Goal: Check status: Check status

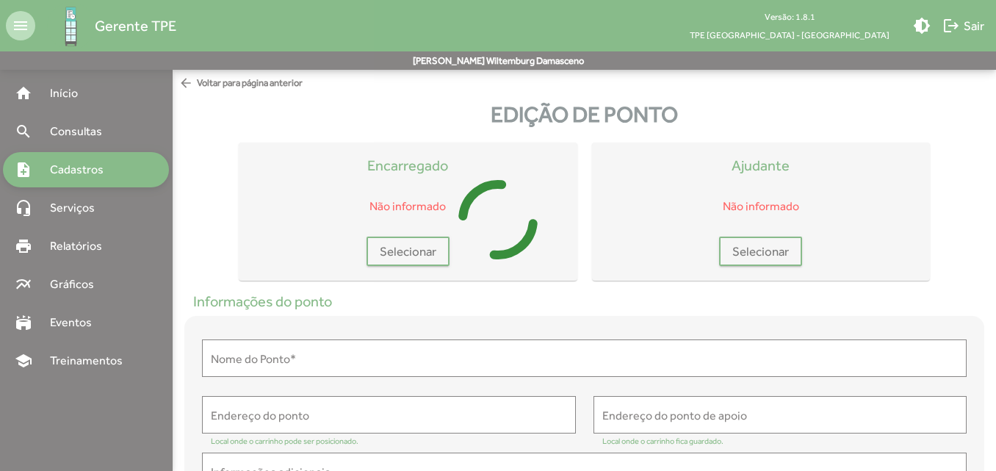
type input "**********"
type textarea "**********"
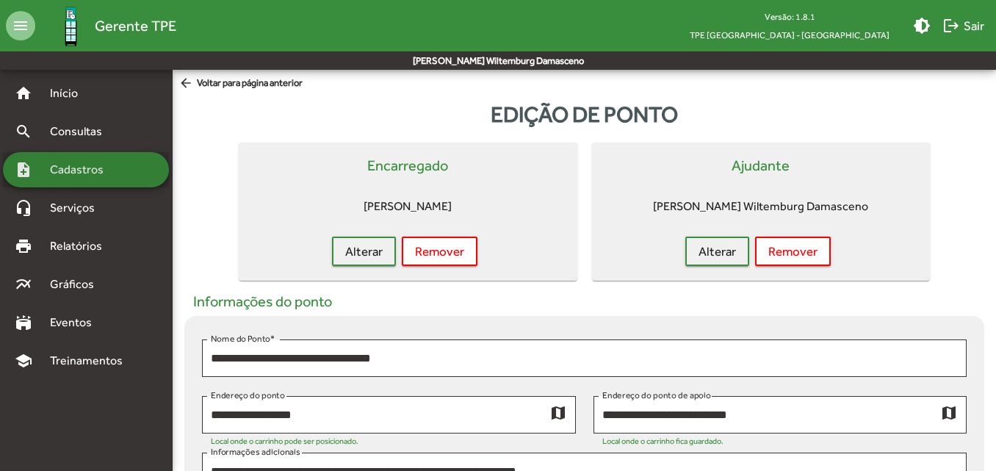
click at [127, 166] on div "note_add Cadastros" at bounding box center [86, 169] width 166 height 35
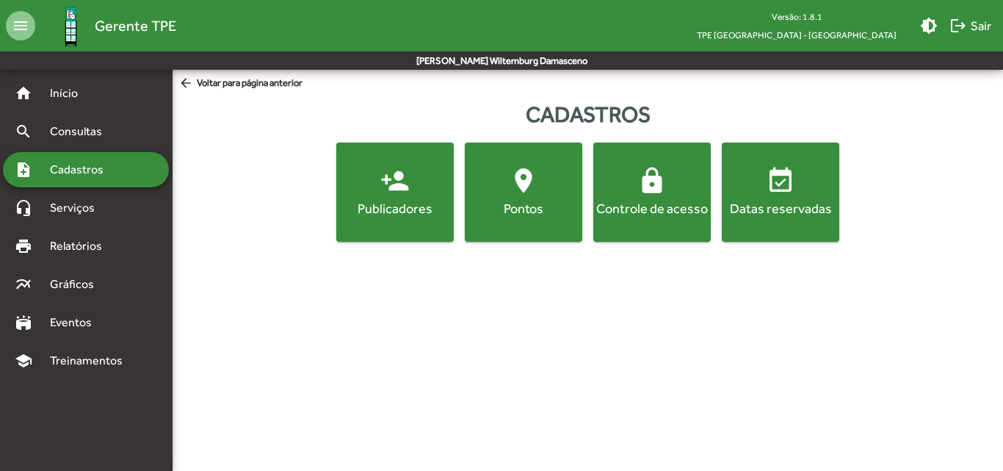
click at [361, 242] on div "Cadastros person_add Publicadores location_on Pontos lock Controle de acesso ev…" at bounding box center [588, 173] width 831 height 162
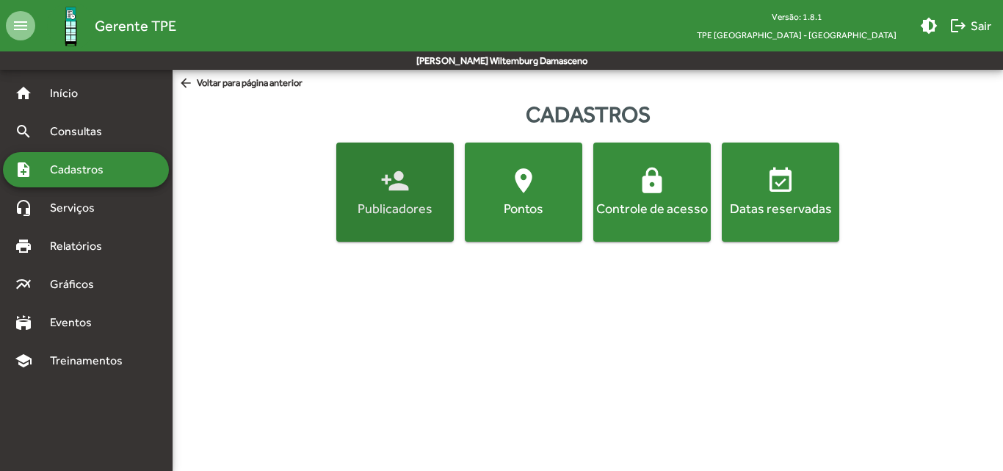
click at [371, 215] on div "Publicadores" at bounding box center [395, 208] width 112 height 18
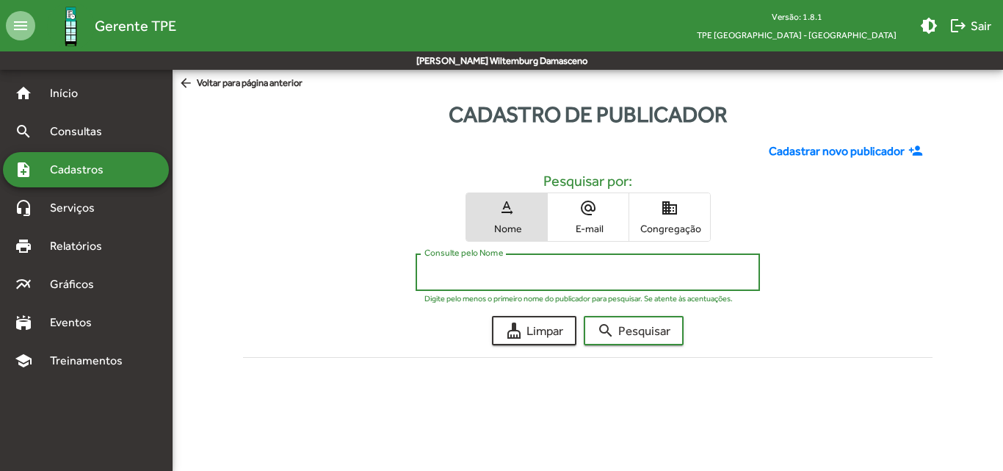
click at [452, 276] on input "Consulte pelo Nome" at bounding box center [588, 272] width 327 height 13
type input "********"
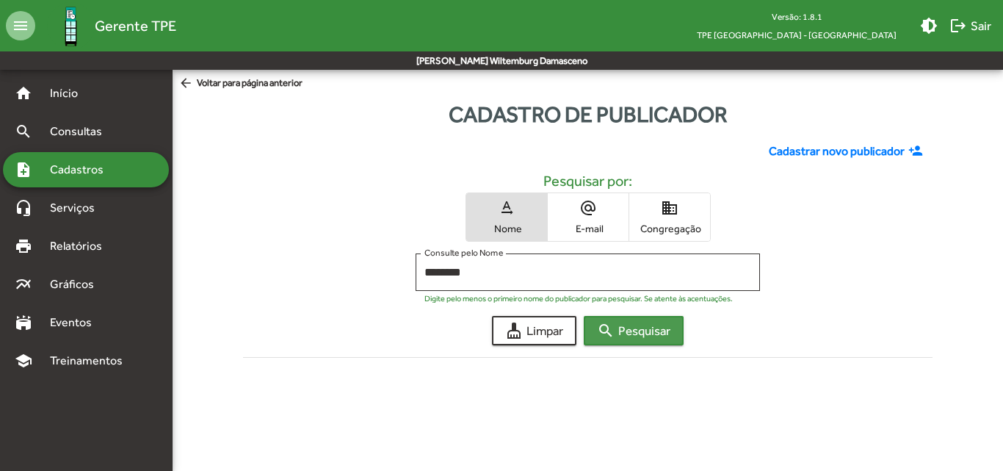
click at [635, 334] on span "search Pesquisar" at bounding box center [633, 330] width 73 height 26
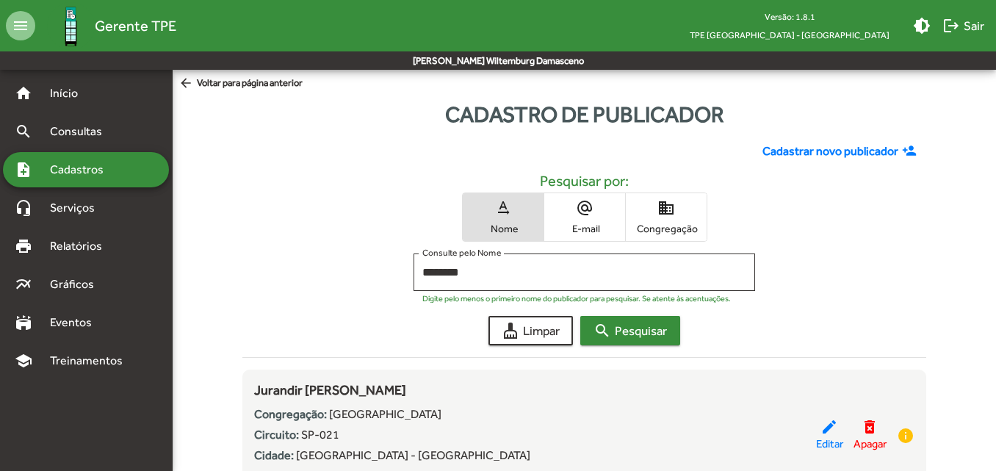
scroll to position [77, 0]
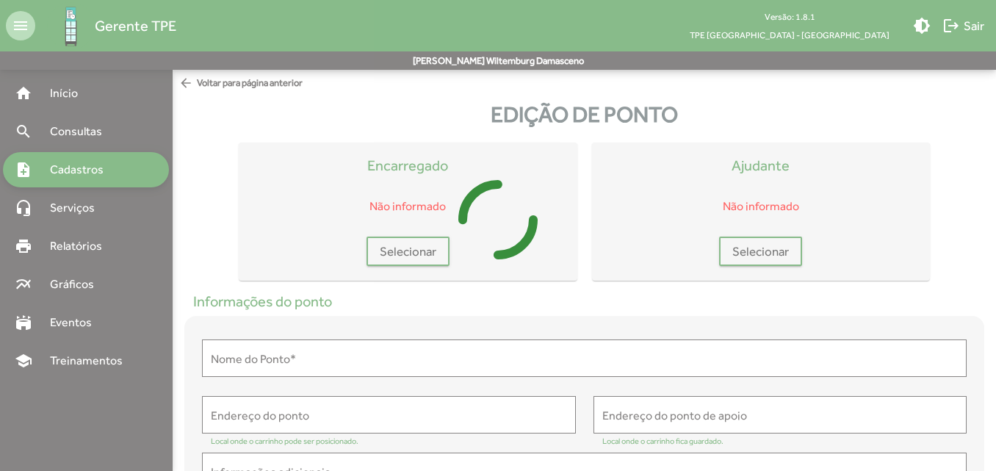
type input "**********"
type textarea "**********"
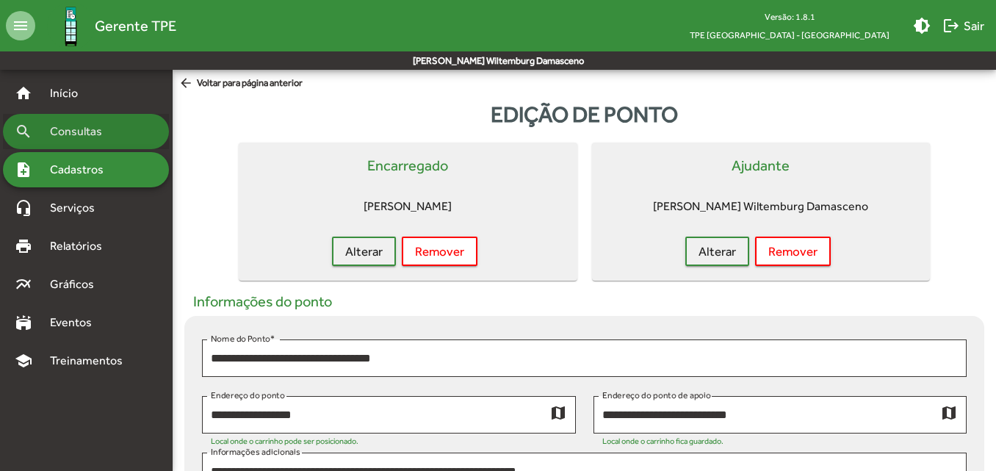
click at [128, 145] on div "search Consultas" at bounding box center [86, 131] width 166 height 35
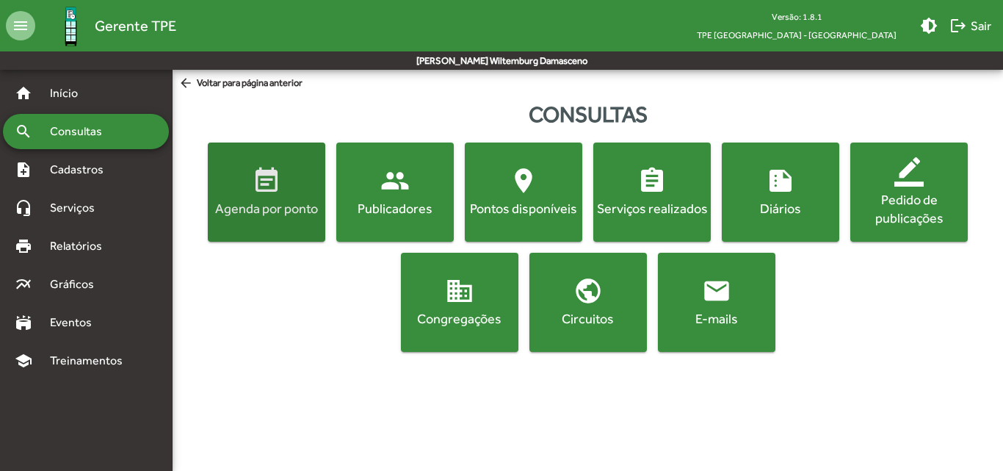
click at [256, 236] on button "event_note Agenda por ponto" at bounding box center [267, 192] width 118 height 99
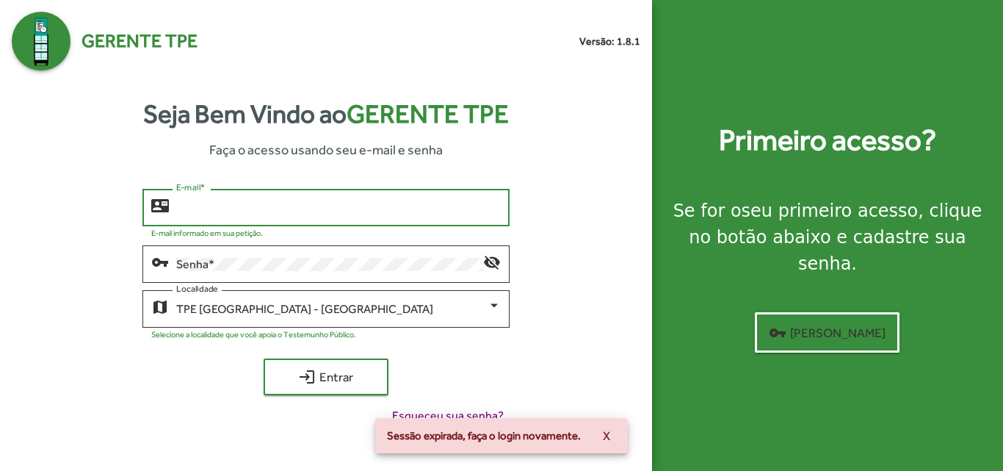
click at [373, 205] on input "E-mail *" at bounding box center [338, 207] width 324 height 13
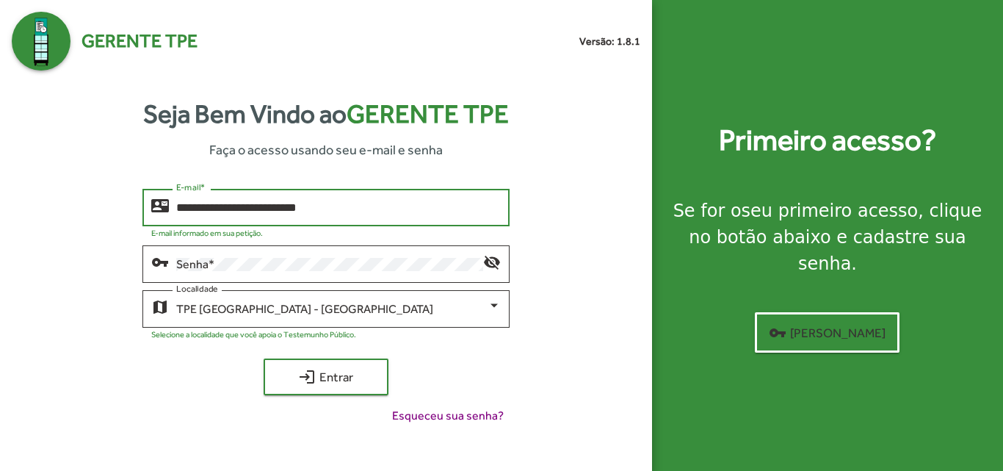
type input "**********"
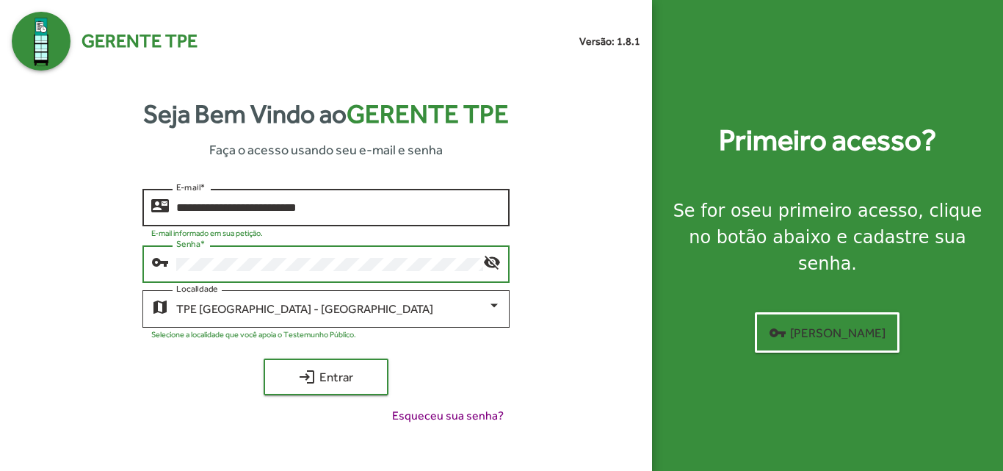
click at [264, 358] on button "login Entrar" at bounding box center [326, 376] width 125 height 37
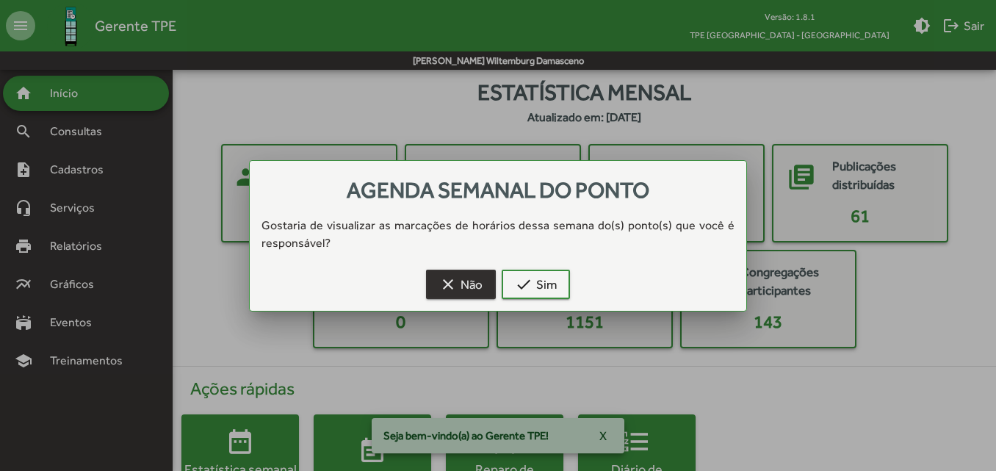
click at [461, 281] on span "clear Não" at bounding box center [460, 284] width 43 height 26
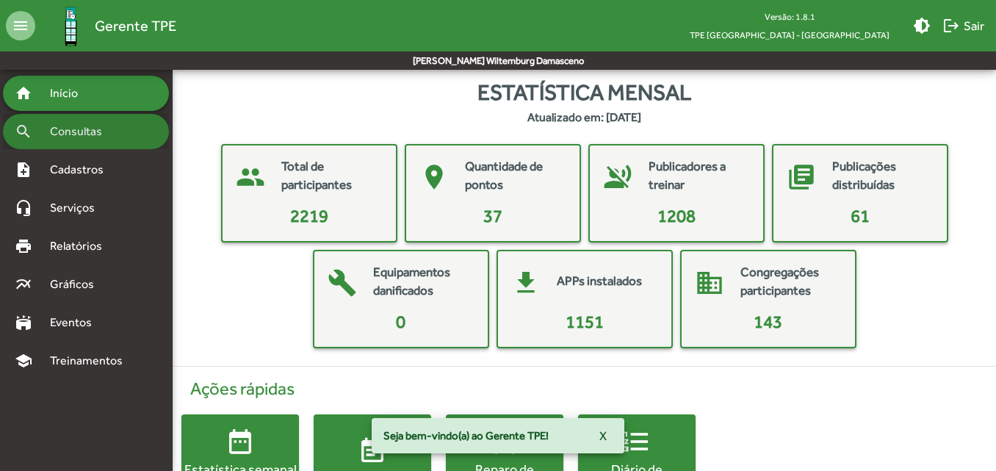
click at [124, 126] on div "search Consultas" at bounding box center [86, 131] width 166 height 35
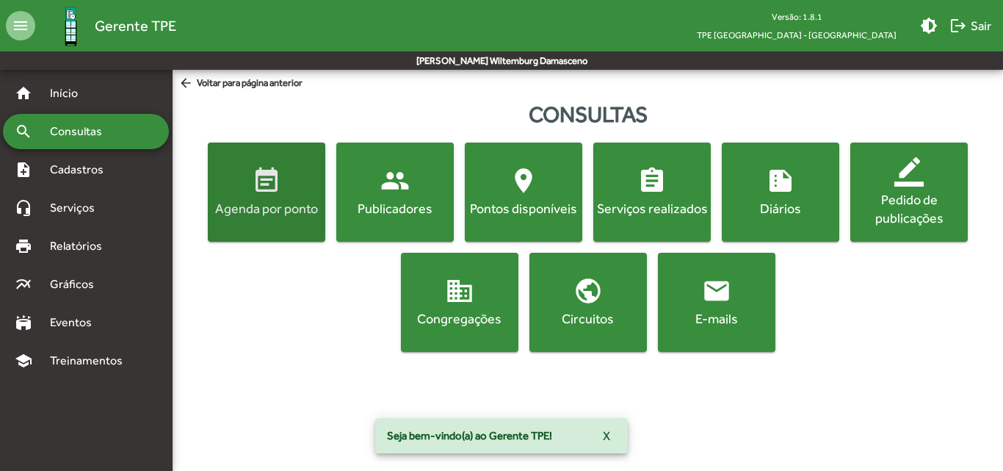
click at [242, 221] on button "event_note Agenda por ponto" at bounding box center [267, 192] width 118 height 99
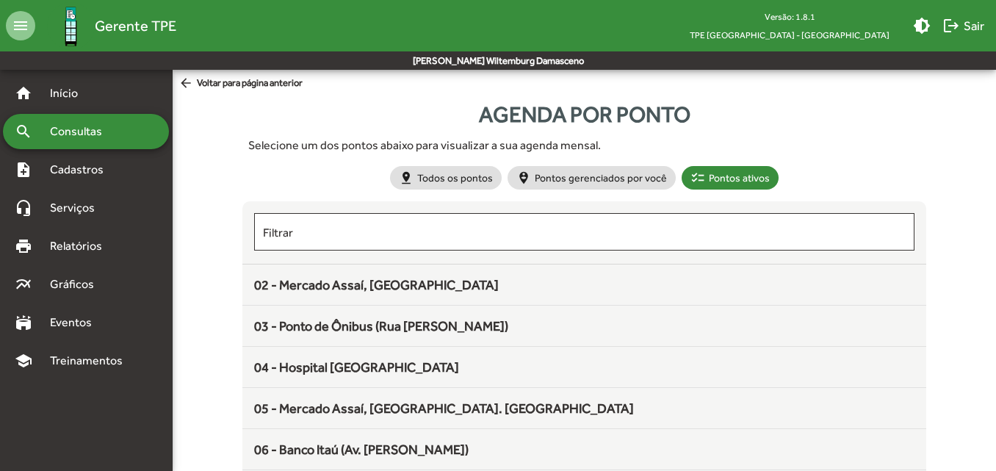
click at [216, 257] on div "Agenda por ponto Selecione um dos pontos abaixo para visualizar a sua agenda me…" at bounding box center [584, 448] width 841 height 701
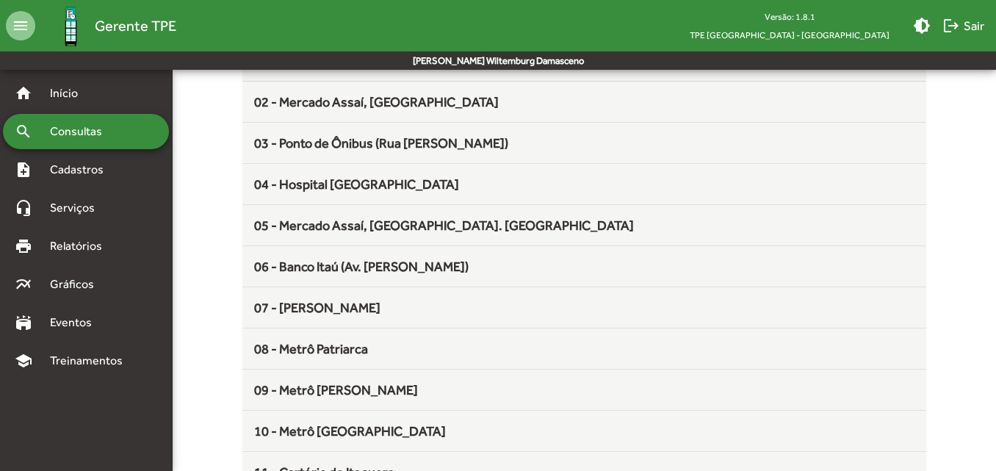
scroll to position [184, 0]
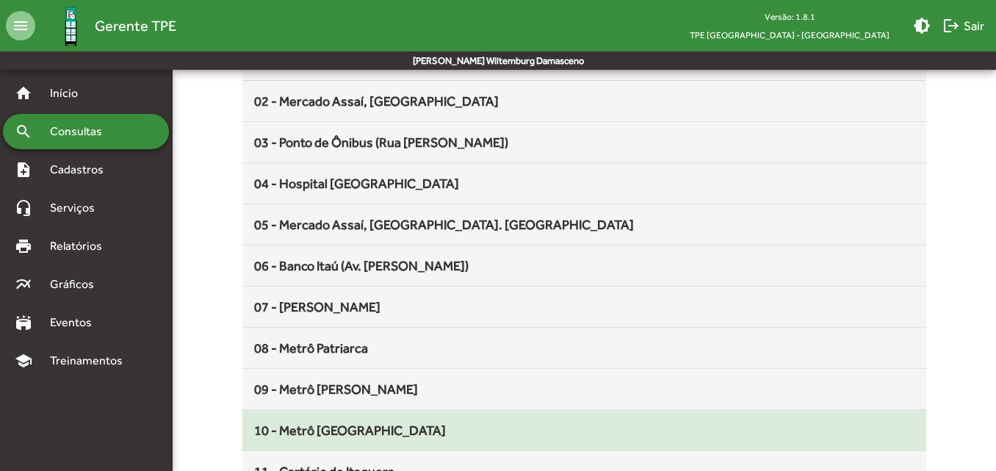
click at [310, 436] on span "10 - Metrô [GEOGRAPHIC_DATA]" at bounding box center [350, 429] width 192 height 15
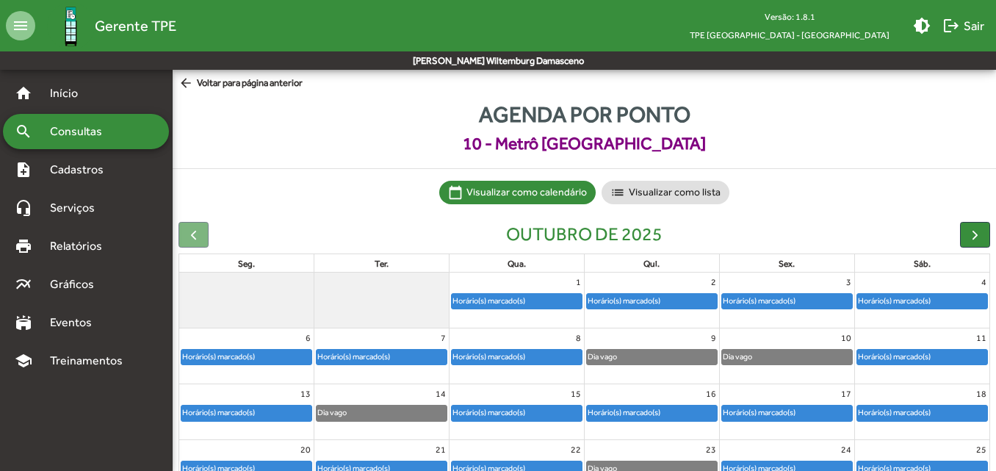
click at [811, 416] on div "Horário(s) marcado(s)" at bounding box center [787, 412] width 130 height 15
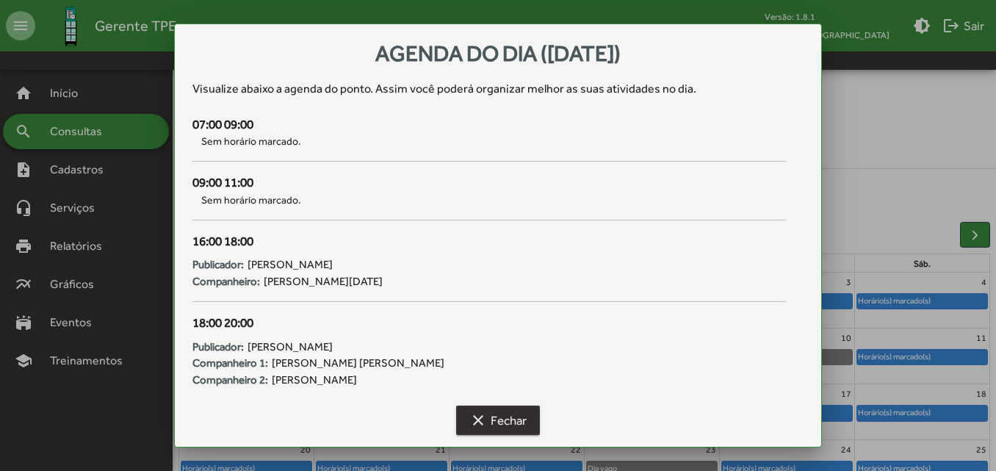
click at [492, 421] on span "clear Fechar" at bounding box center [497, 420] width 57 height 26
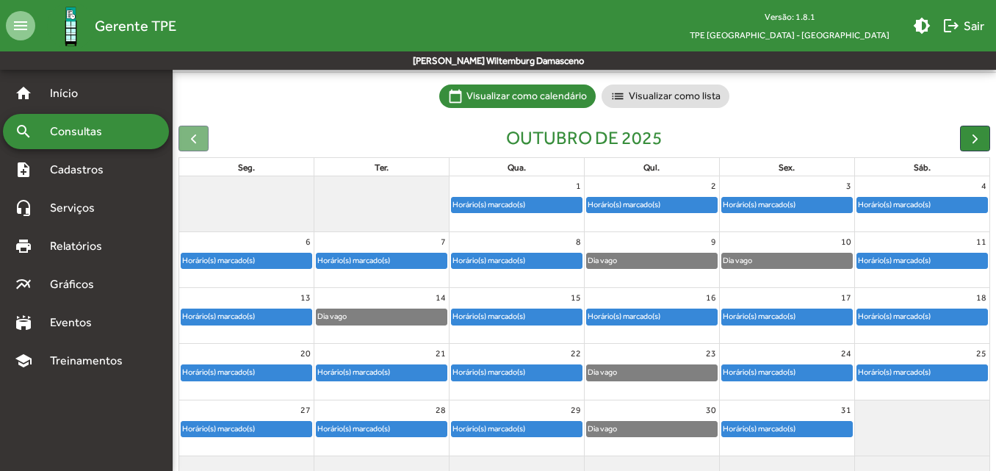
scroll to position [95, 0]
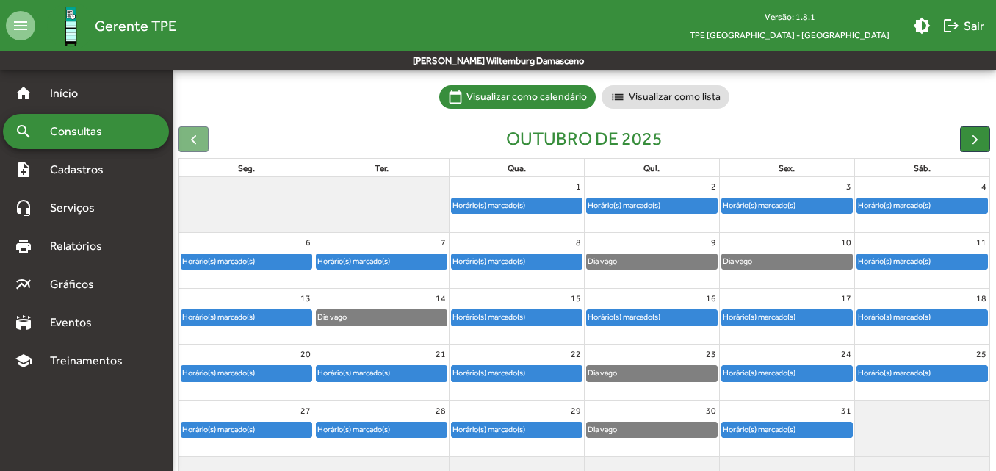
click at [656, 314] on div "Horário(s) marcado(s)" at bounding box center [624, 317] width 74 height 14
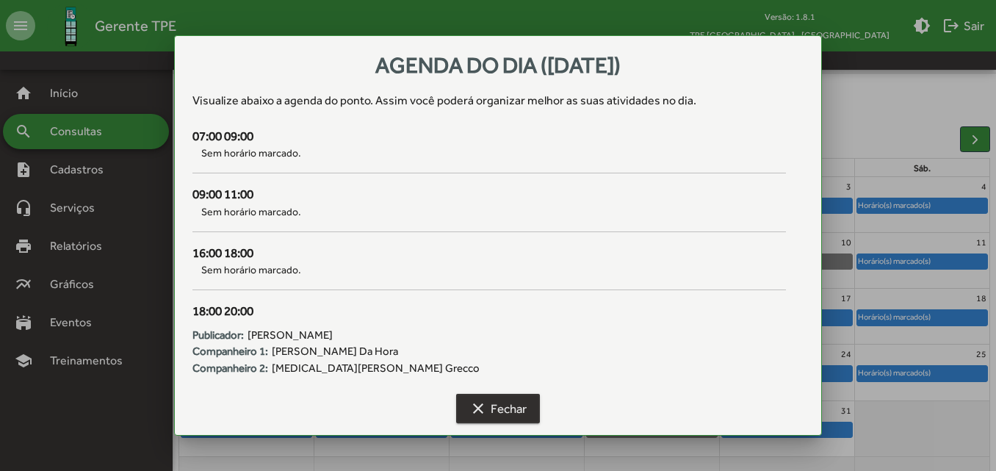
click at [520, 416] on span "clear Fechar" at bounding box center [497, 408] width 57 height 26
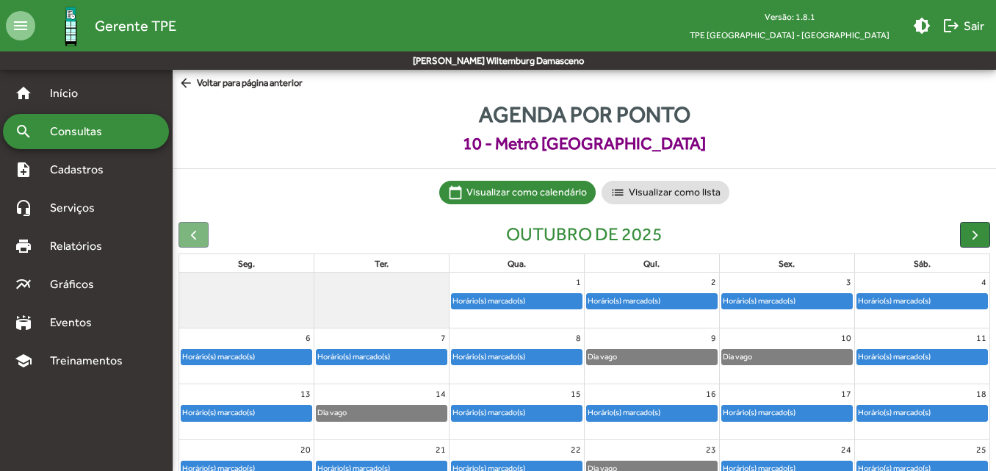
scroll to position [95, 0]
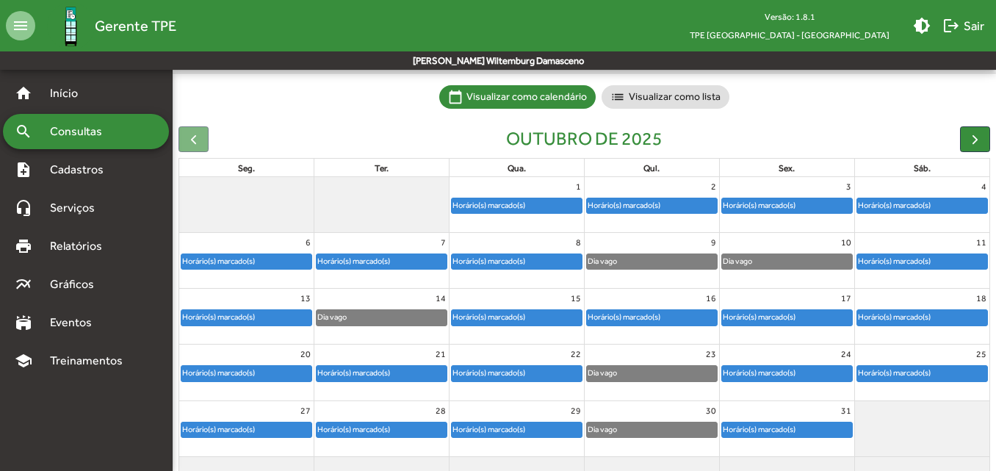
click at [497, 316] on div "Horário(s) marcado(s)" at bounding box center [489, 317] width 74 height 14
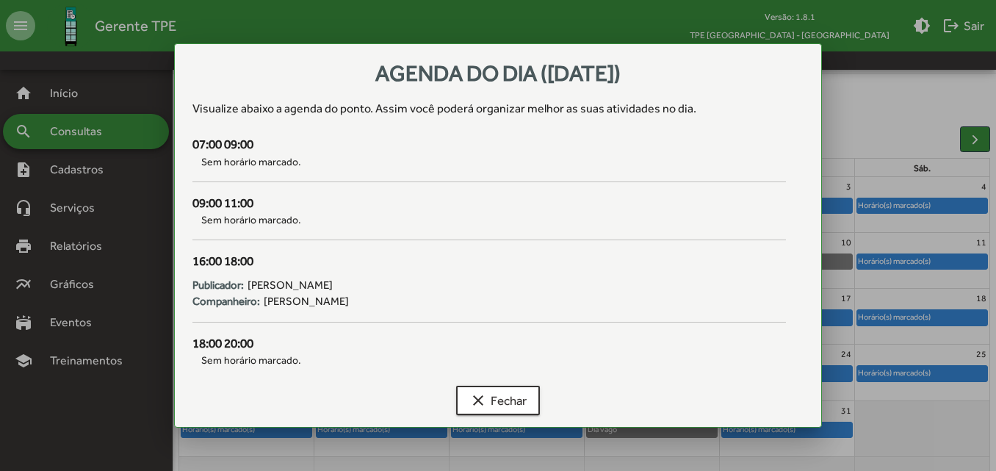
scroll to position [0, 0]
click at [499, 403] on span "clear Fechar" at bounding box center [497, 400] width 57 height 26
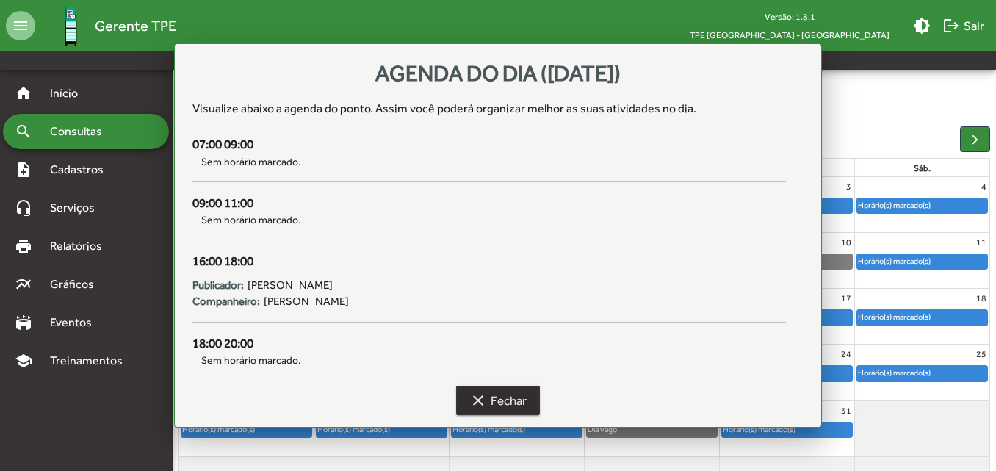
scroll to position [95, 0]
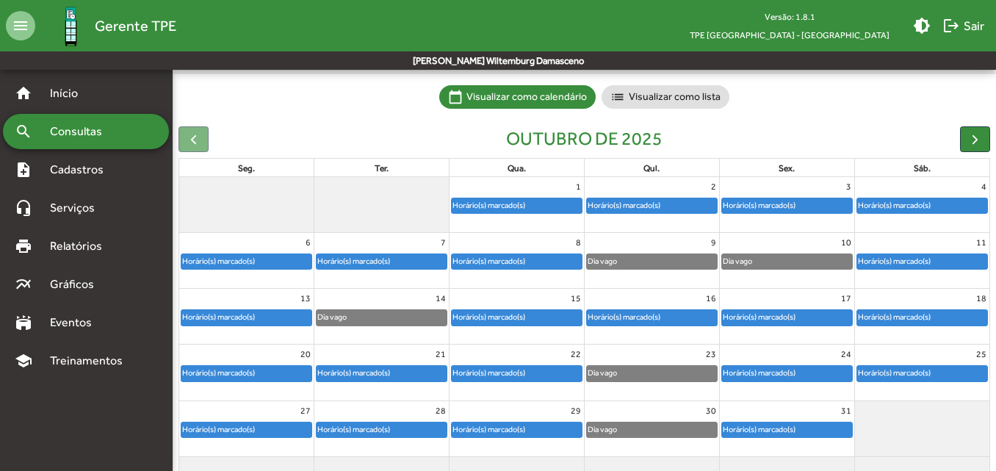
click at [893, 314] on div "Horário(s) marcado(s)" at bounding box center [894, 317] width 74 height 14
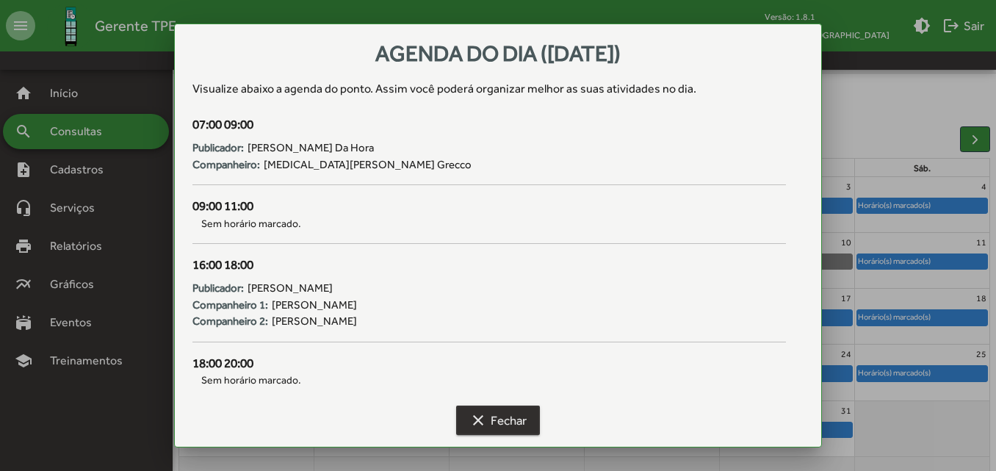
click at [491, 419] on span "clear Fechar" at bounding box center [497, 420] width 57 height 26
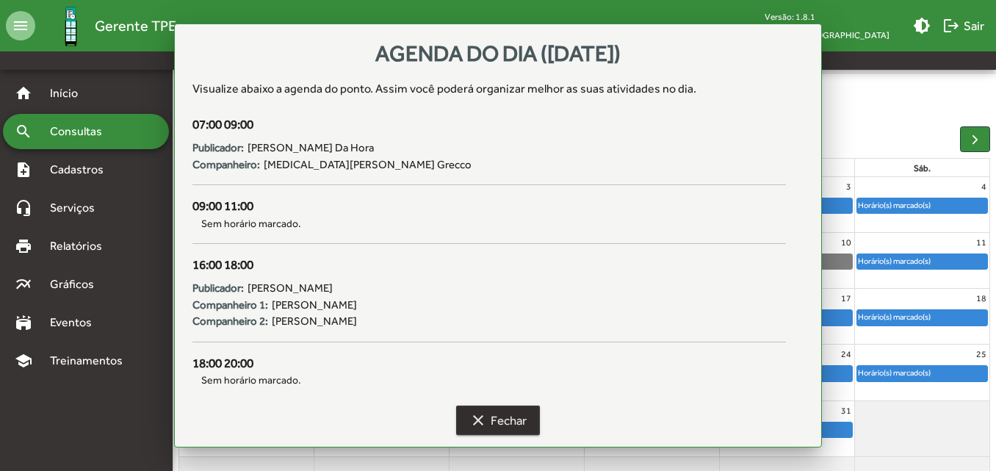
scroll to position [95, 0]
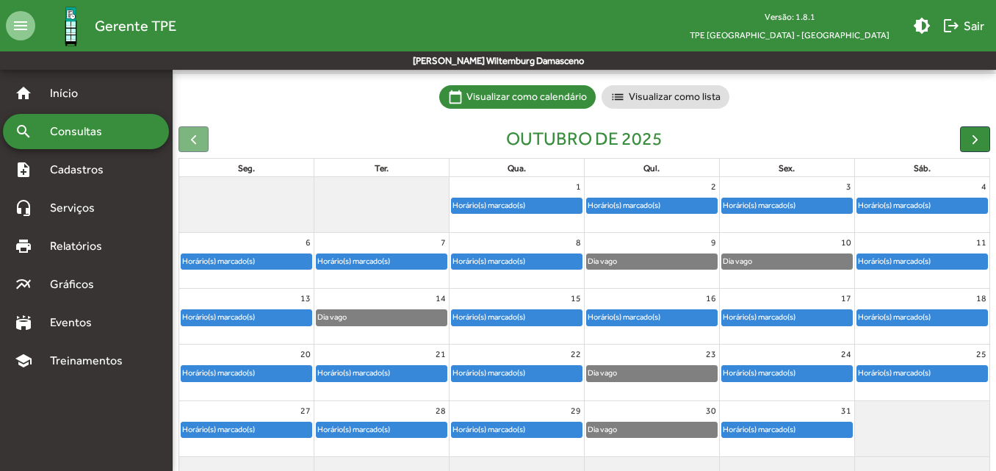
click at [785, 312] on div "Horário(s) marcado(s)" at bounding box center [759, 317] width 74 height 14
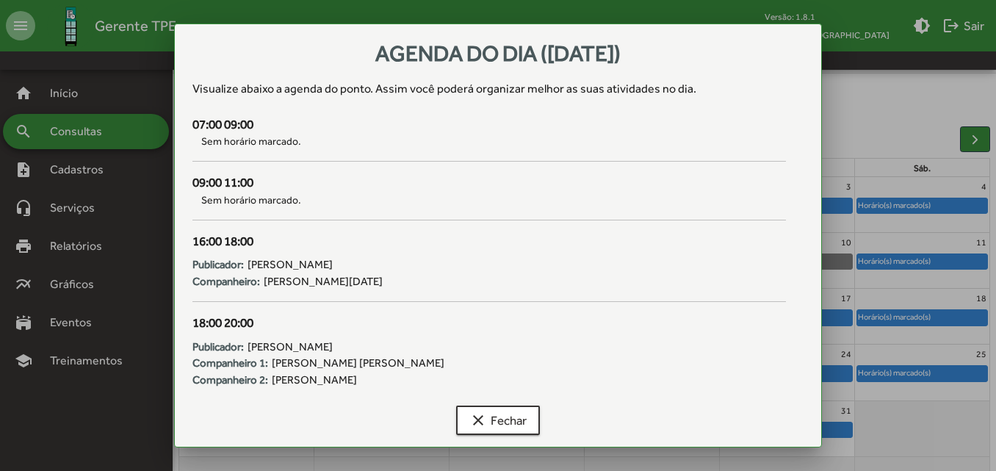
scroll to position [0, 0]
click at [475, 419] on mat-icon "clear" at bounding box center [478, 420] width 18 height 18
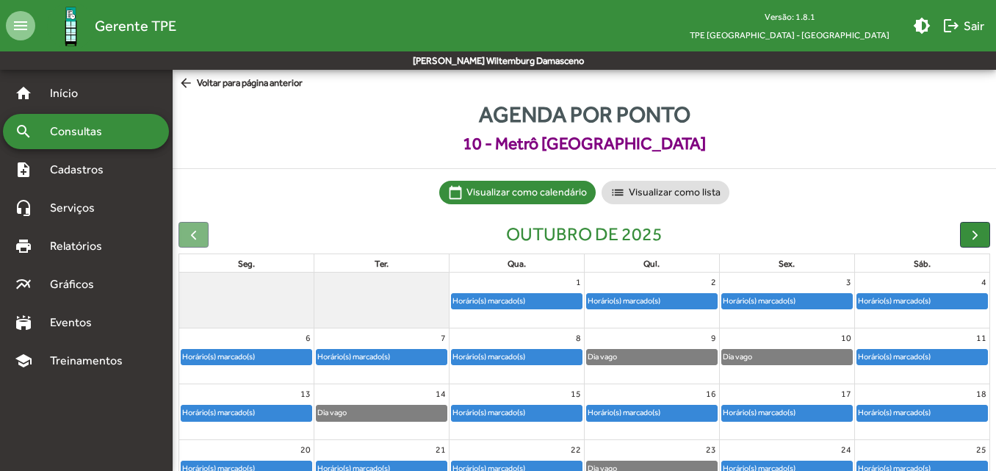
click at [275, 84] on span "arrow_back Voltar para página anterior" at bounding box center [241, 84] width 124 height 16
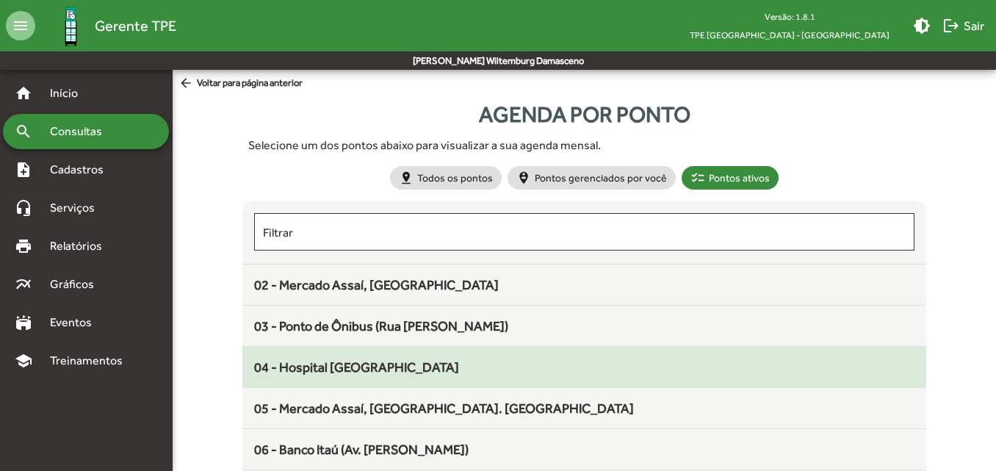
click at [304, 362] on span "04 - Hospital [GEOGRAPHIC_DATA]" at bounding box center [356, 366] width 205 height 15
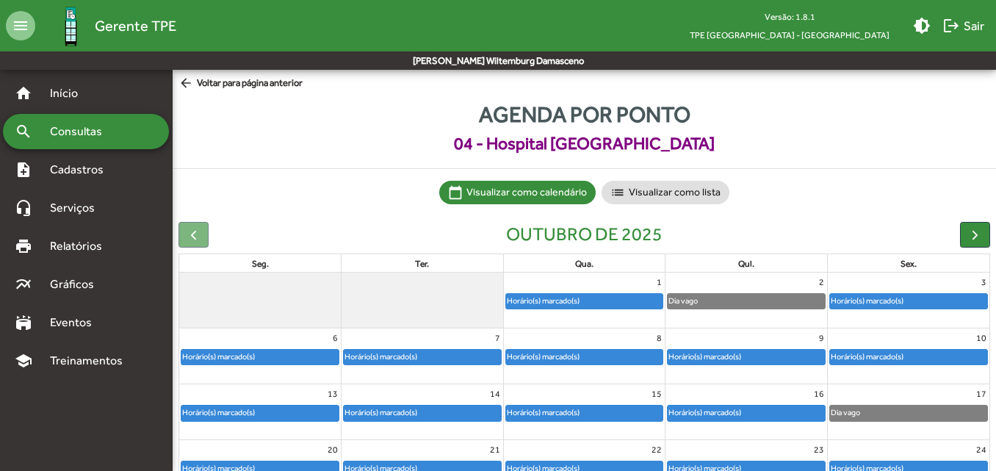
click at [533, 403] on div "15" at bounding box center [585, 393] width 162 height 19
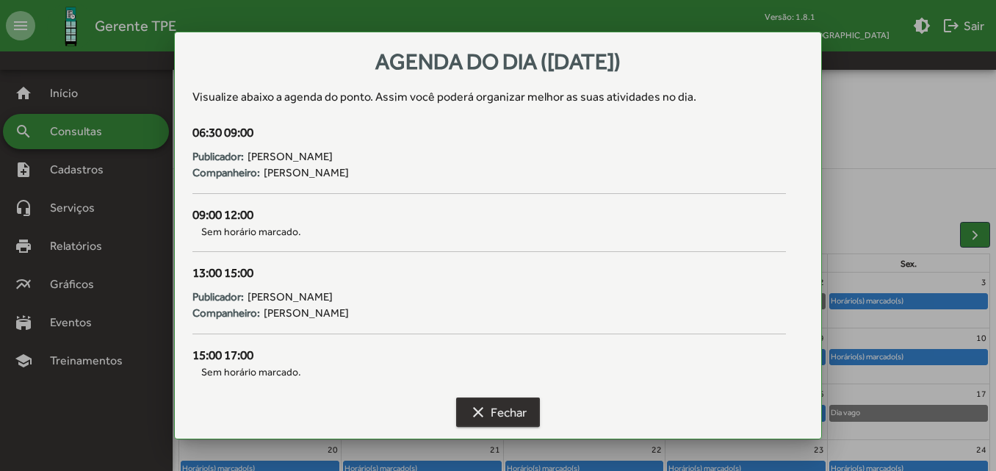
click at [481, 405] on mat-icon "clear" at bounding box center [478, 412] width 18 height 18
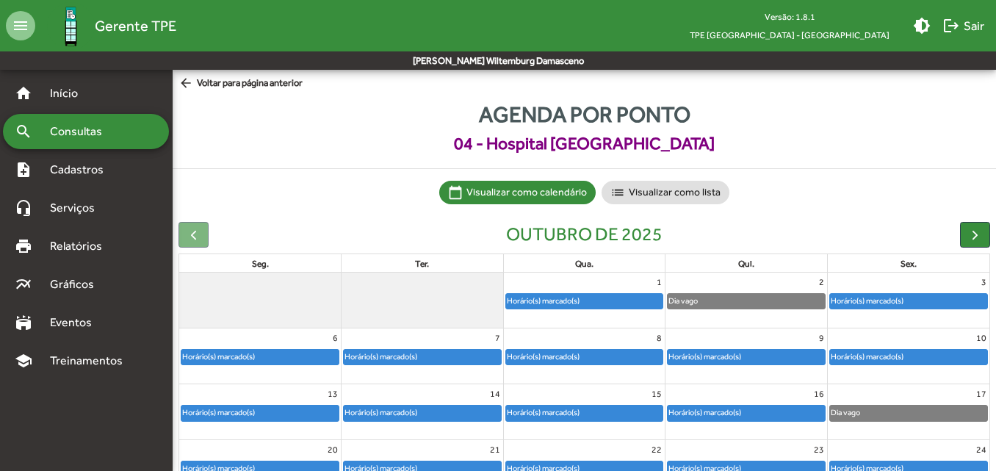
click at [589, 411] on div "Horário(s) marcado(s)" at bounding box center [584, 412] width 157 height 15
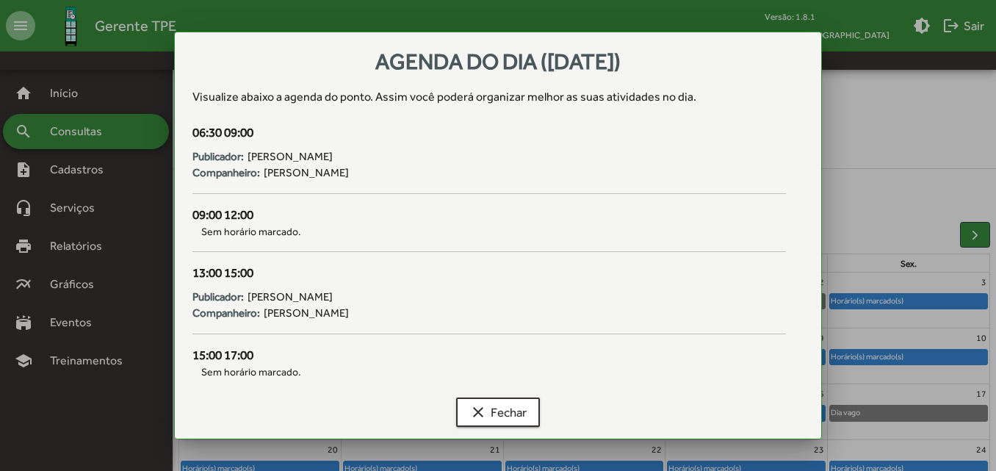
click at [541, 423] on div "clear Fechar" at bounding box center [497, 415] width 610 height 47
click at [533, 419] on button "clear Fechar" at bounding box center [498, 411] width 84 height 29
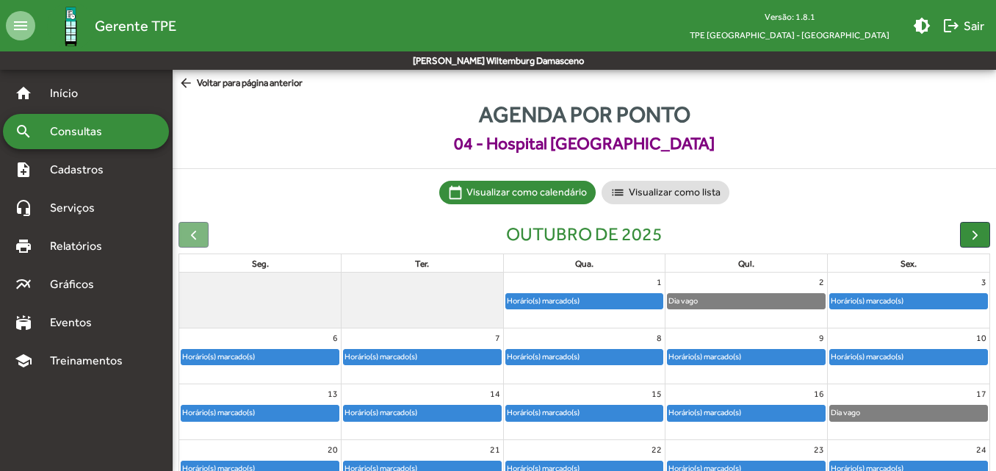
click at [234, 83] on span "arrow_back Voltar para página anterior" at bounding box center [241, 84] width 124 height 16
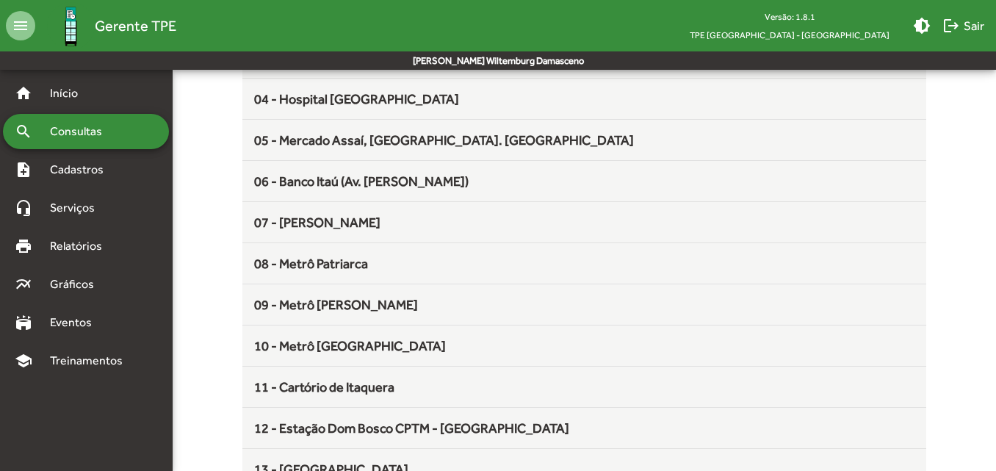
scroll to position [269, 0]
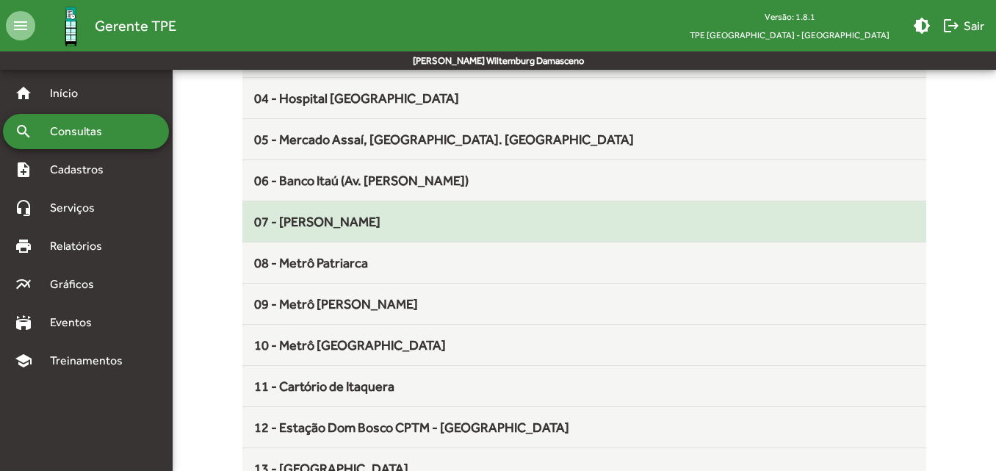
click at [292, 227] on span "07 - [PERSON_NAME]" at bounding box center [317, 221] width 126 height 15
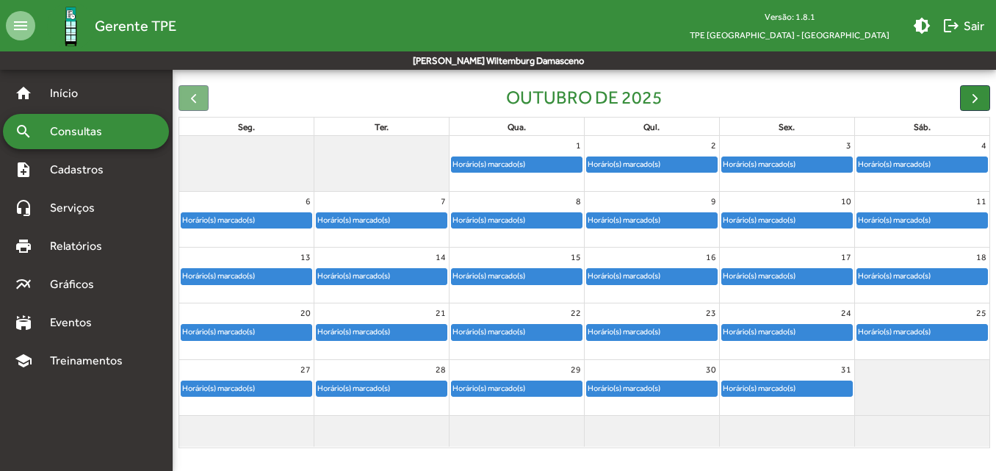
scroll to position [137, 0]
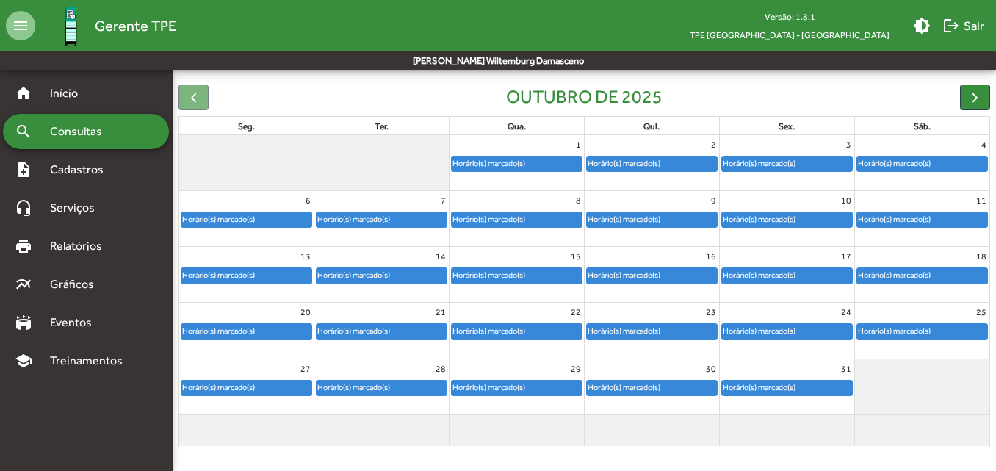
click at [269, 326] on div "Horário(s) marcado(s)" at bounding box center [246, 331] width 130 height 15
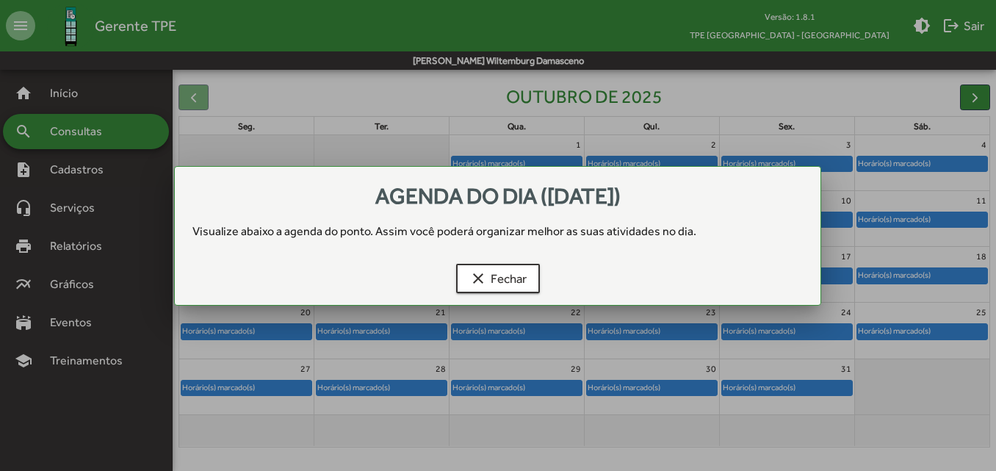
scroll to position [0, 0]
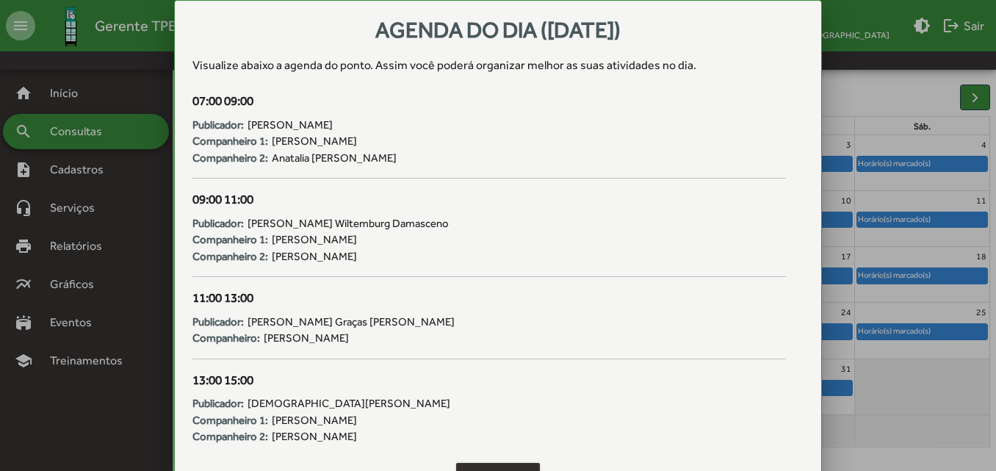
click at [480, 469] on mat-icon "clear" at bounding box center [478, 478] width 18 height 18
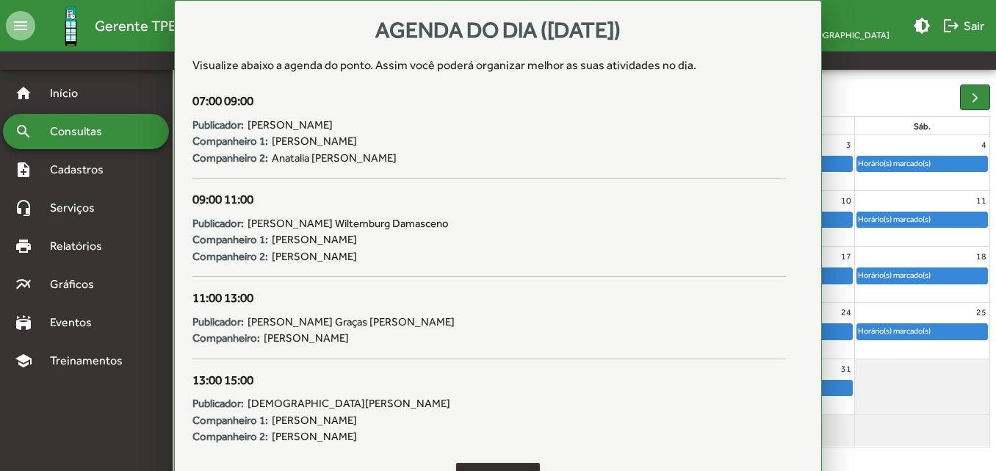
scroll to position [137, 0]
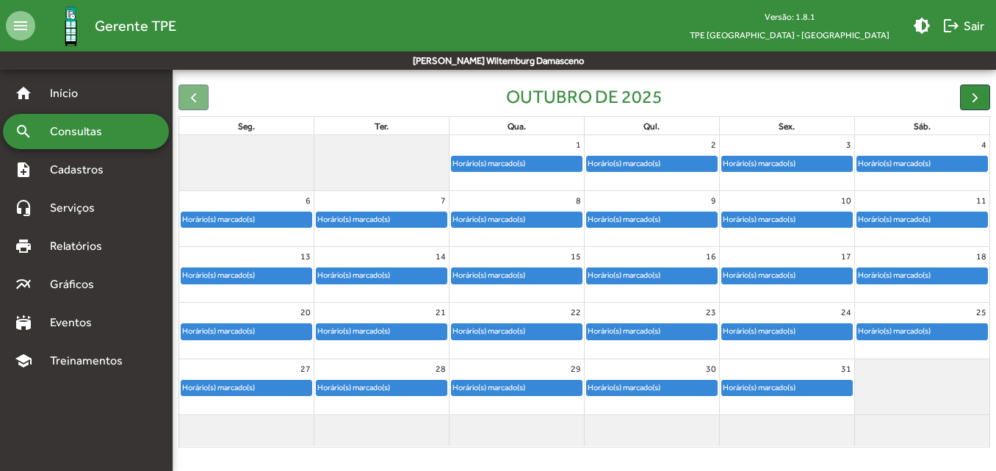
click at [253, 381] on div "Horário(s) marcado(s)" at bounding box center [218, 388] width 74 height 14
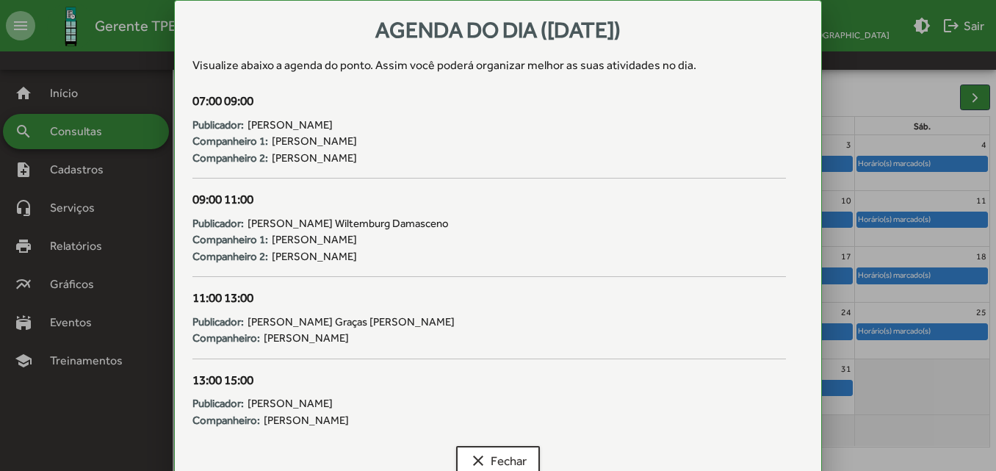
scroll to position [0, 0]
click at [481, 460] on mat-icon "clear" at bounding box center [478, 461] width 18 height 18
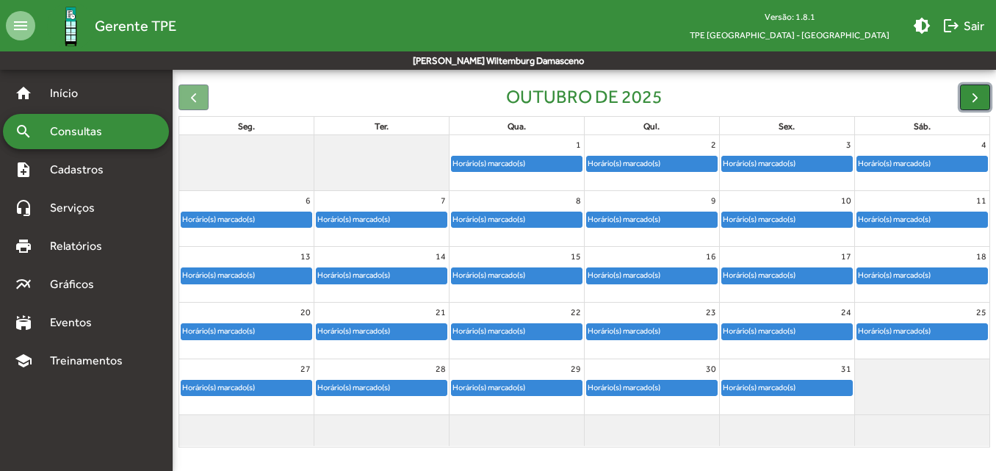
click at [977, 93] on span "button" at bounding box center [974, 97] width 15 height 15
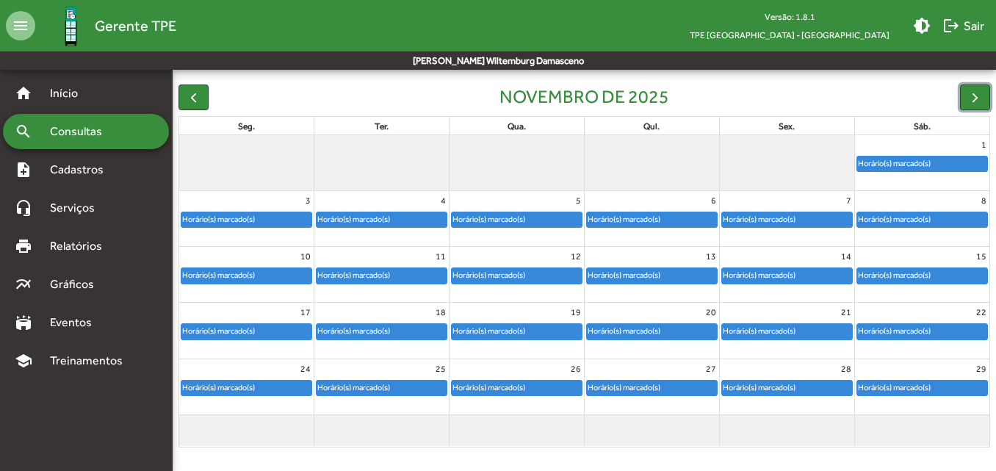
click at [239, 215] on div "Horário(s) marcado(s)" at bounding box center [218, 219] width 74 height 14
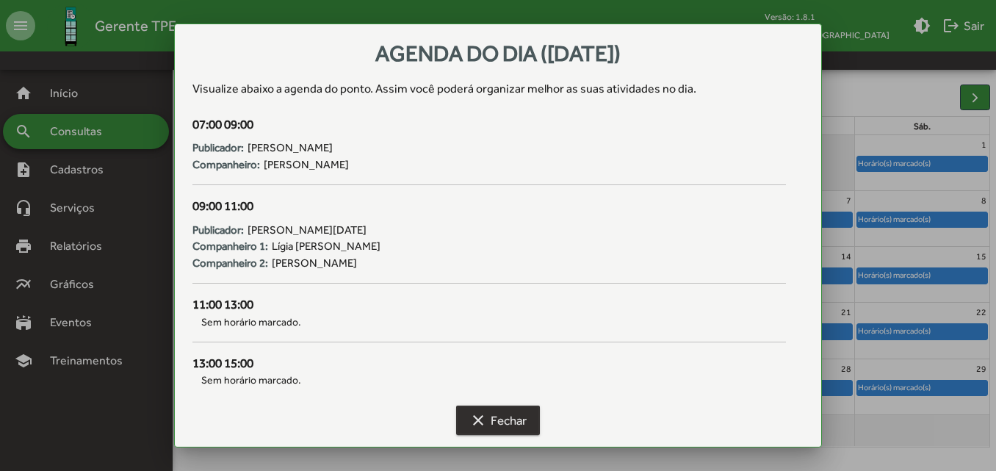
click at [463, 424] on button "clear Fechar" at bounding box center [498, 419] width 84 height 29
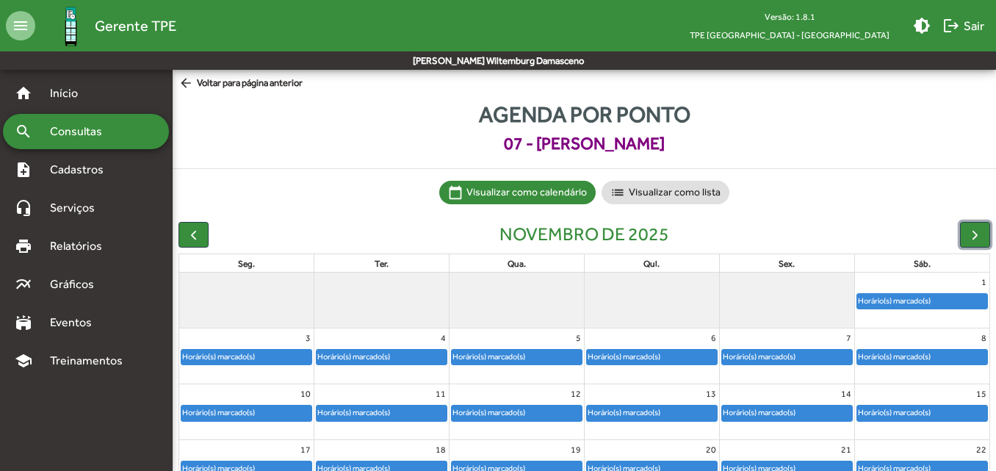
scroll to position [137, 0]
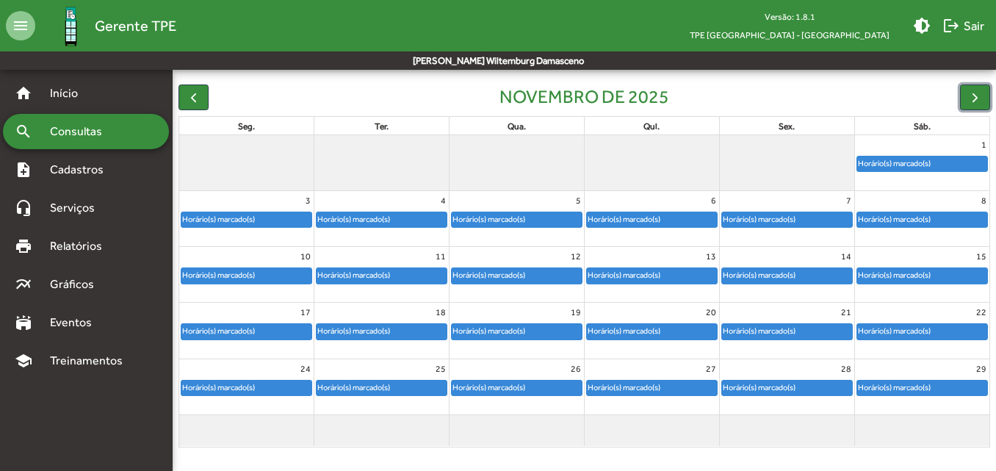
click at [239, 270] on div "Horário(s) marcado(s)" at bounding box center [218, 275] width 74 height 14
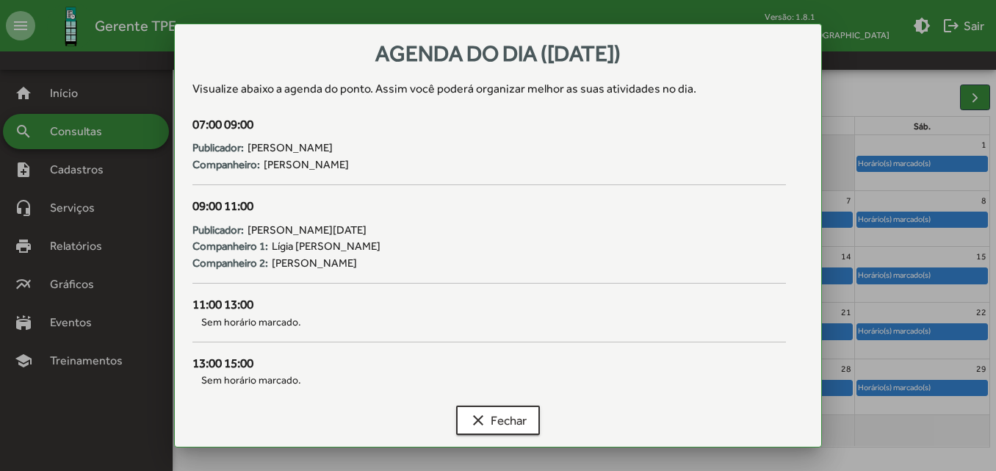
scroll to position [0, 0]
click at [493, 434] on button "clear Fechar" at bounding box center [498, 419] width 84 height 29
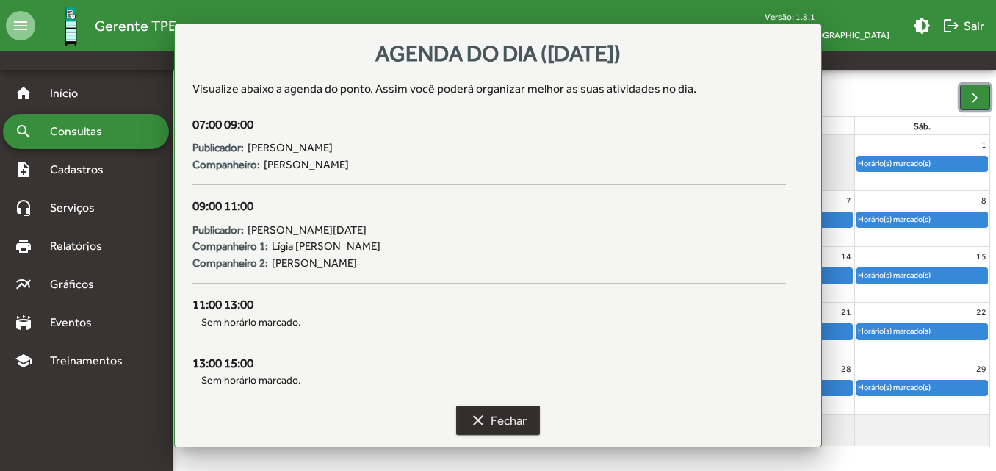
scroll to position [137, 0]
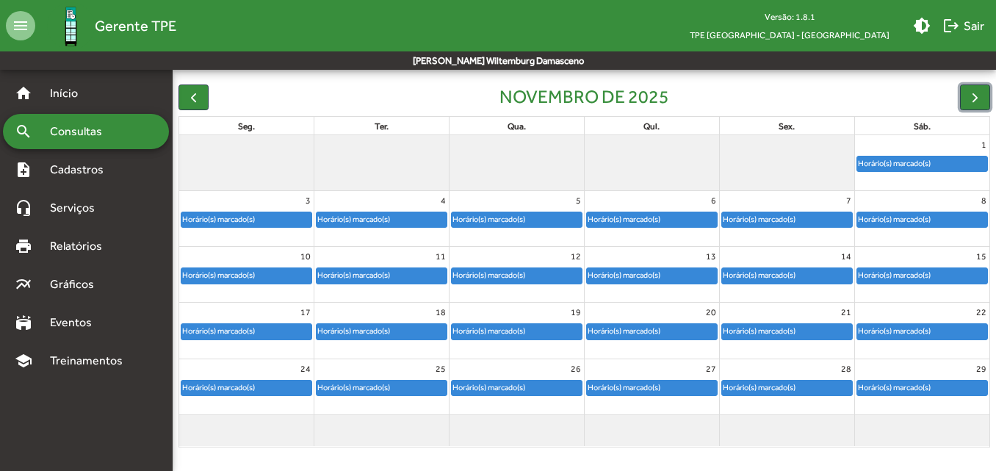
click at [269, 381] on div "Horário(s) marcado(s)" at bounding box center [246, 388] width 130 height 15
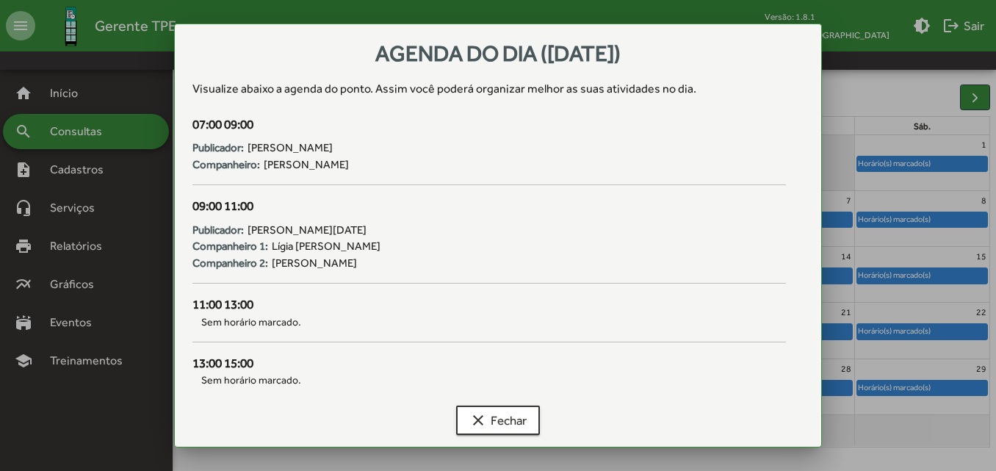
scroll to position [0, 0]
click at [493, 429] on span "clear Fechar" at bounding box center [497, 420] width 57 height 26
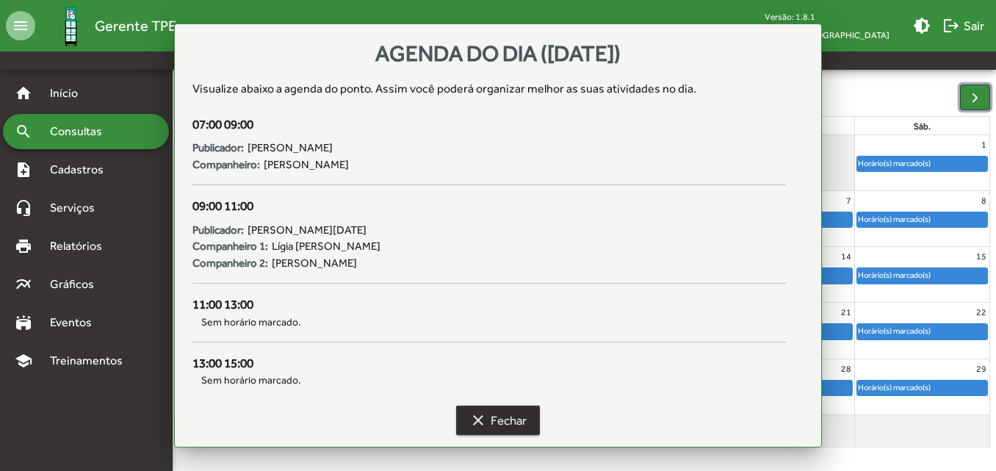
scroll to position [137, 0]
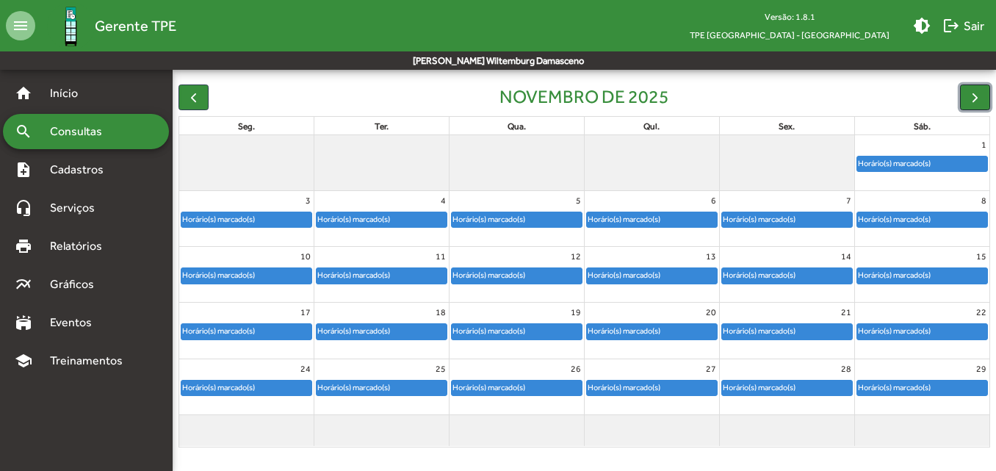
click at [973, 98] on span "button" at bounding box center [974, 97] width 15 height 15
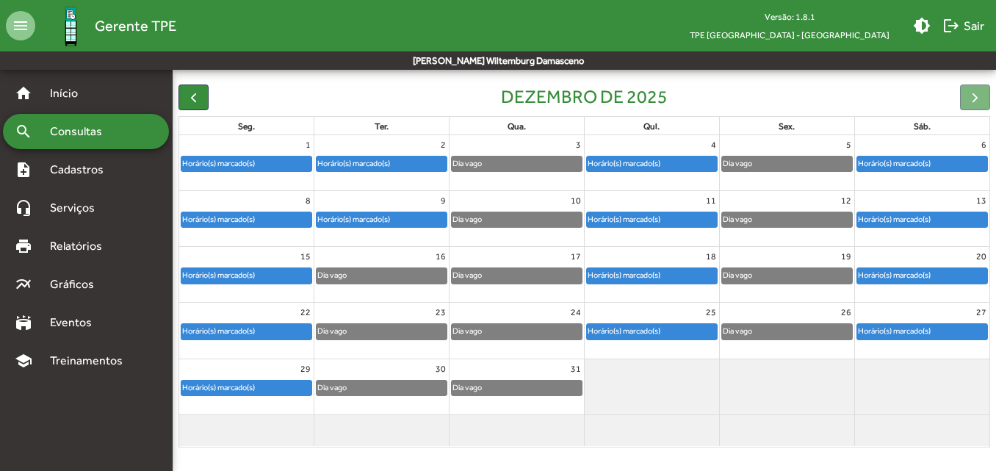
click at [275, 159] on div "Horário(s) marcado(s)" at bounding box center [246, 163] width 130 height 15
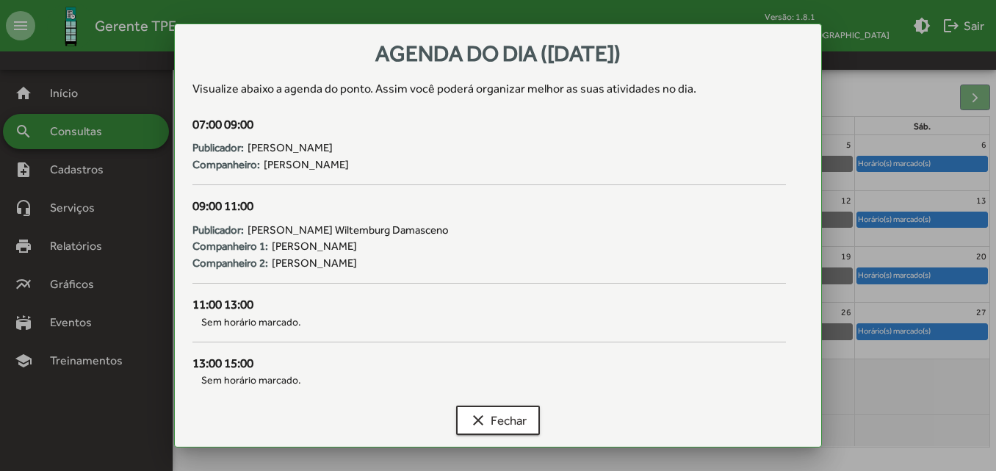
scroll to position [0, 0]
click at [488, 426] on span "clear Fechar" at bounding box center [497, 420] width 57 height 26
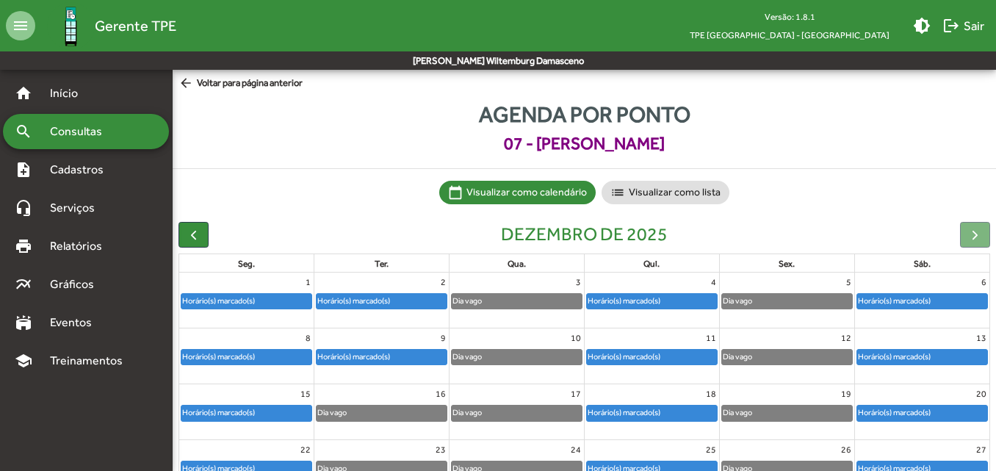
click at [237, 75] on mat-sidenav-content "arrow_back Voltar para página anterior Agenda por ponto 07 - [PERSON_NAME] Mati…" at bounding box center [584, 336] width 823 height 533
click at [242, 82] on span "arrow_back Voltar para página anterior" at bounding box center [241, 84] width 124 height 16
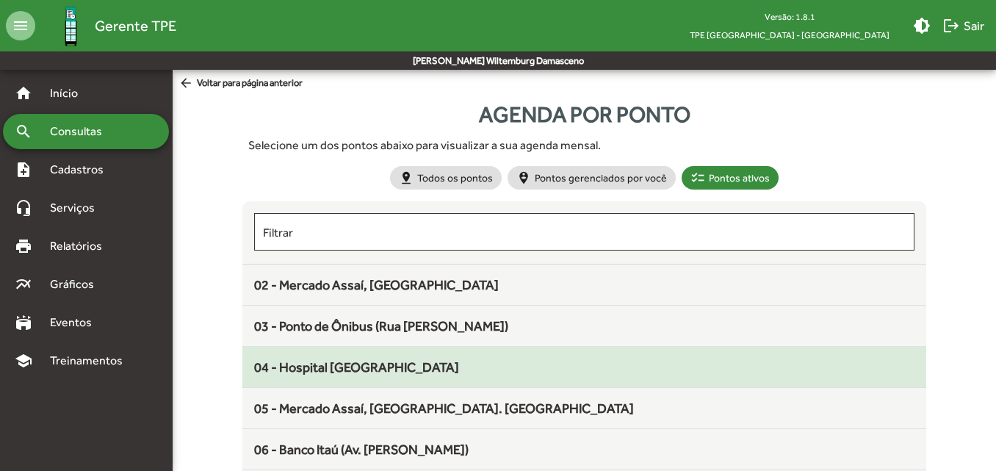
click at [292, 357] on div "04 - Hospital [GEOGRAPHIC_DATA]" at bounding box center [584, 367] width 660 height 20
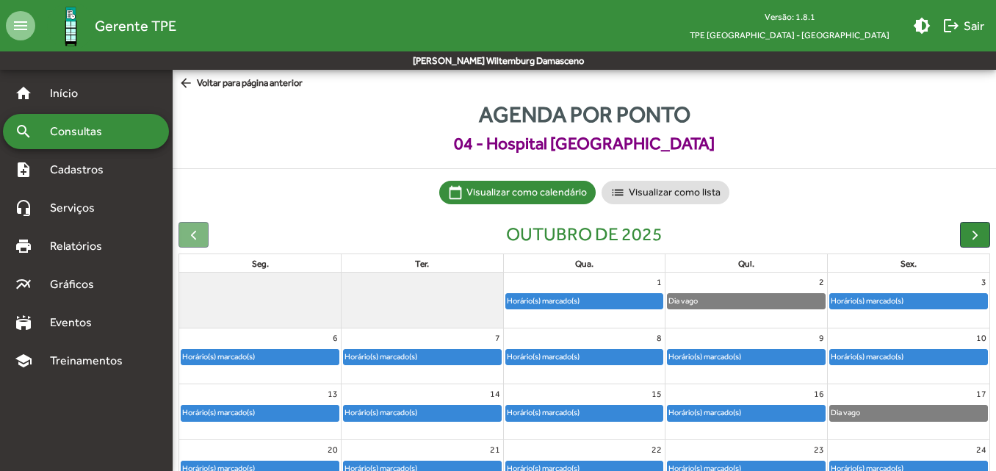
click at [571, 413] on div "Horário(s) marcado(s)" at bounding box center [543, 412] width 74 height 14
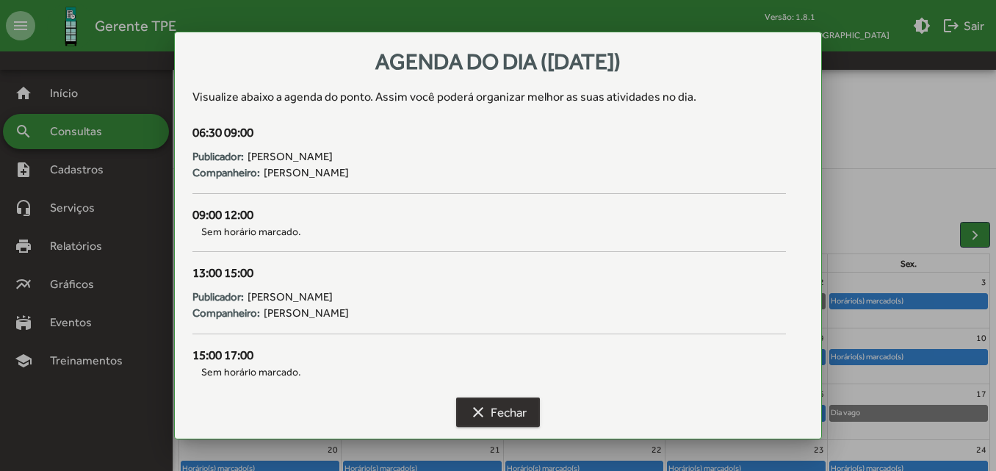
click at [529, 403] on button "clear Fechar" at bounding box center [498, 411] width 84 height 29
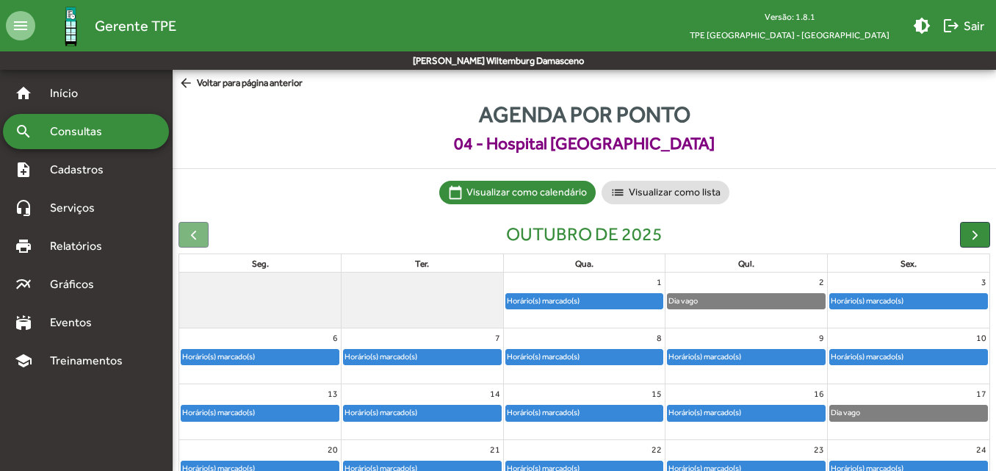
click at [212, 80] on span "arrow_back Voltar para página anterior" at bounding box center [241, 84] width 124 height 16
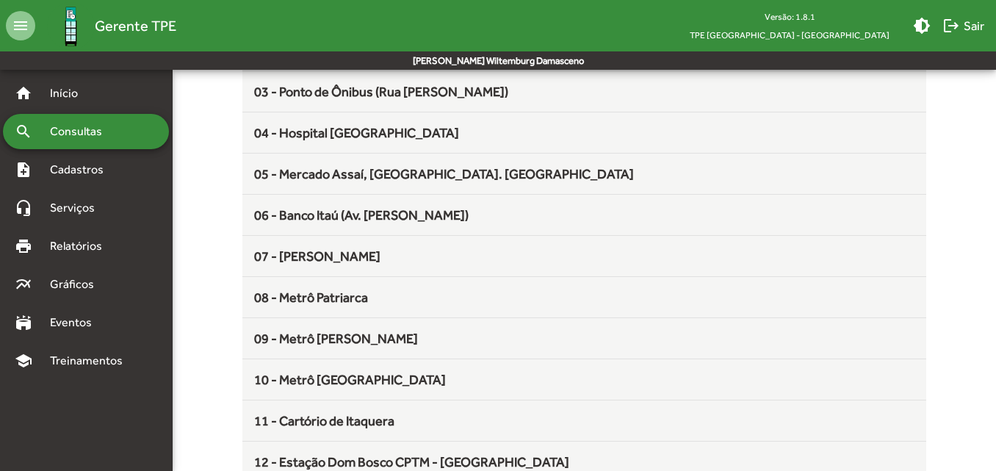
scroll to position [241, 0]
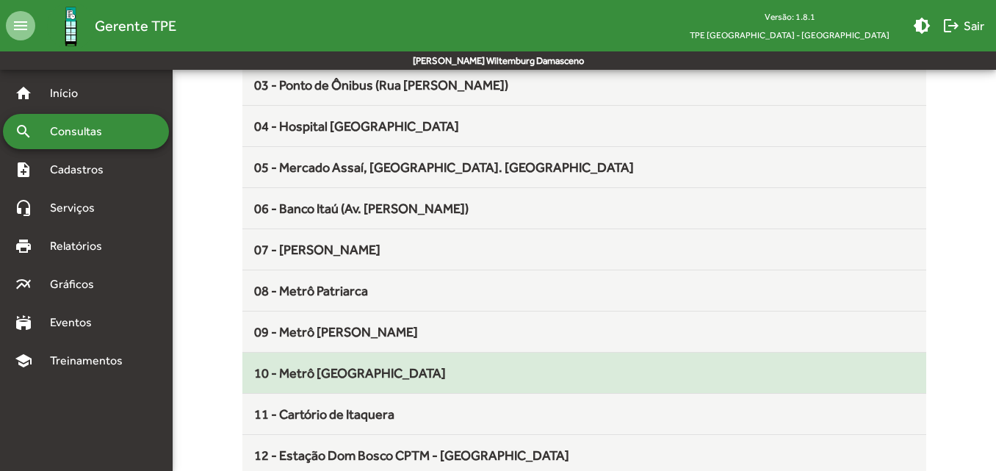
click at [322, 379] on span "10 - Metrô [GEOGRAPHIC_DATA]" at bounding box center [350, 372] width 192 height 15
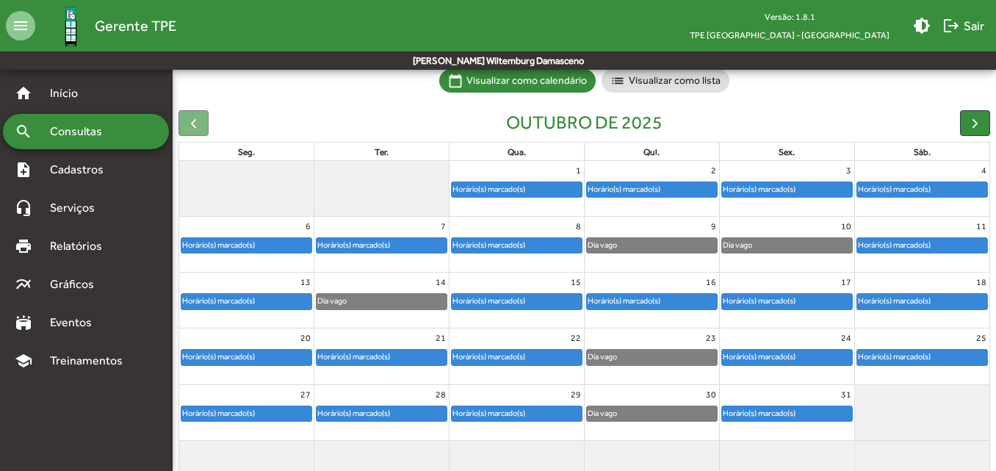
scroll to position [112, 0]
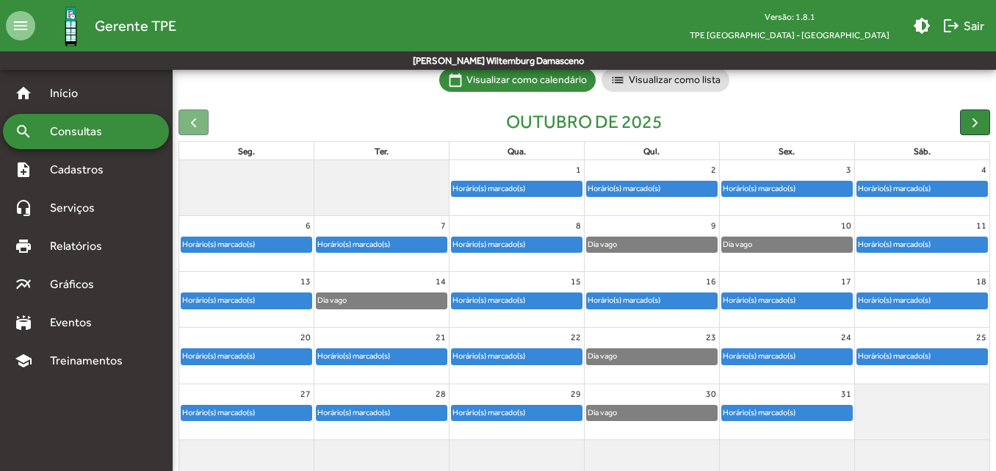
click at [535, 297] on div "Horário(s) marcado(s)" at bounding box center [517, 300] width 130 height 15
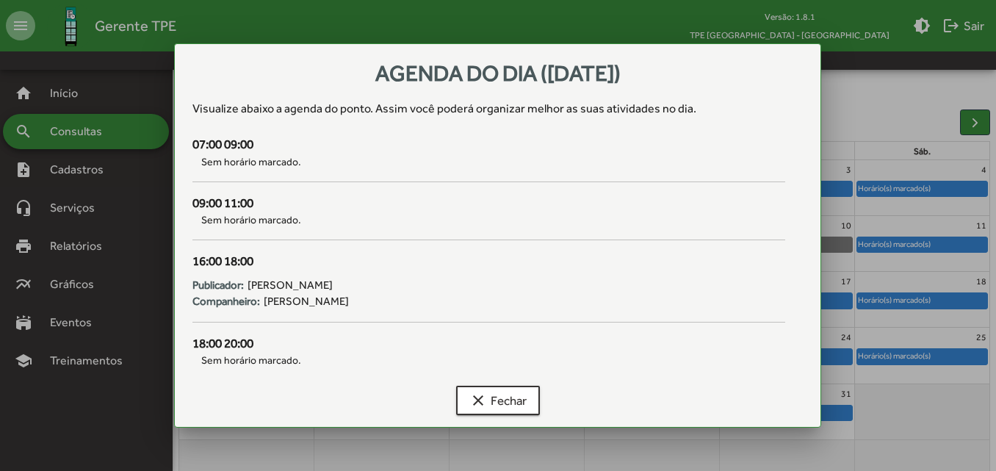
scroll to position [0, 0]
click at [502, 410] on span "clear Fechar" at bounding box center [497, 400] width 57 height 26
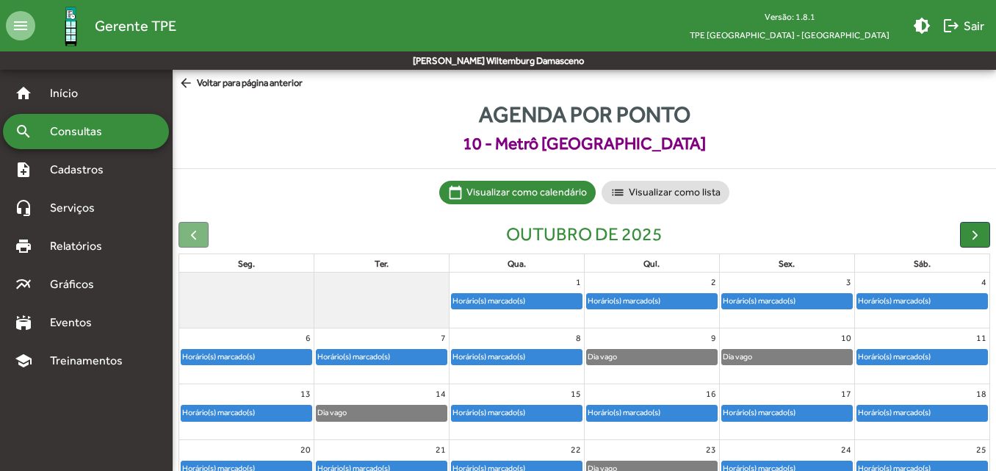
scroll to position [112, 0]
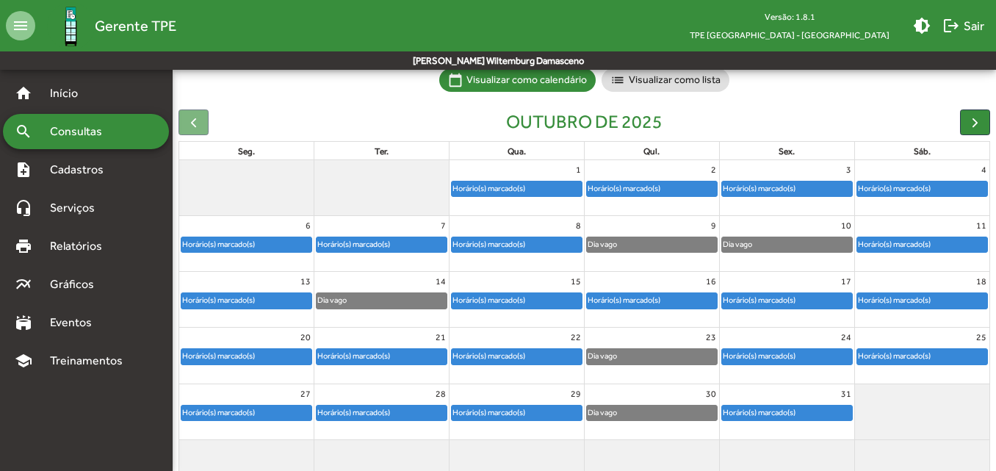
click at [677, 307] on div "Horário(s) marcado(s)" at bounding box center [652, 300] width 130 height 15
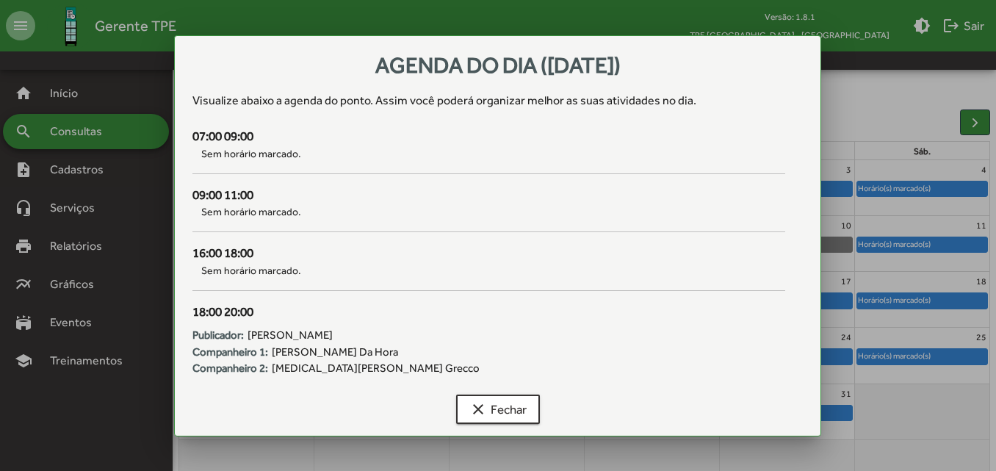
scroll to position [0, 0]
click at [491, 411] on span "clear Fechar" at bounding box center [497, 408] width 57 height 26
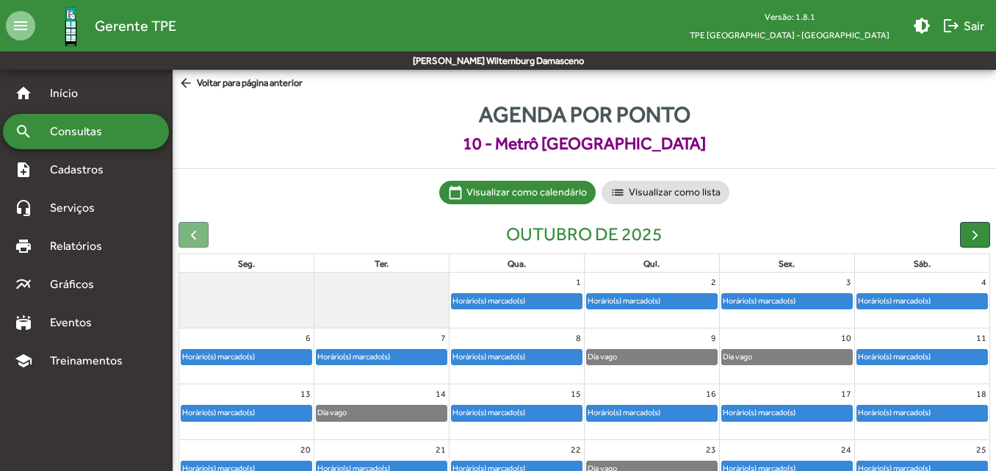
scroll to position [112, 0]
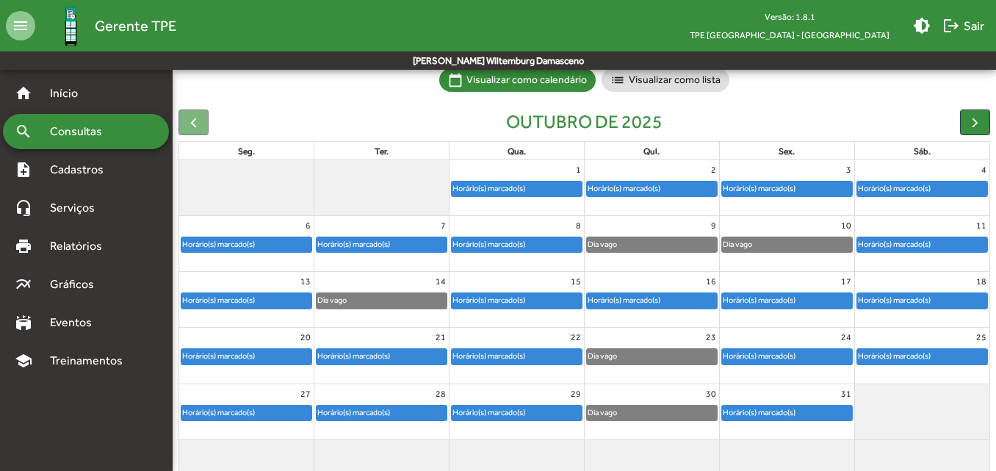
click at [784, 315] on div "Horário(s) marcado(s)" at bounding box center [787, 304] width 134 height 24
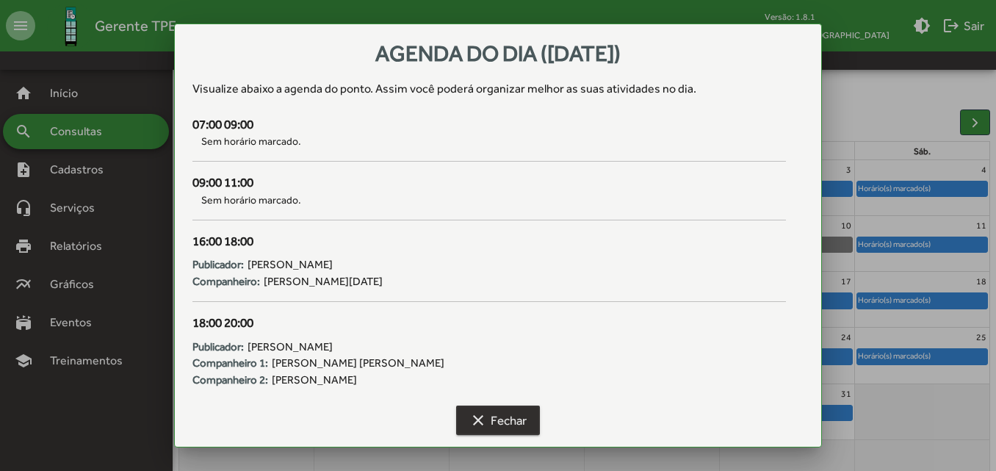
click at [516, 423] on span "clear Fechar" at bounding box center [497, 420] width 57 height 26
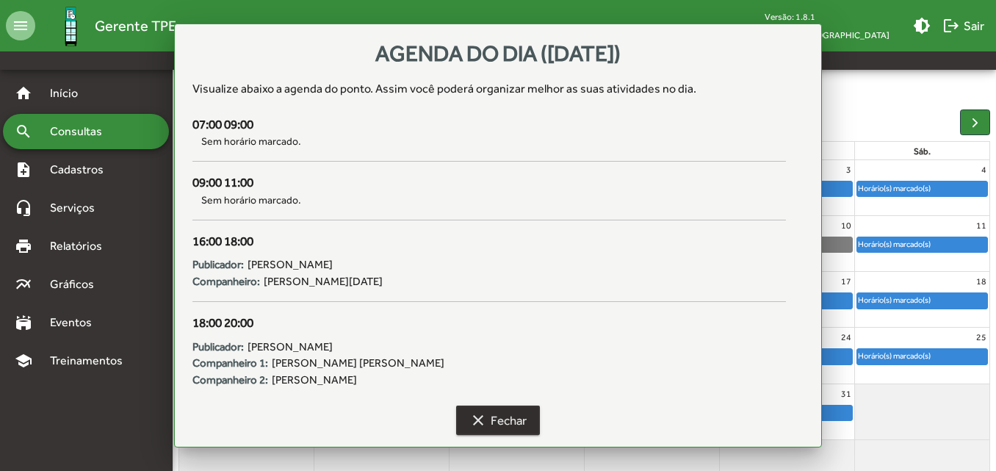
scroll to position [112, 0]
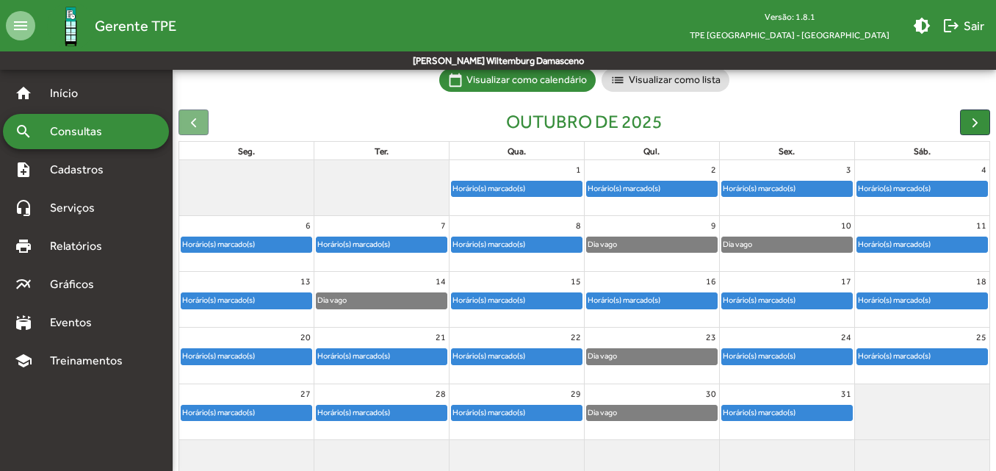
click at [513, 304] on div "Horário(s) marcado(s)" at bounding box center [489, 300] width 74 height 14
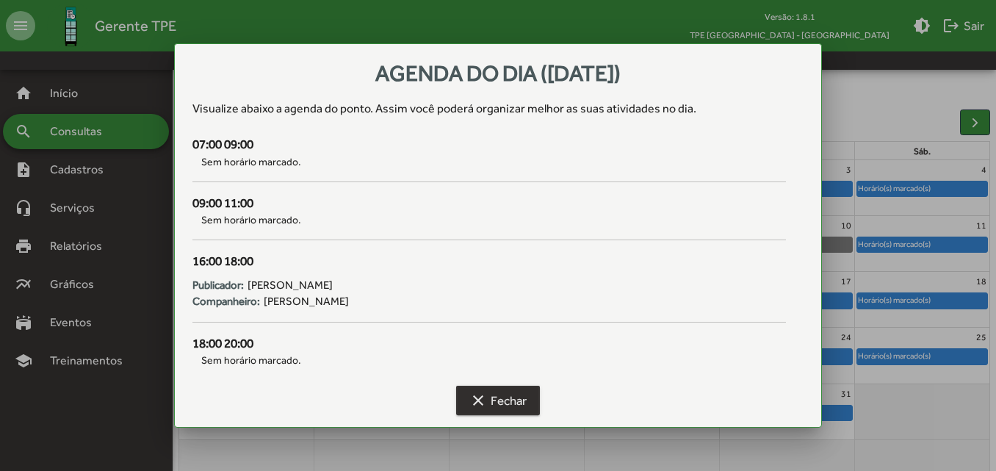
click at [511, 404] on span "clear Fechar" at bounding box center [497, 400] width 57 height 26
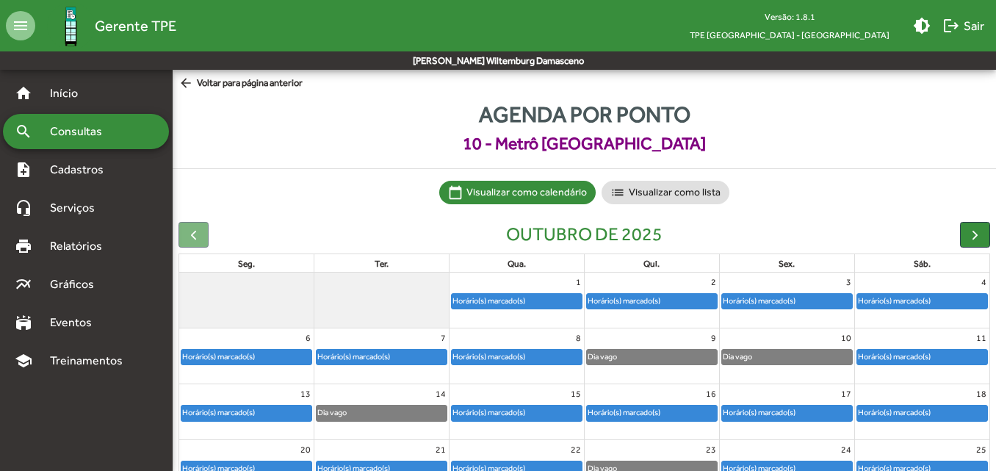
scroll to position [112, 0]
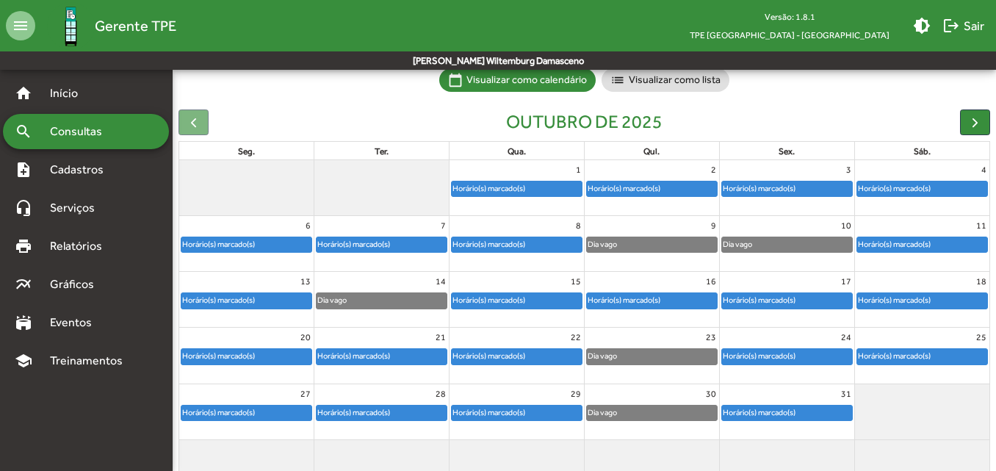
click at [511, 298] on div "Horário(s) marcado(s)" at bounding box center [489, 300] width 74 height 14
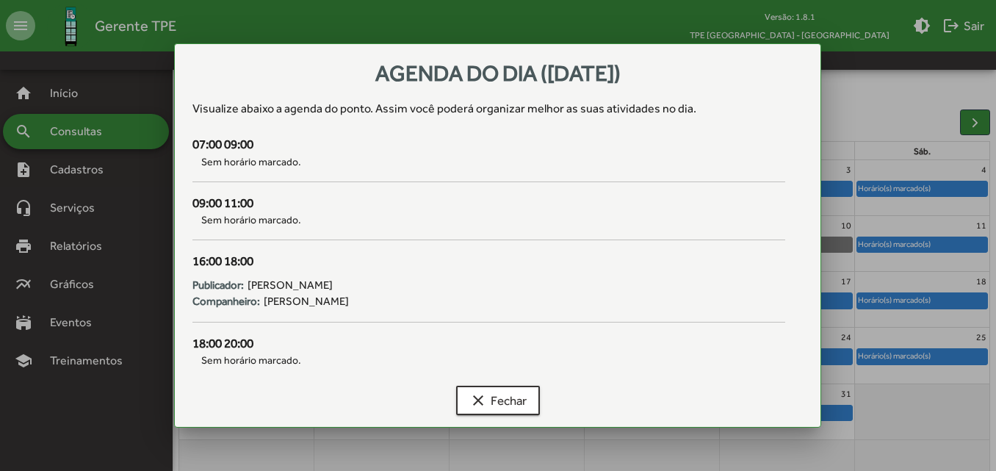
scroll to position [0, 0]
click at [498, 405] on span "clear Fechar" at bounding box center [497, 400] width 57 height 26
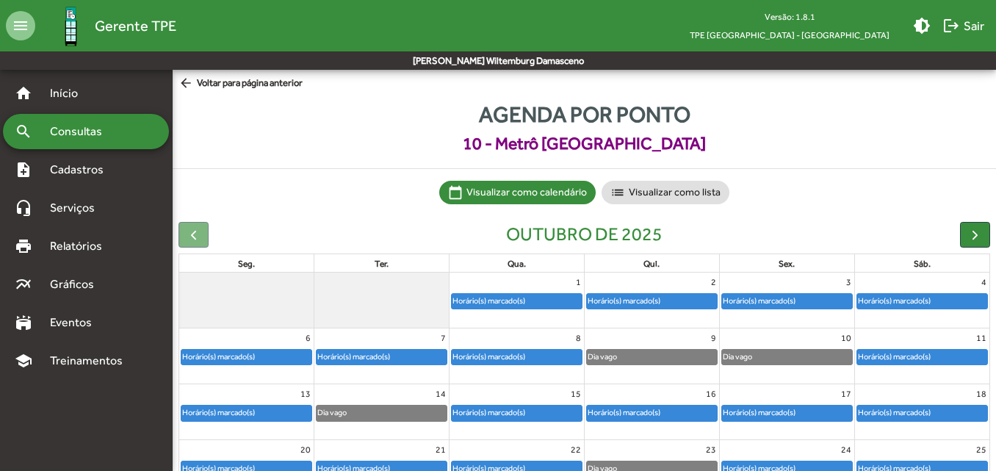
scroll to position [112, 0]
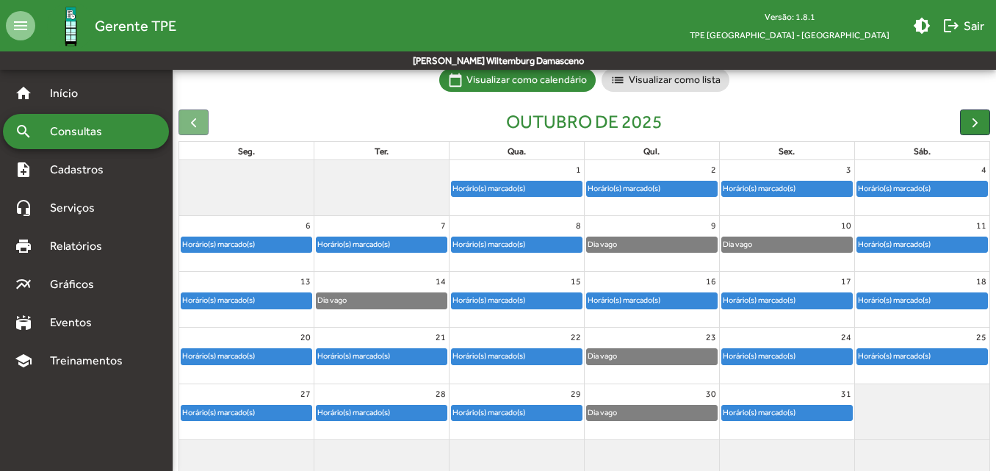
click at [517, 295] on div "Horário(s) marcado(s)" at bounding box center [489, 300] width 74 height 14
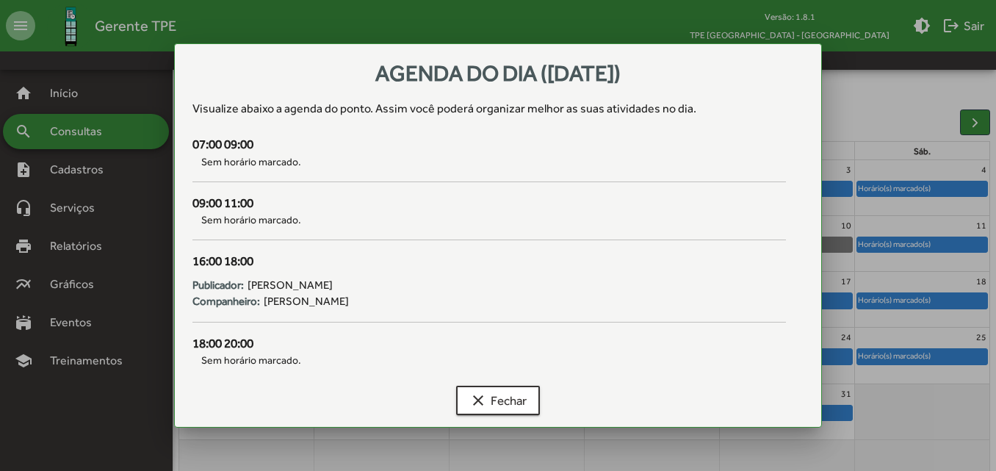
scroll to position [0, 0]
click at [499, 411] on span "clear Fechar" at bounding box center [497, 400] width 57 height 26
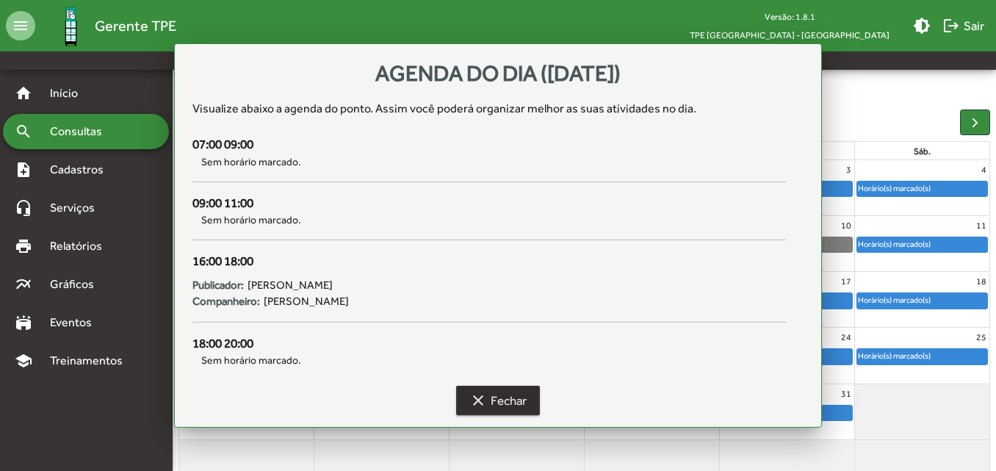
scroll to position [112, 0]
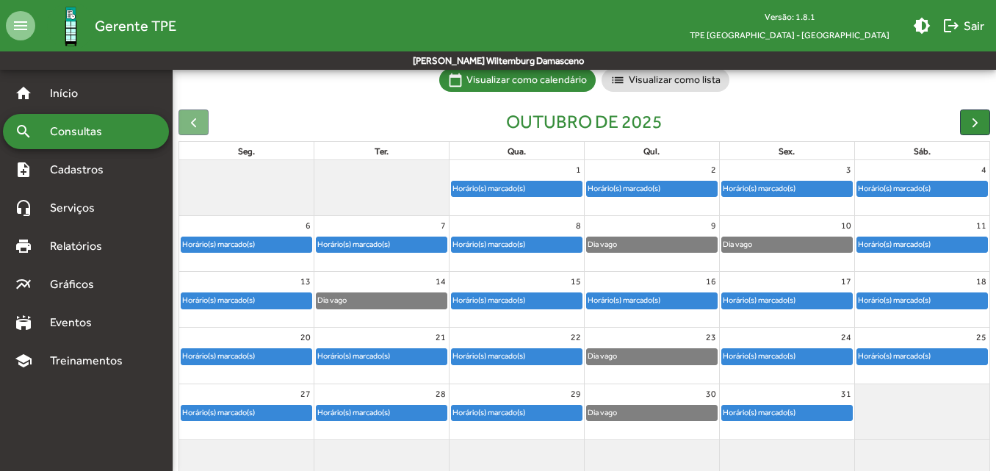
click at [803, 285] on div "17" at bounding box center [787, 281] width 134 height 19
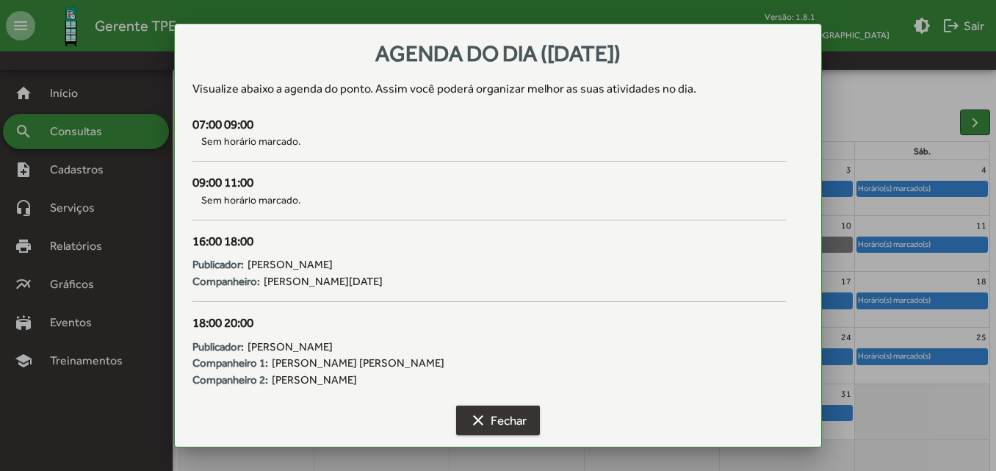
click at [505, 414] on span "clear Fechar" at bounding box center [497, 420] width 57 height 26
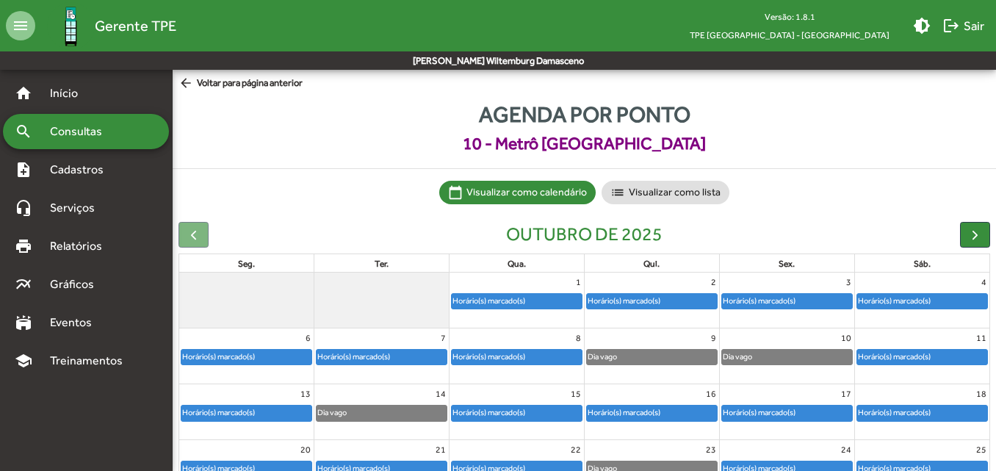
scroll to position [112, 0]
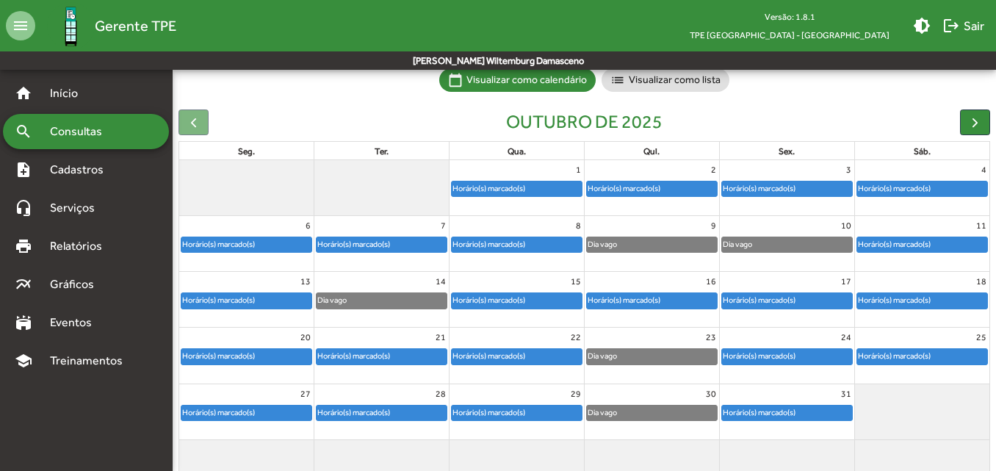
click at [753, 359] on div "Horário(s) marcado(s)" at bounding box center [759, 356] width 74 height 14
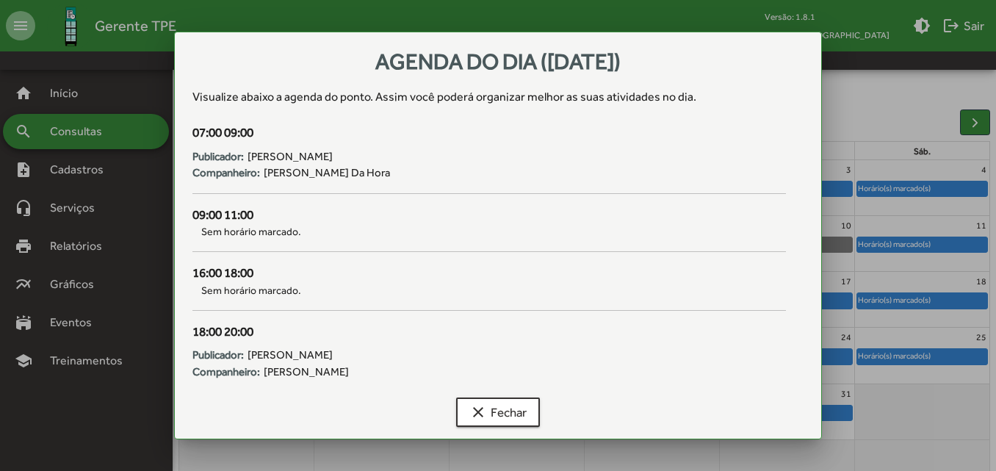
scroll to position [0, 0]
click at [495, 405] on span "clear Fechar" at bounding box center [497, 412] width 57 height 26
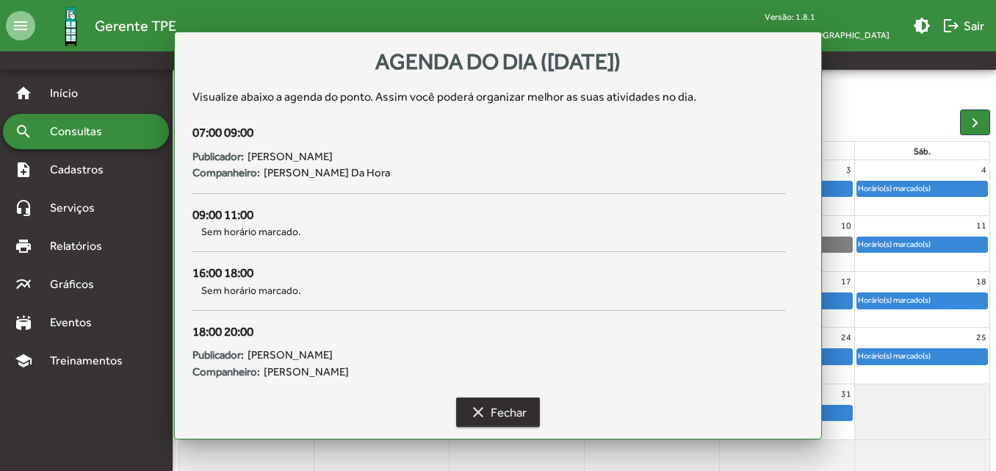
scroll to position [112, 0]
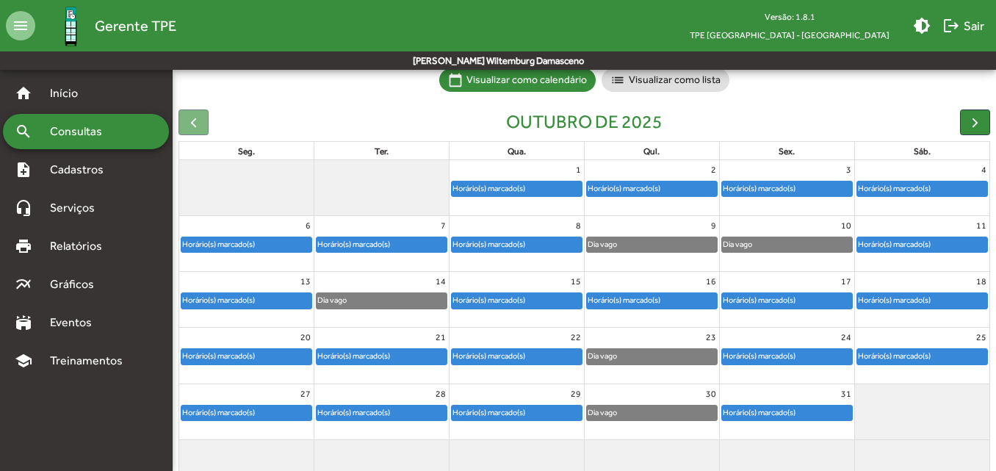
click at [774, 394] on div "31" at bounding box center [787, 393] width 134 height 19
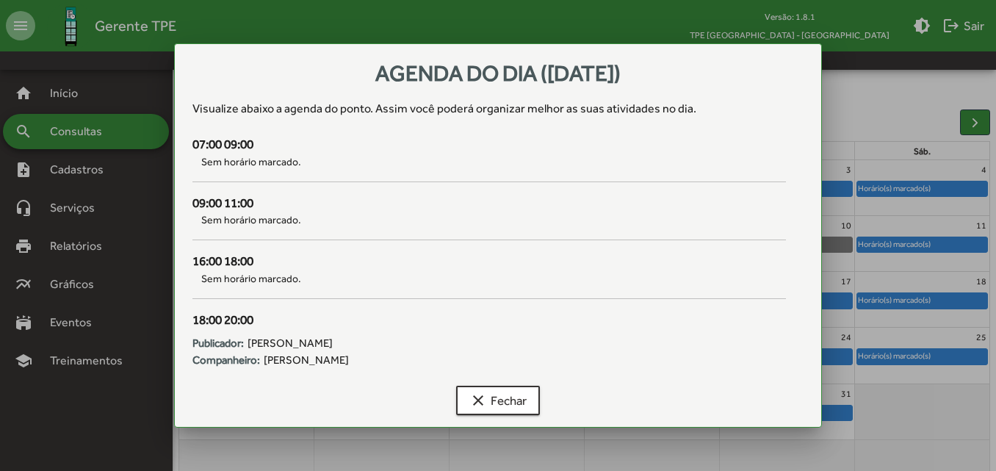
scroll to position [0, 0]
click at [485, 392] on mat-icon "clear" at bounding box center [478, 401] width 18 height 18
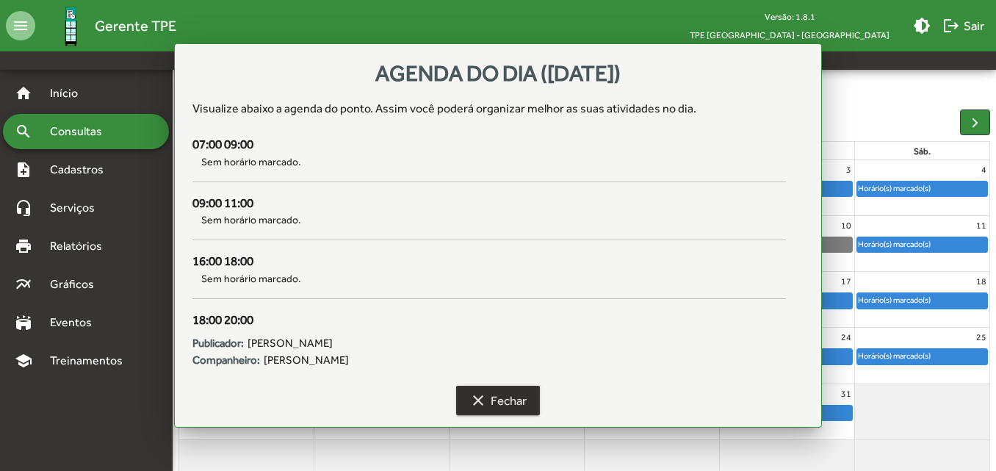
scroll to position [112, 0]
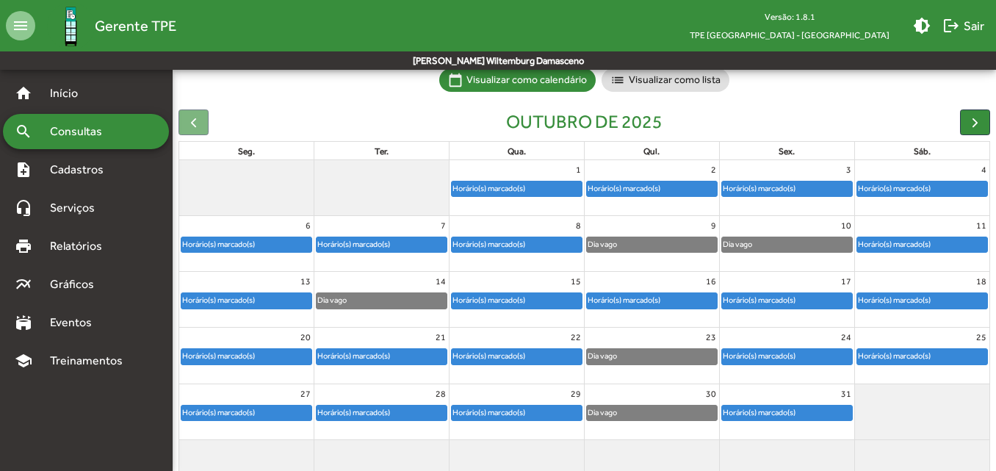
click at [769, 296] on div "Horário(s) marcado(s)" at bounding box center [759, 300] width 74 height 14
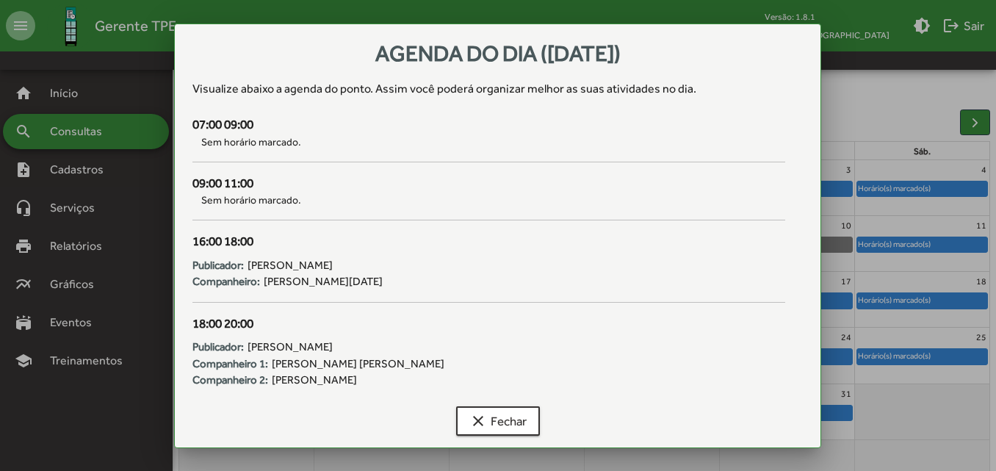
scroll to position [0, 0]
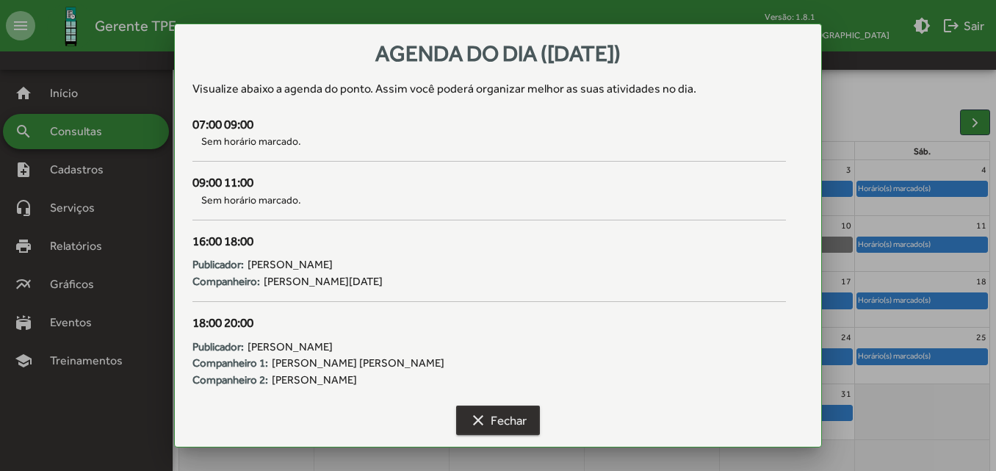
click at [495, 414] on span "clear Fechar" at bounding box center [497, 420] width 57 height 26
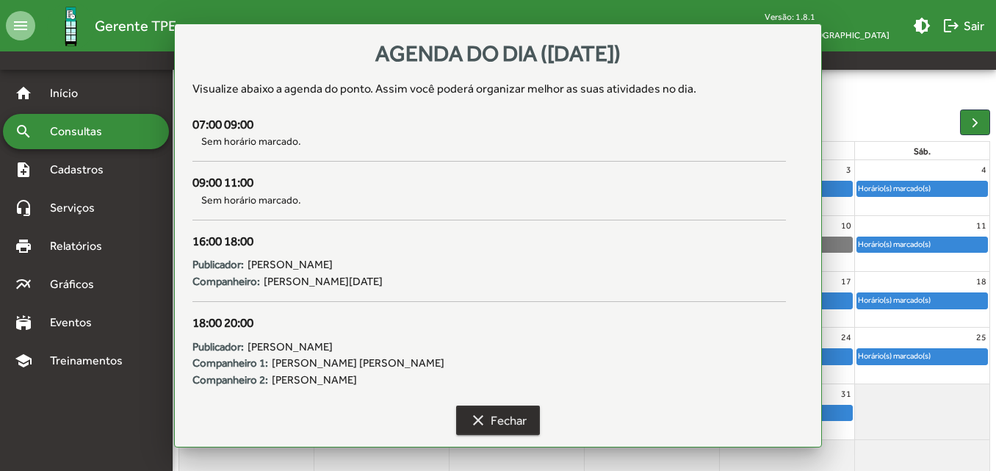
scroll to position [112, 0]
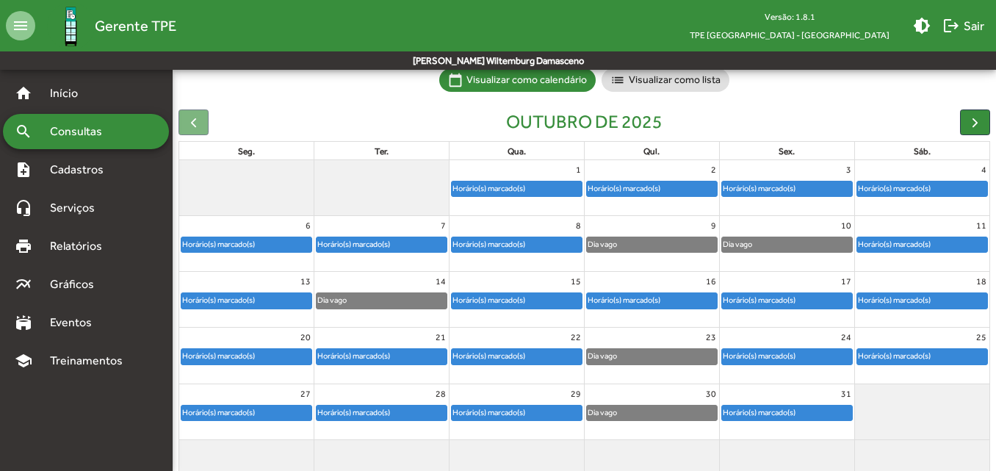
click at [513, 288] on div "15" at bounding box center [517, 281] width 134 height 19
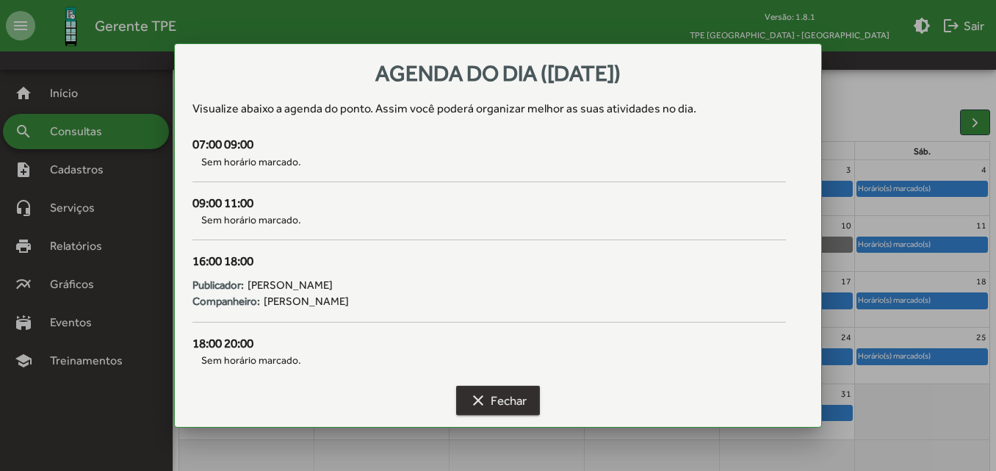
click at [482, 390] on span "clear Fechar" at bounding box center [497, 400] width 57 height 26
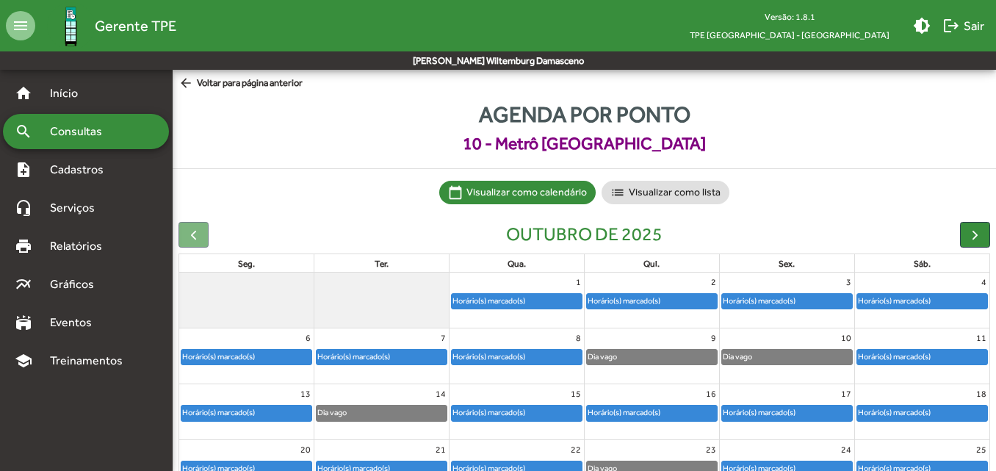
scroll to position [112, 0]
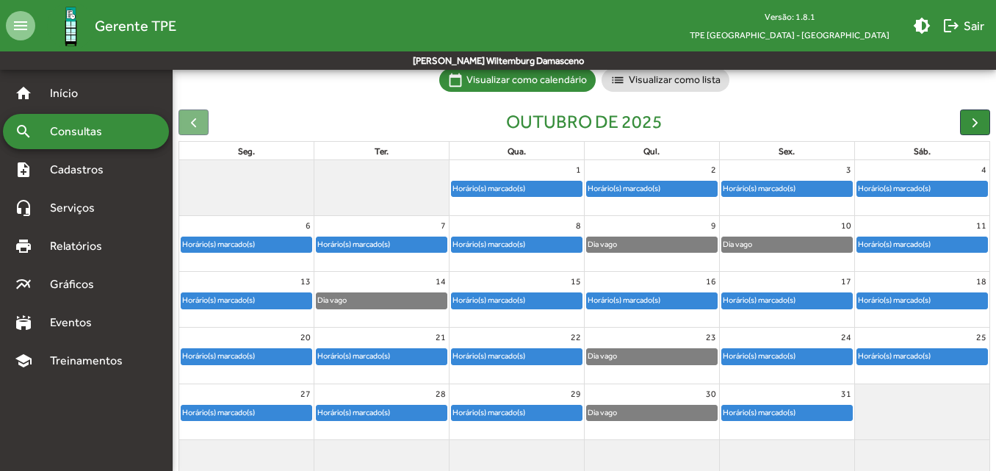
click at [508, 358] on div "Horário(s) marcado(s)" at bounding box center [489, 356] width 74 height 14
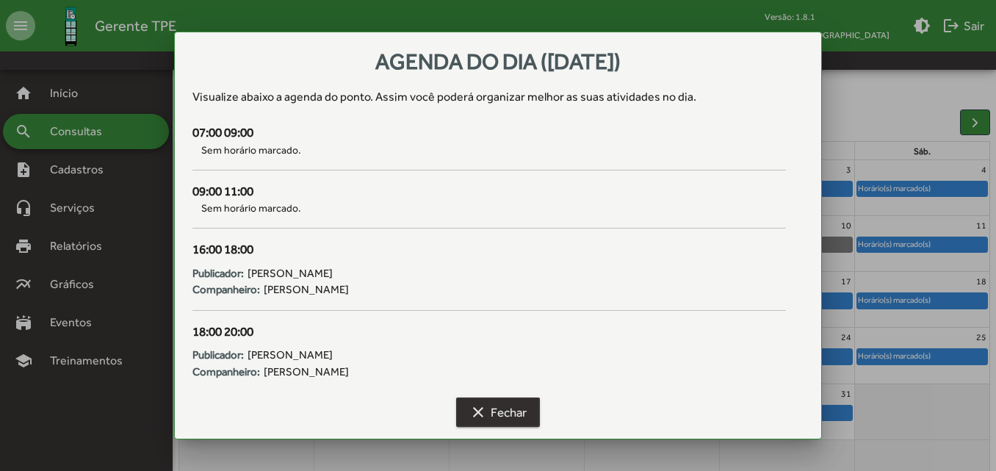
click at [503, 408] on span "clear Fechar" at bounding box center [497, 412] width 57 height 26
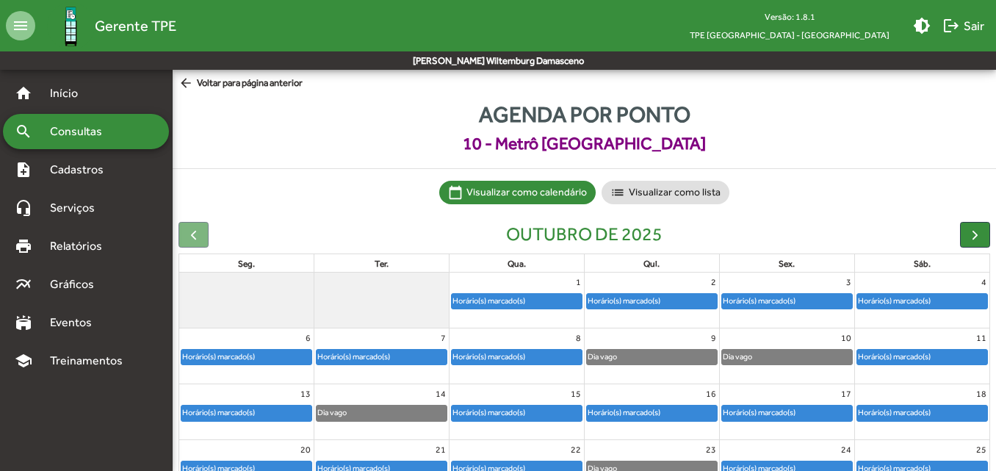
scroll to position [112, 0]
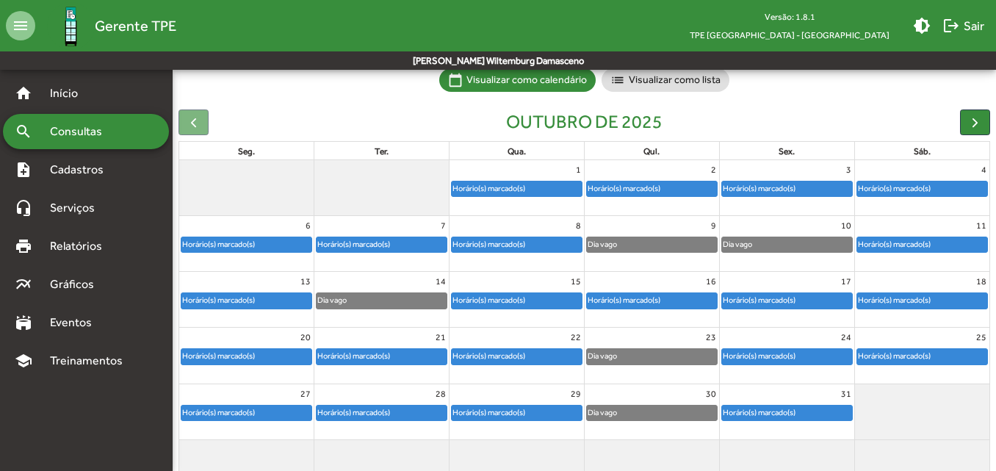
click at [772, 295] on div "Horário(s) marcado(s)" at bounding box center [759, 300] width 74 height 14
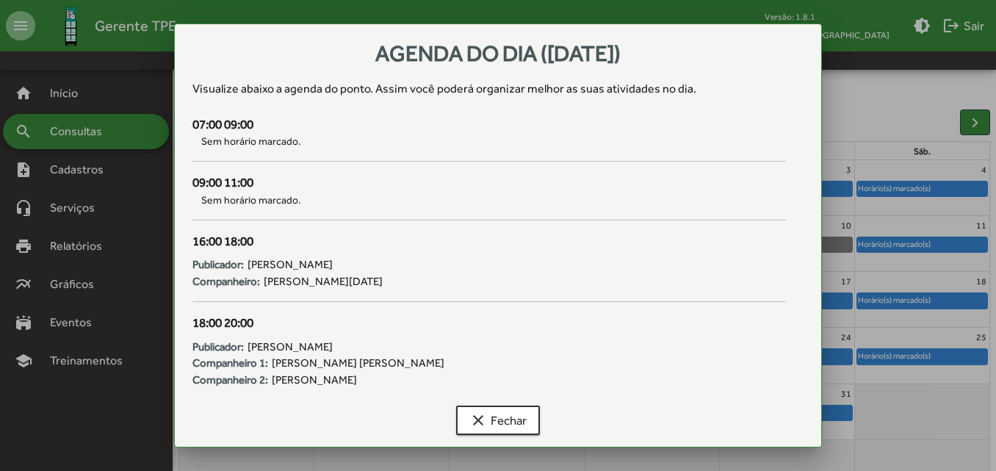
scroll to position [0, 0]
click at [489, 425] on span "clear Fechar" at bounding box center [497, 420] width 57 height 26
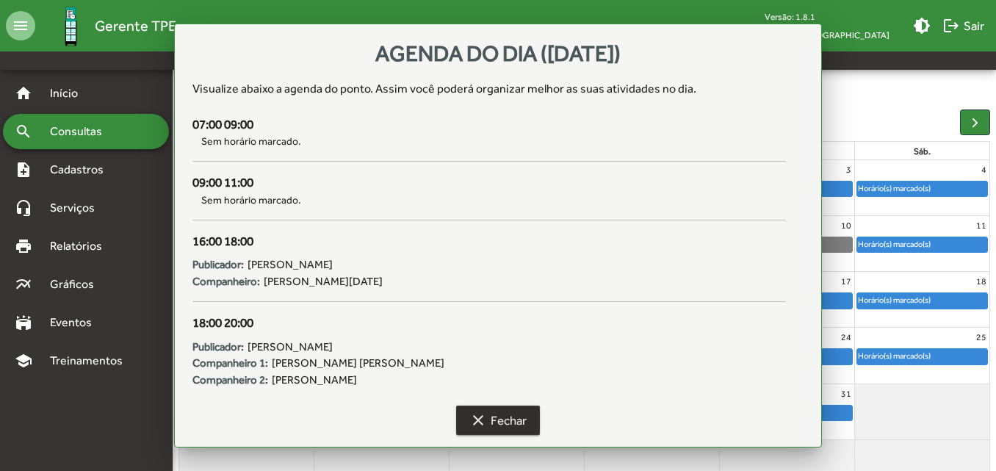
scroll to position [112, 0]
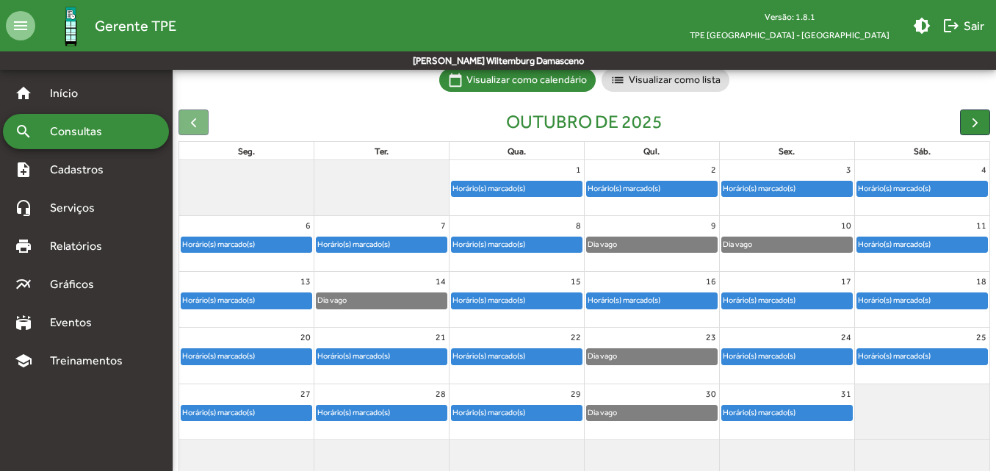
click at [764, 362] on div "Horário(s) marcado(s)" at bounding box center [759, 356] width 74 height 14
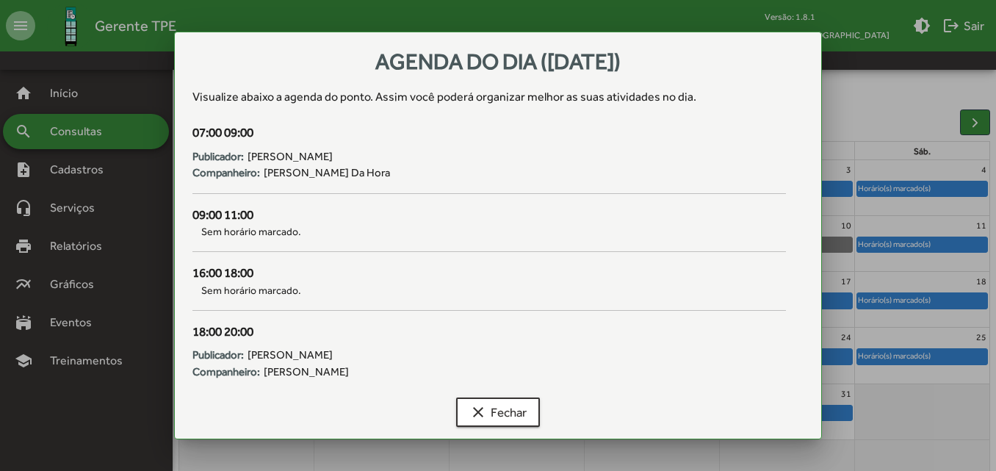
scroll to position [0, 0]
click at [491, 409] on span "clear Fechar" at bounding box center [497, 412] width 57 height 26
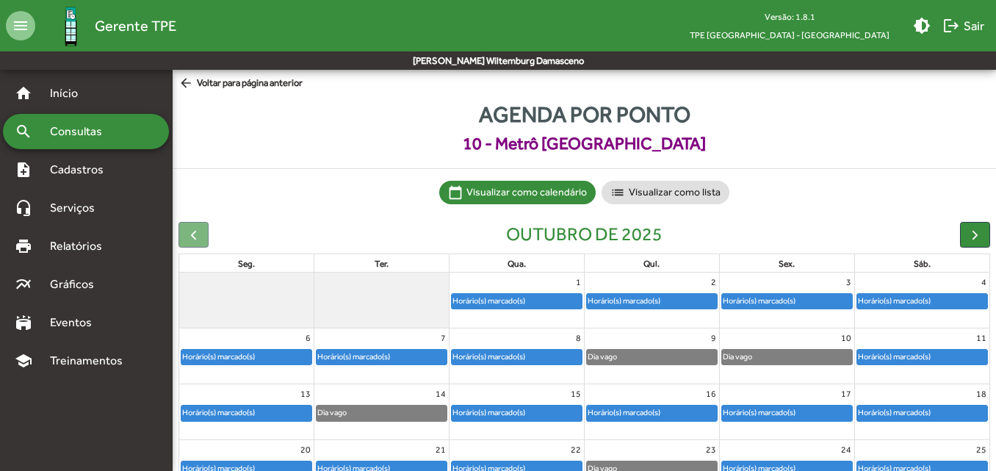
scroll to position [112, 0]
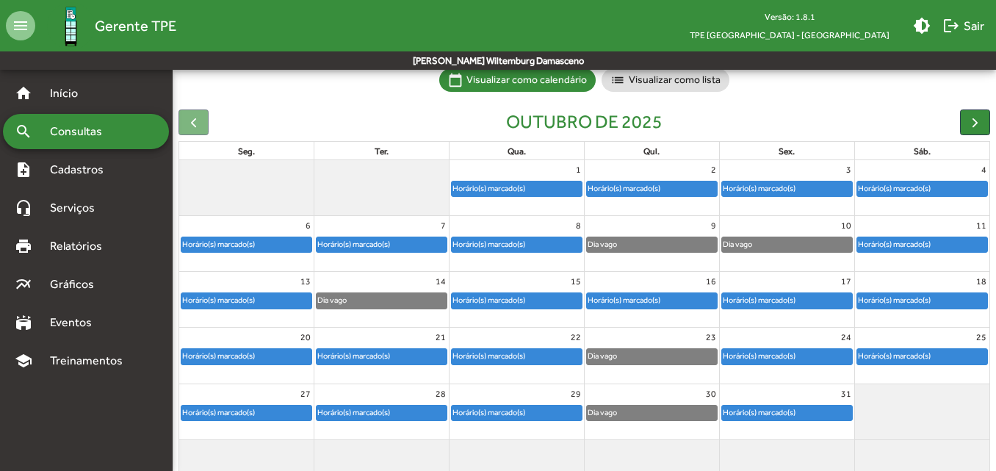
click at [768, 414] on div "Horário(s) marcado(s)" at bounding box center [759, 412] width 74 height 14
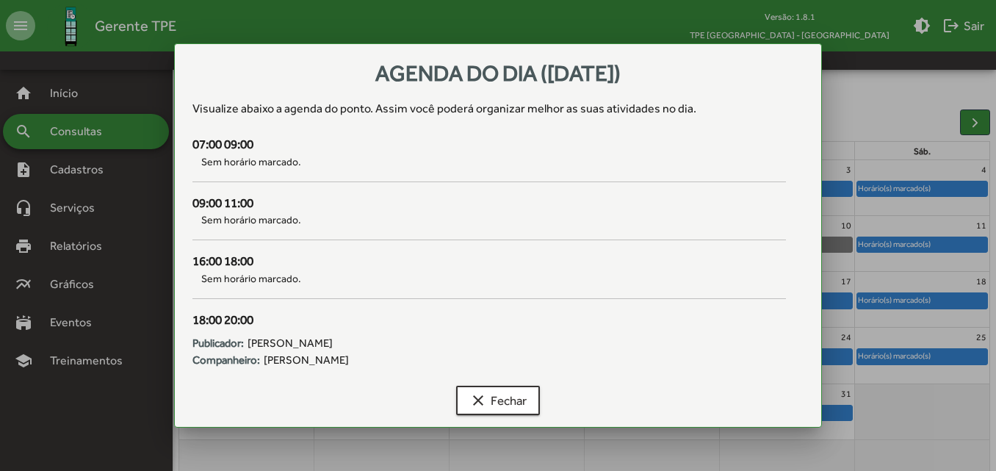
scroll to position [0, 0]
click at [486, 414] on button "clear Fechar" at bounding box center [498, 400] width 84 height 29
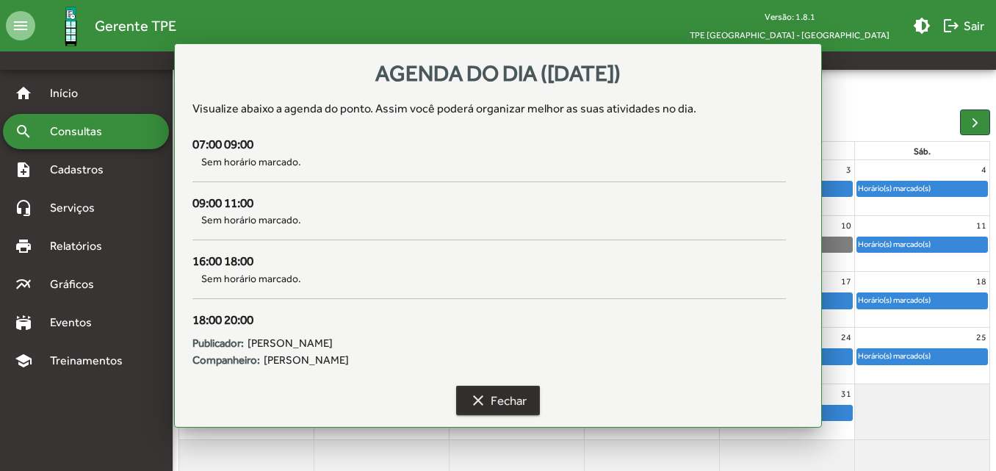
scroll to position [112, 0]
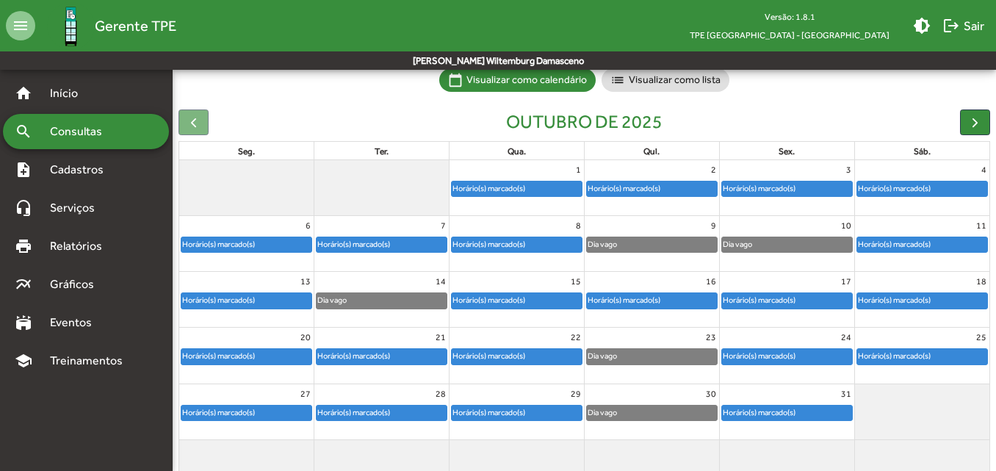
click at [790, 300] on div "Horário(s) marcado(s)" at bounding box center [759, 300] width 74 height 14
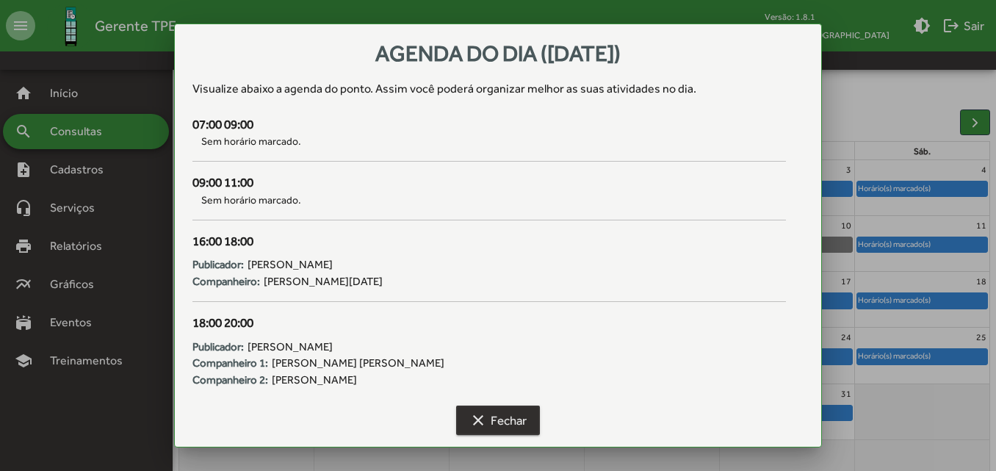
click at [497, 426] on span "clear Fechar" at bounding box center [497, 420] width 57 height 26
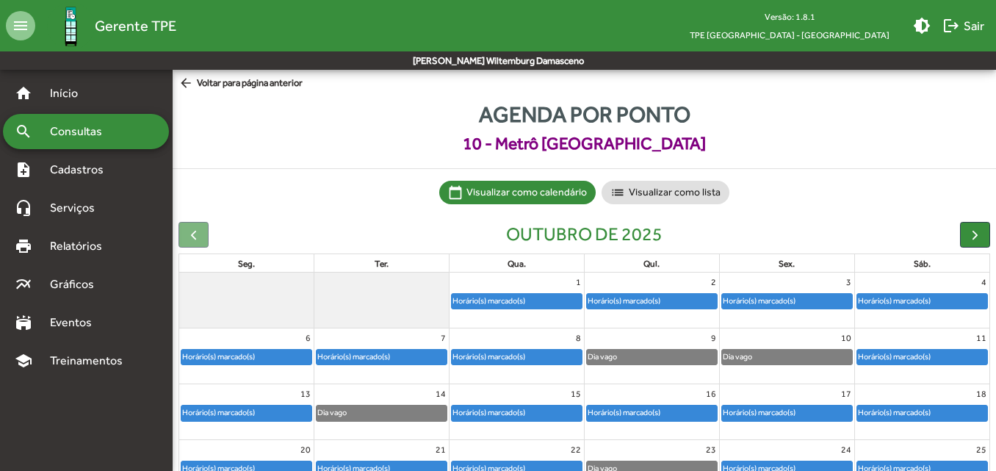
scroll to position [112, 0]
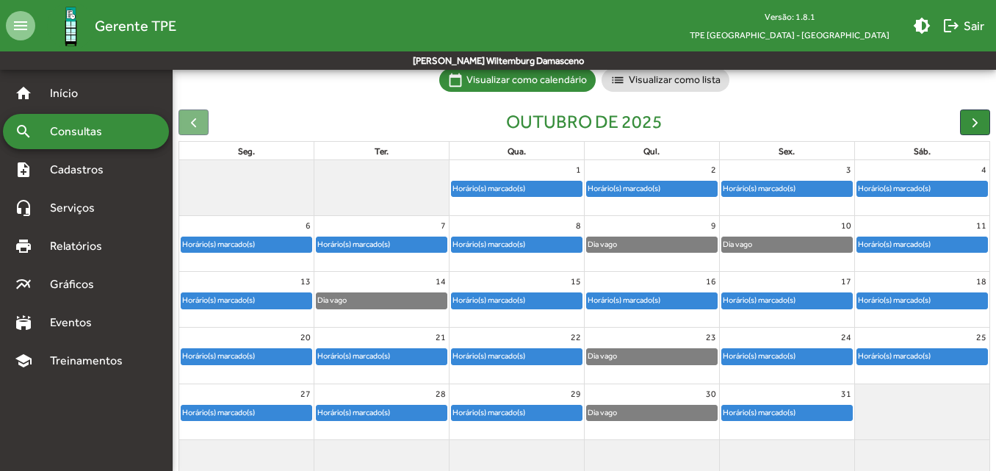
click at [793, 363] on div "Horário(s) marcado(s)" at bounding box center [787, 356] width 130 height 15
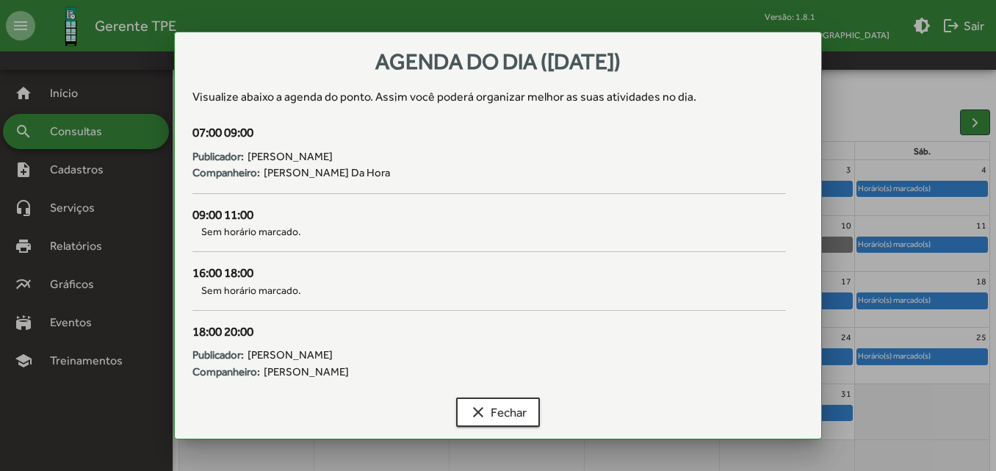
scroll to position [0, 0]
click at [513, 404] on span "clear Fechar" at bounding box center [497, 412] width 57 height 26
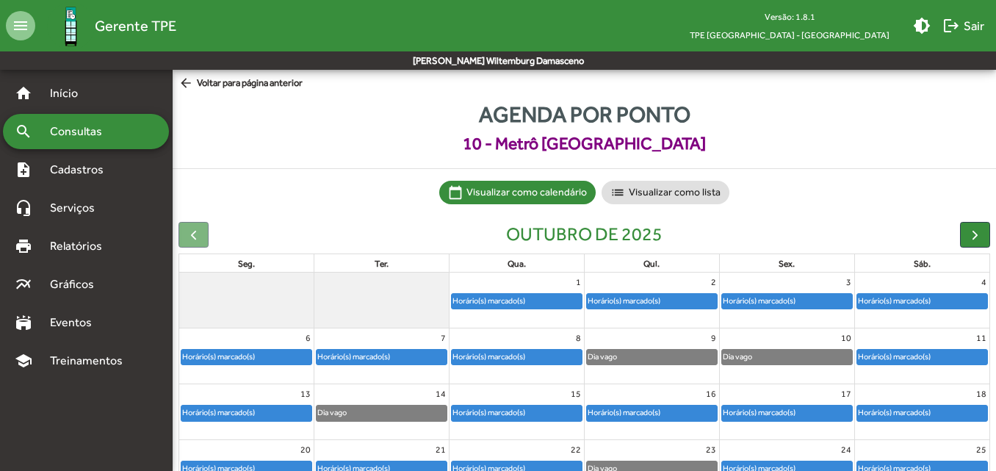
scroll to position [112, 0]
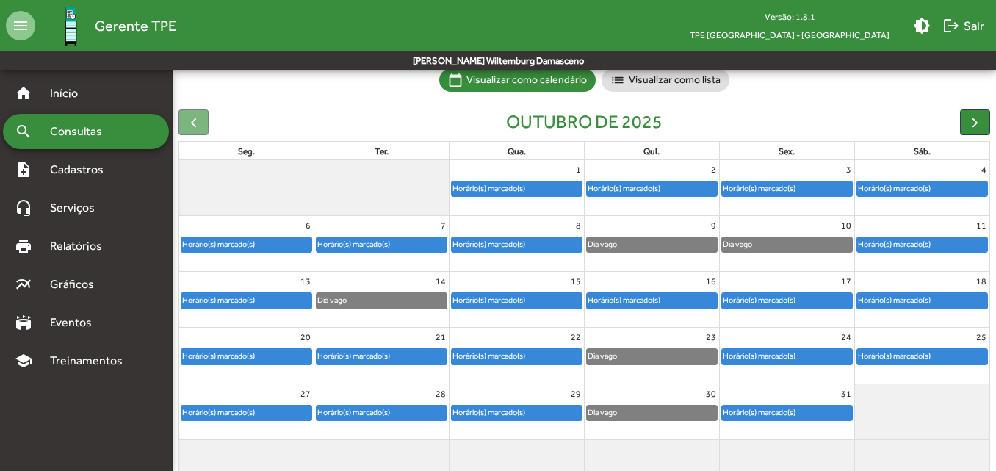
click at [757, 417] on div "Horário(s) marcado(s)" at bounding box center [759, 412] width 74 height 14
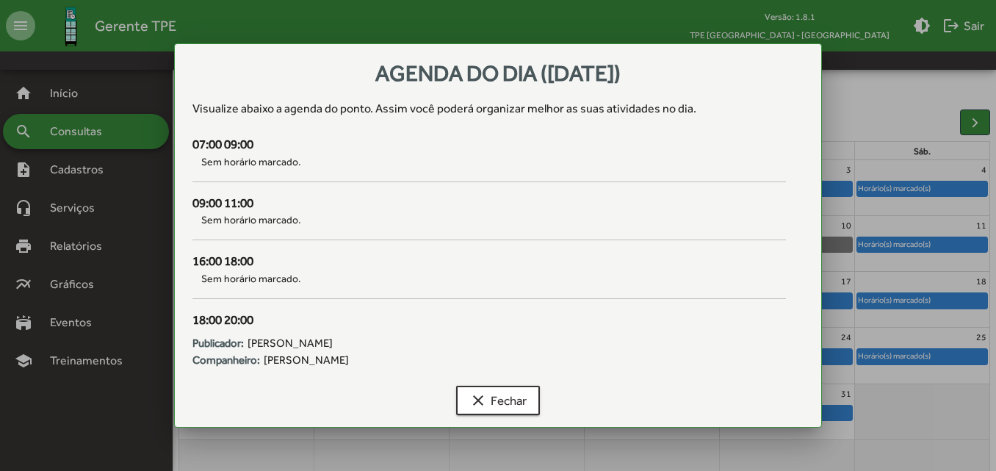
scroll to position [0, 0]
click at [525, 397] on span "clear Fechar" at bounding box center [497, 400] width 57 height 26
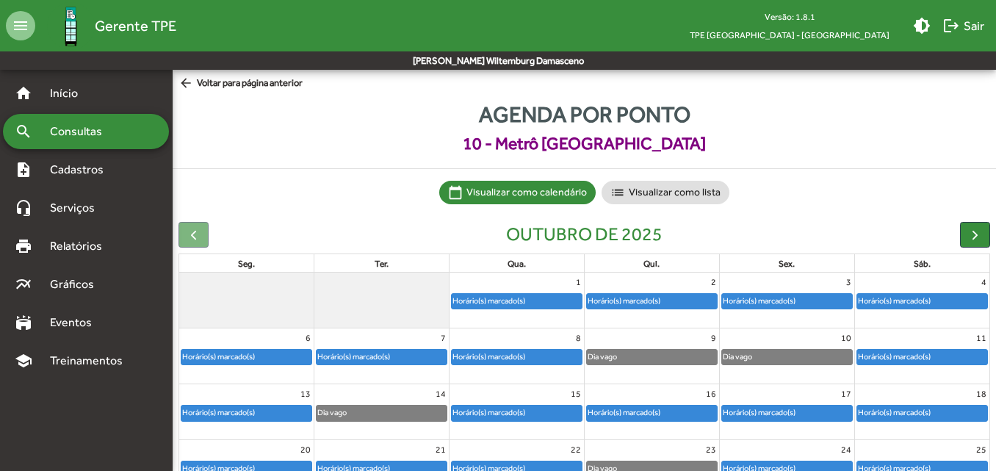
scroll to position [112, 0]
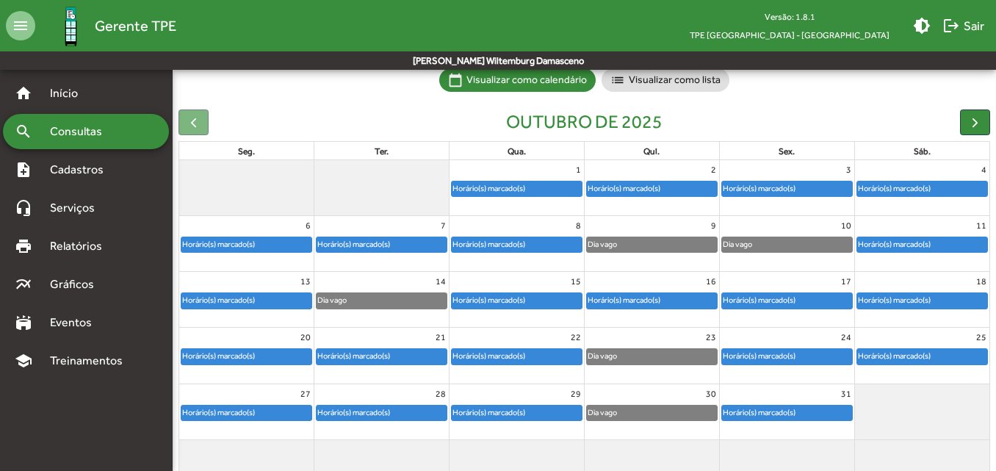
click at [775, 306] on div "Horário(s) marcado(s)" at bounding box center [759, 300] width 74 height 14
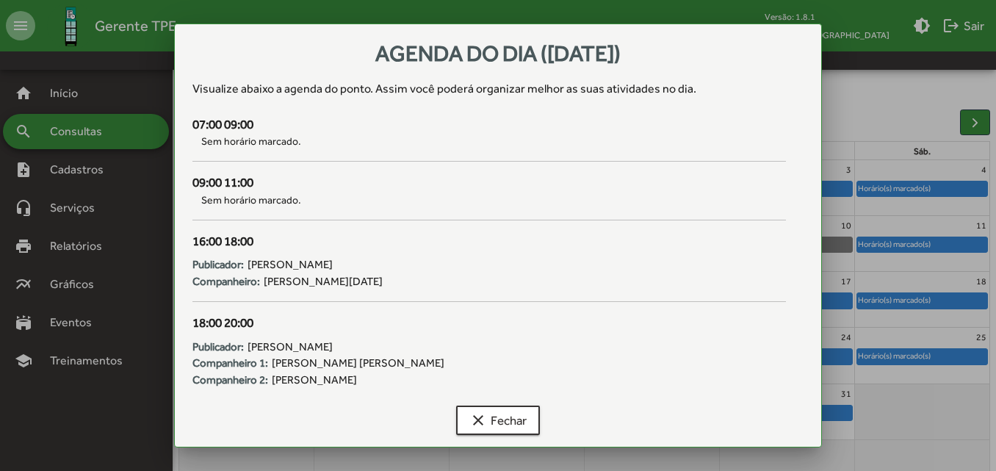
scroll to position [0, 0]
click at [508, 422] on span "clear Fechar" at bounding box center [497, 420] width 57 height 26
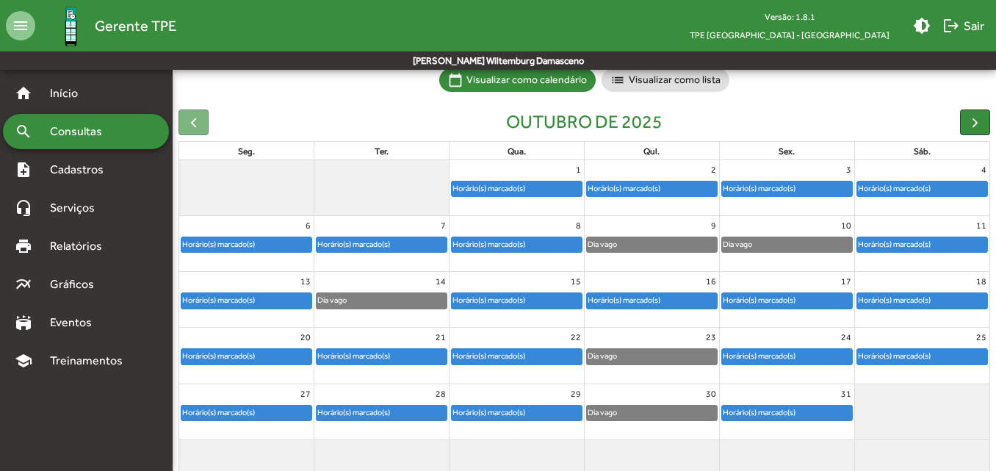
click at [391, 350] on div "Horário(s) marcado(s)" at bounding box center [354, 356] width 74 height 14
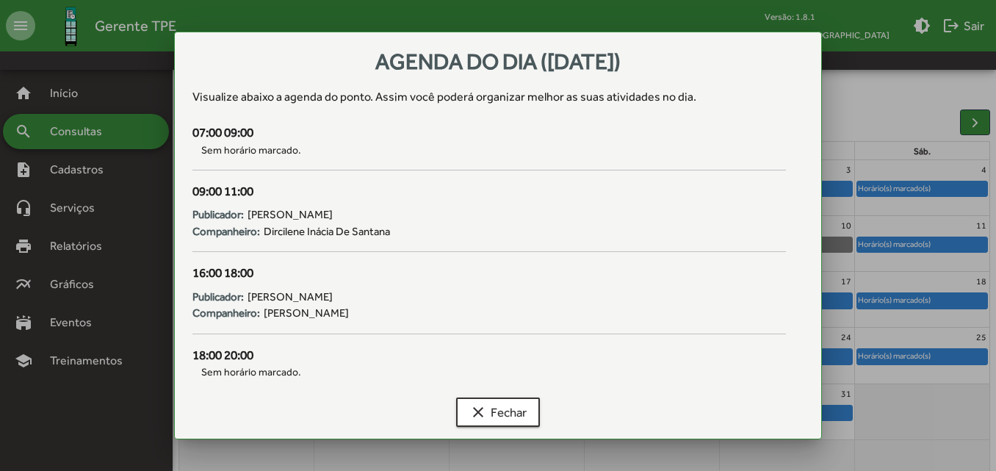
scroll to position [0, 0]
click at [500, 408] on span "clear Fechar" at bounding box center [497, 412] width 57 height 26
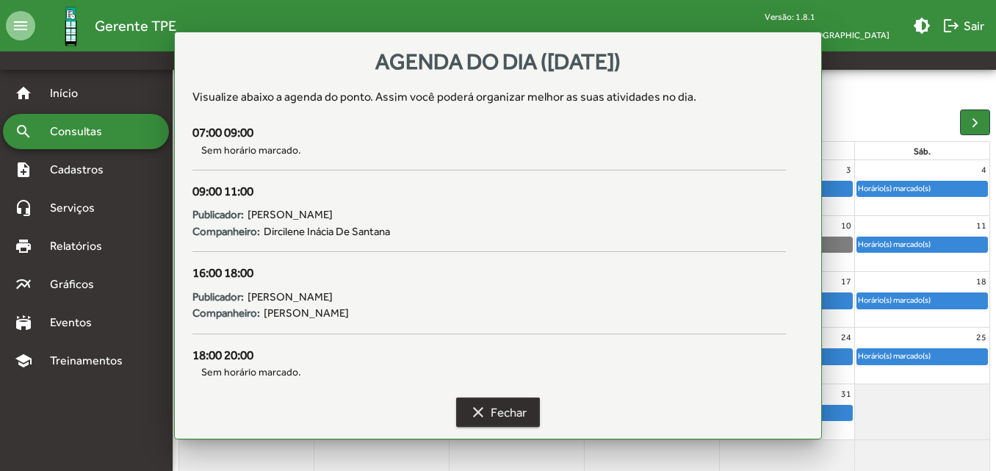
scroll to position [112, 0]
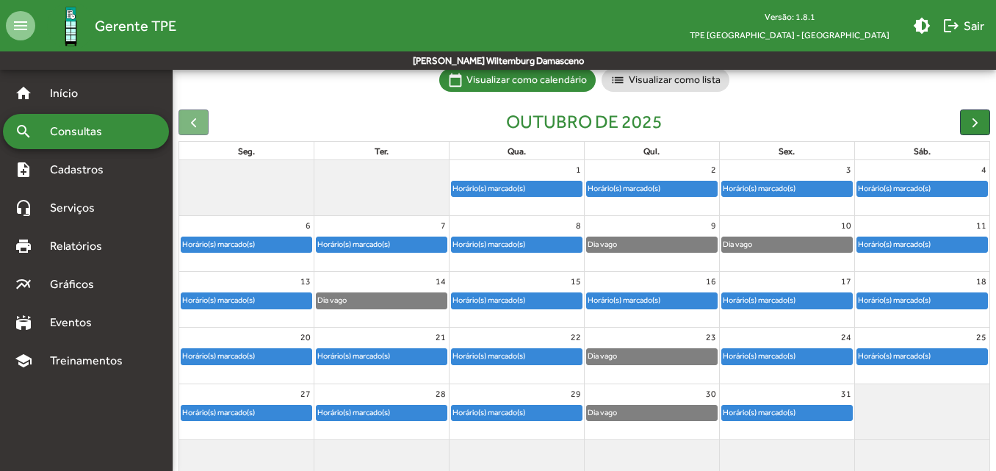
click at [472, 343] on div "22" at bounding box center [517, 337] width 134 height 19
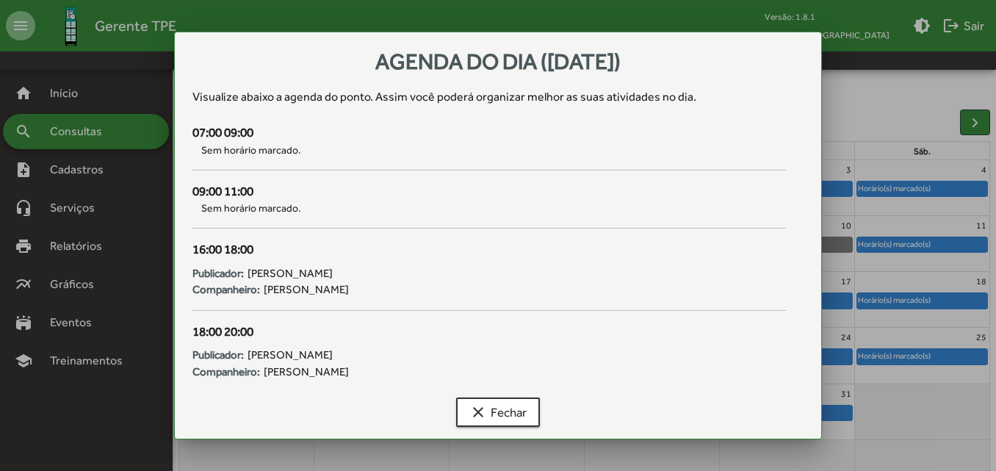
scroll to position [0, 0]
click at [500, 405] on span "clear Fechar" at bounding box center [497, 412] width 57 height 26
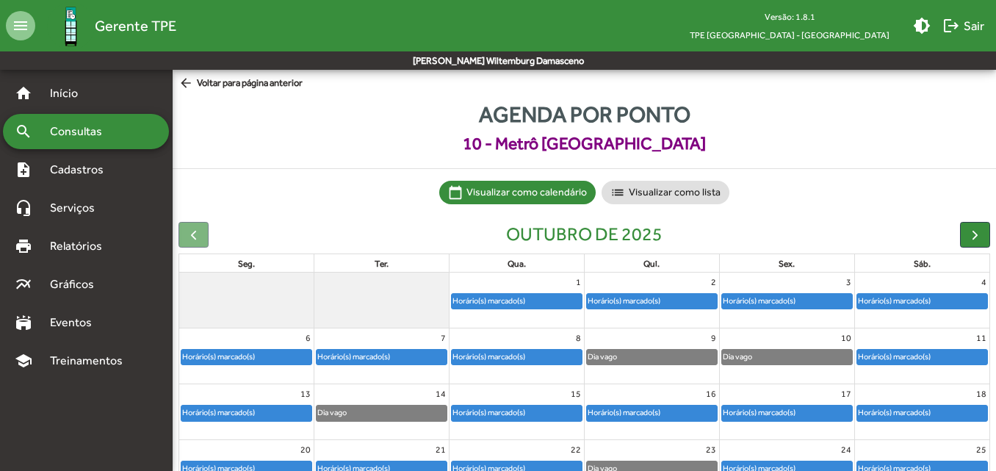
scroll to position [112, 0]
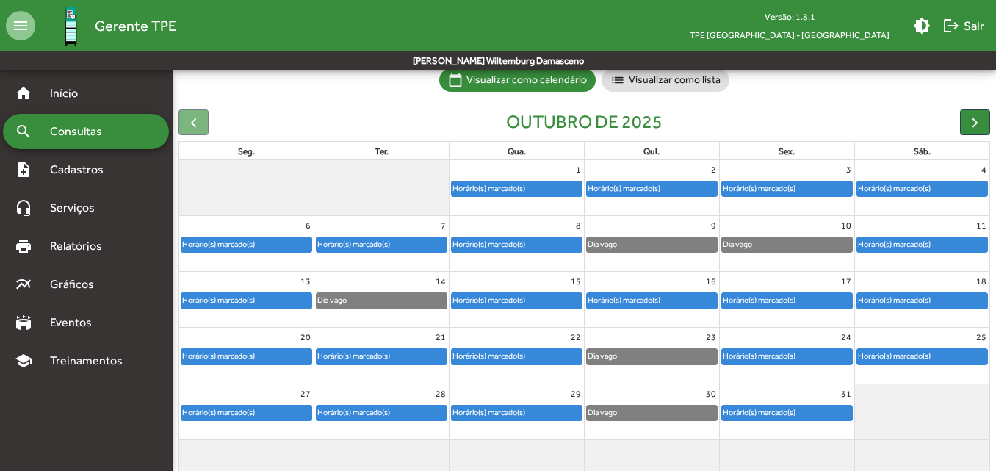
click at [500, 405] on link "Horário(s) marcado(s)" at bounding box center [516, 413] width 131 height 16
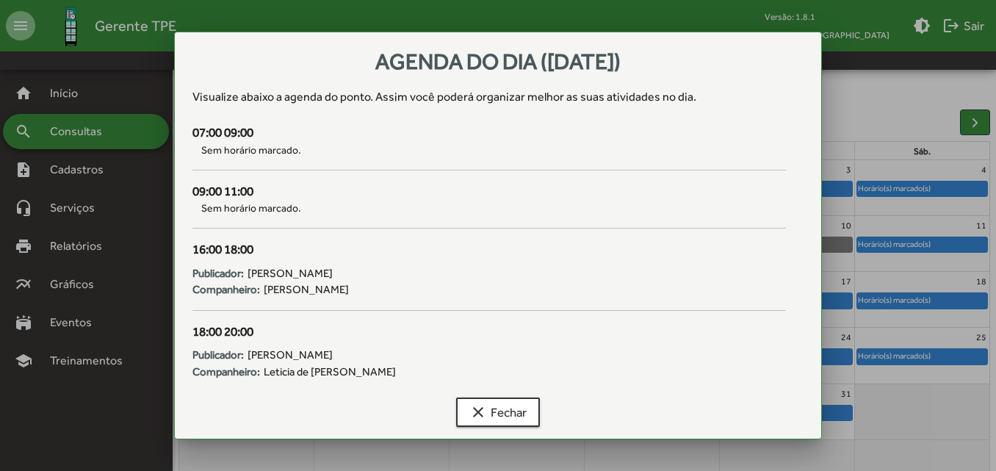
scroll to position [0, 0]
click at [500, 404] on span "clear Fechar" at bounding box center [497, 412] width 57 height 26
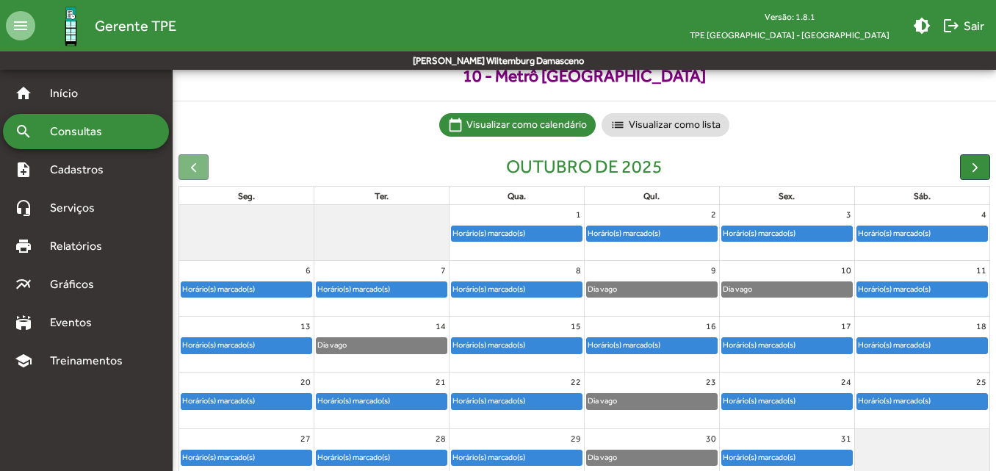
scroll to position [115, 0]
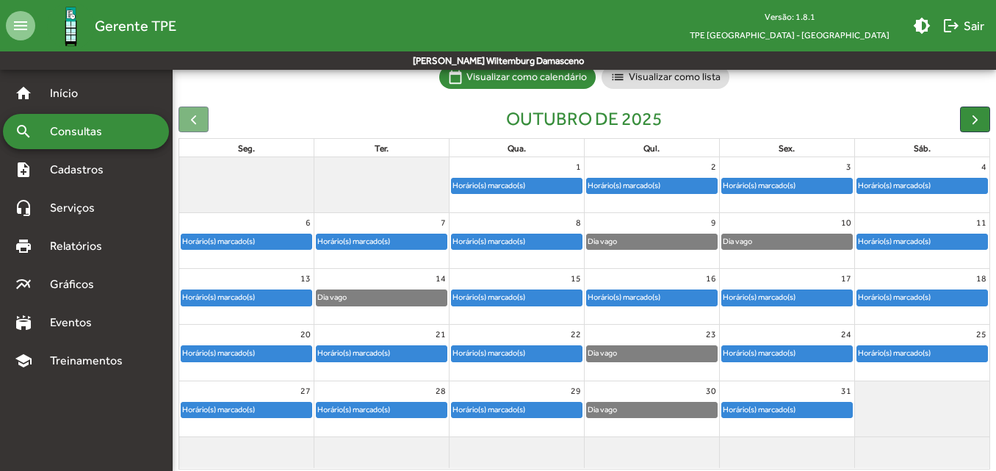
click at [908, 179] on div "Horário(s) marcado(s)" at bounding box center [894, 186] width 74 height 14
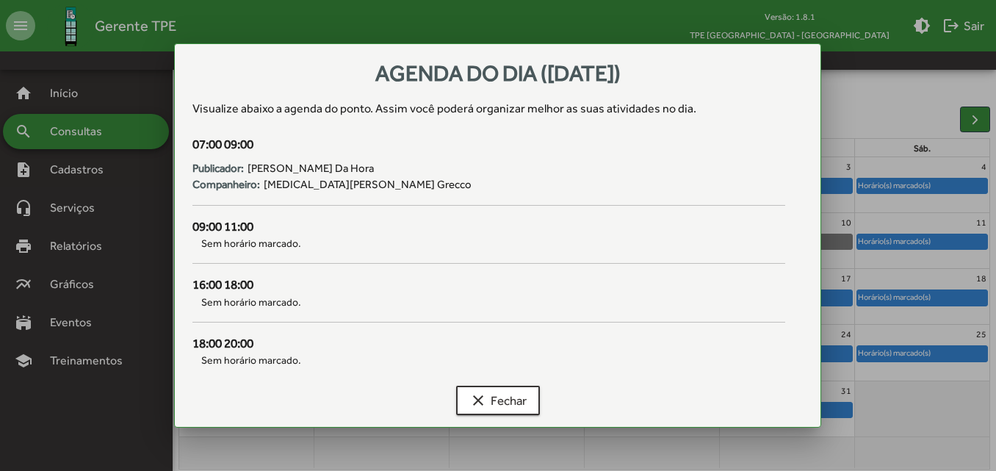
scroll to position [0, 0]
click at [497, 391] on span "clear Fechar" at bounding box center [497, 400] width 57 height 26
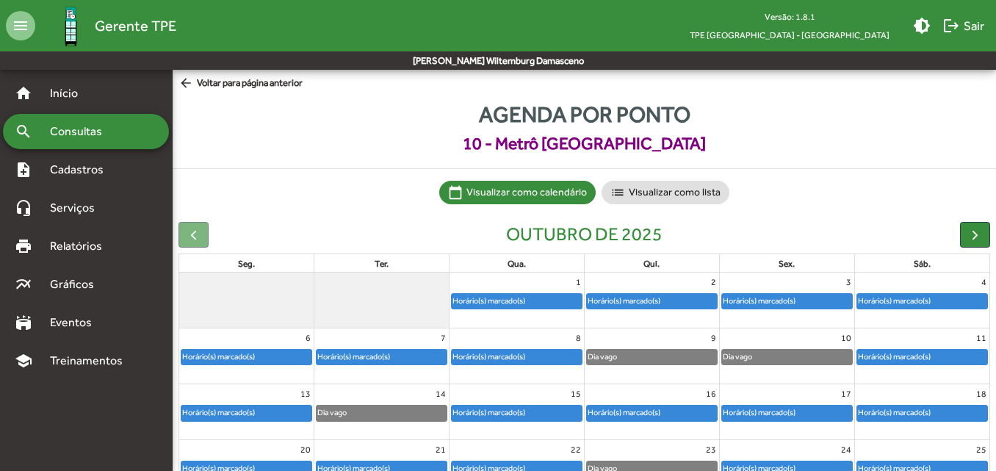
scroll to position [115, 0]
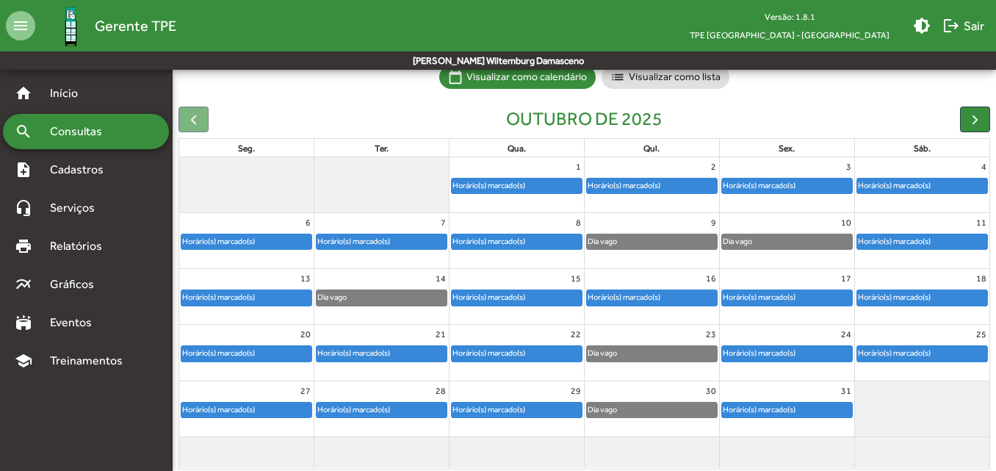
click at [912, 292] on div "Horário(s) marcado(s)" at bounding box center [894, 297] width 74 height 14
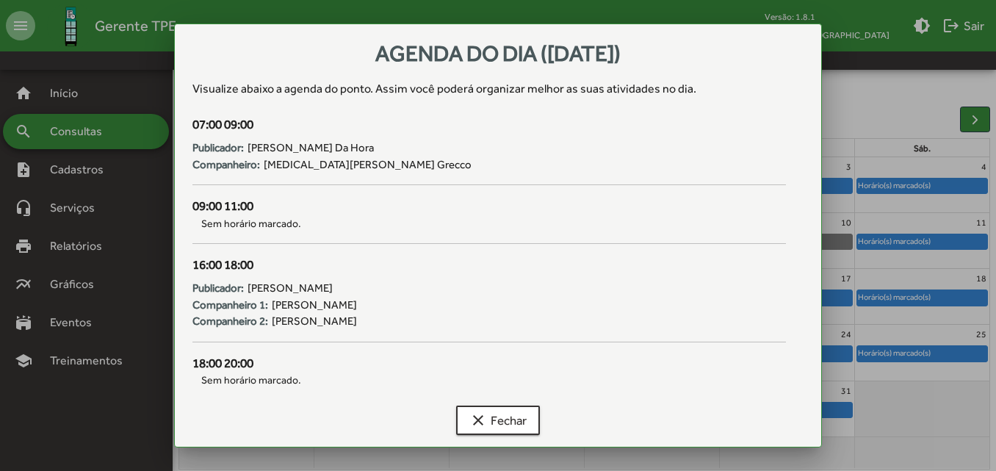
scroll to position [0, 0]
click at [466, 415] on button "clear Fechar" at bounding box center [498, 419] width 84 height 29
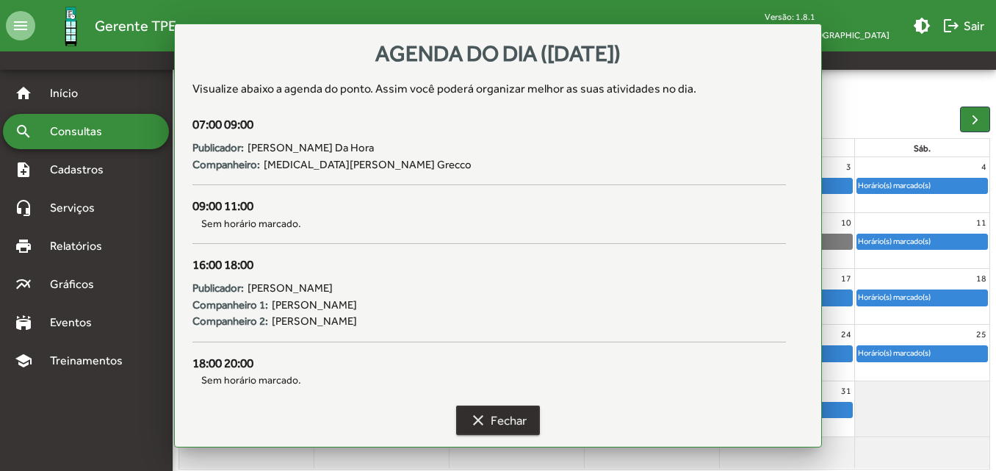
scroll to position [115, 0]
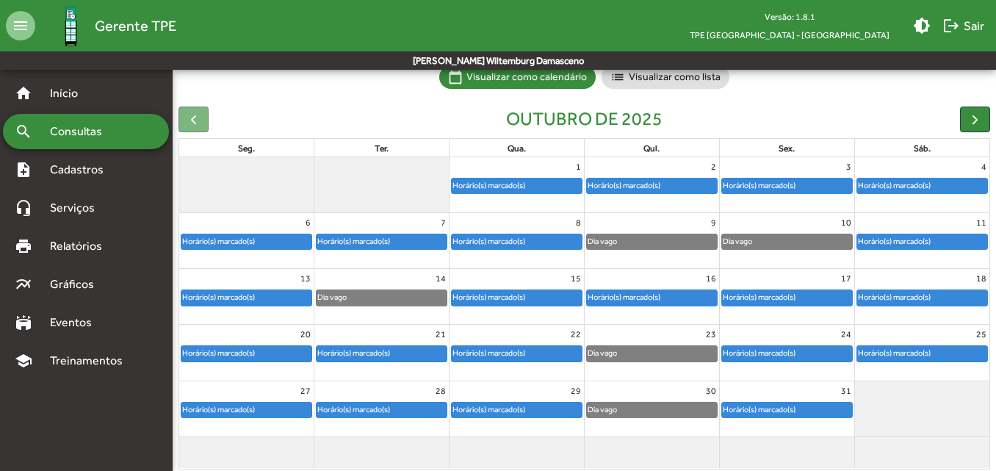
click at [907, 359] on div "Horário(s) marcado(s)" at bounding box center [894, 353] width 74 height 14
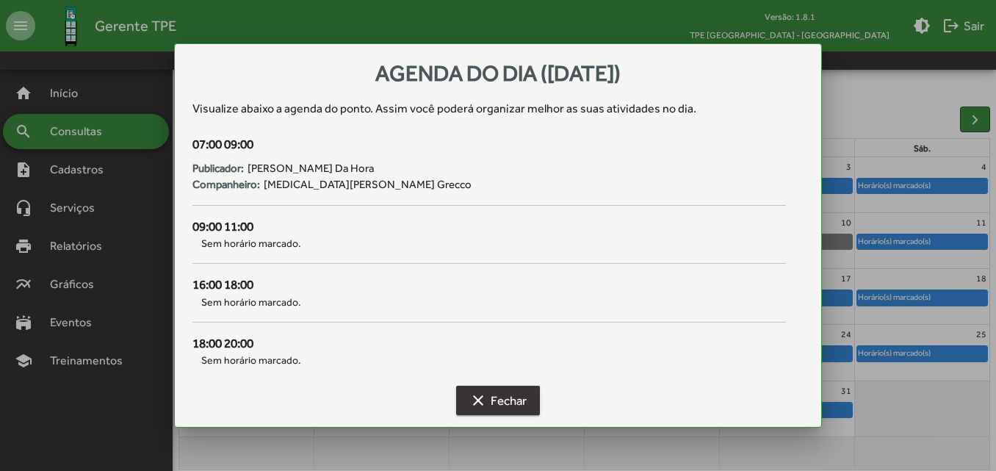
click at [498, 399] on span "clear Fechar" at bounding box center [497, 400] width 57 height 26
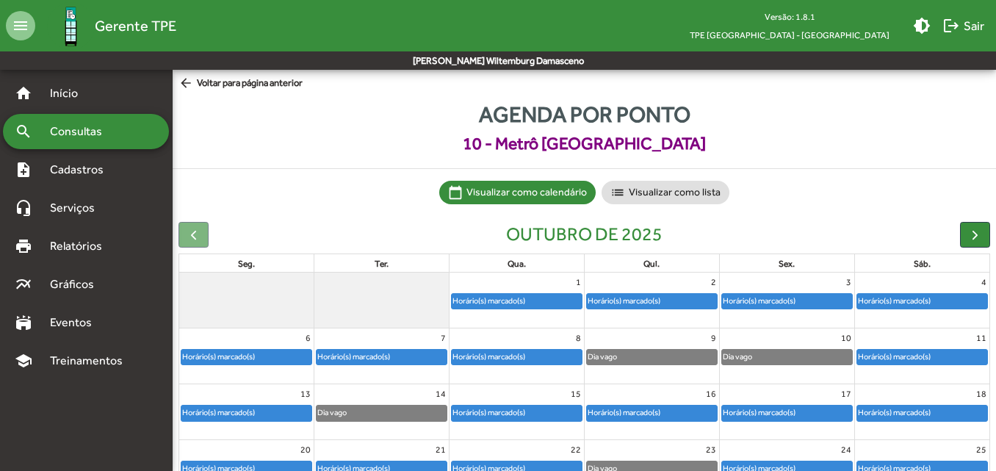
scroll to position [115, 0]
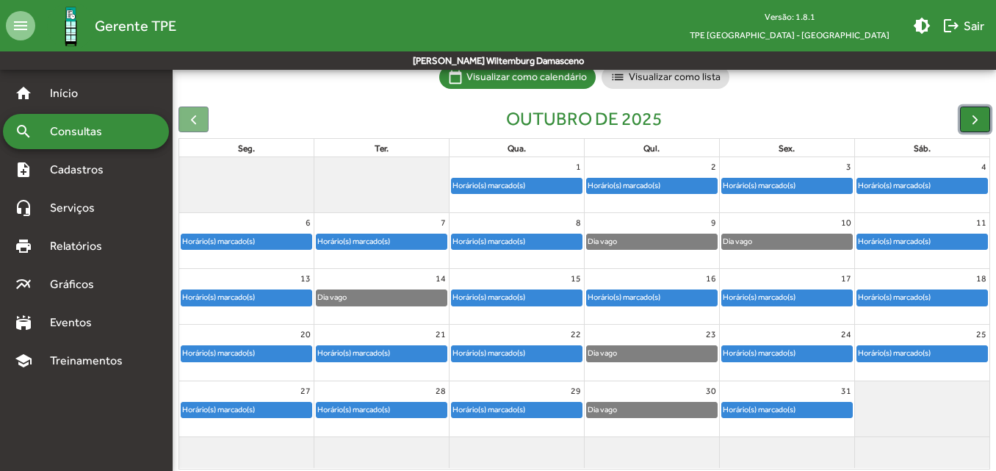
click at [978, 113] on span "button" at bounding box center [974, 119] width 15 height 15
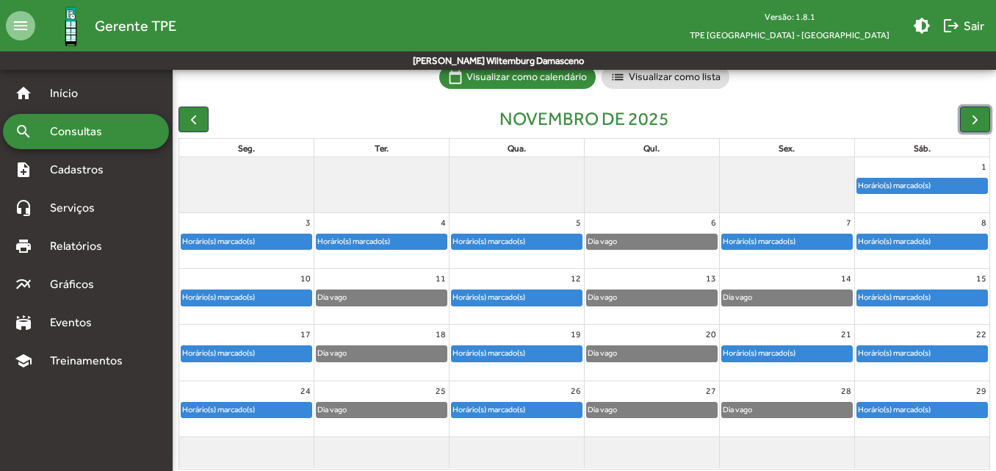
click at [921, 190] on div "Horário(s) marcado(s)" at bounding box center [894, 186] width 74 height 14
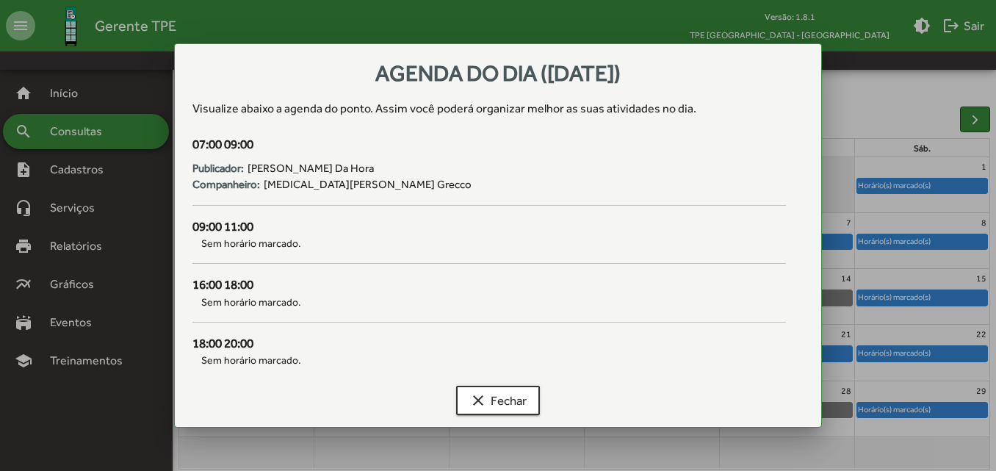
scroll to position [0, 0]
click at [513, 403] on span "clear Fechar" at bounding box center [497, 400] width 57 height 26
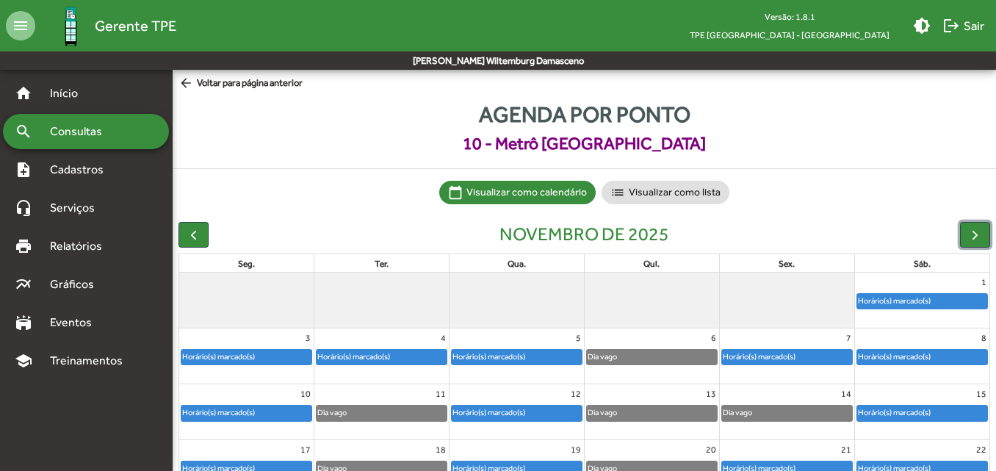
scroll to position [115, 0]
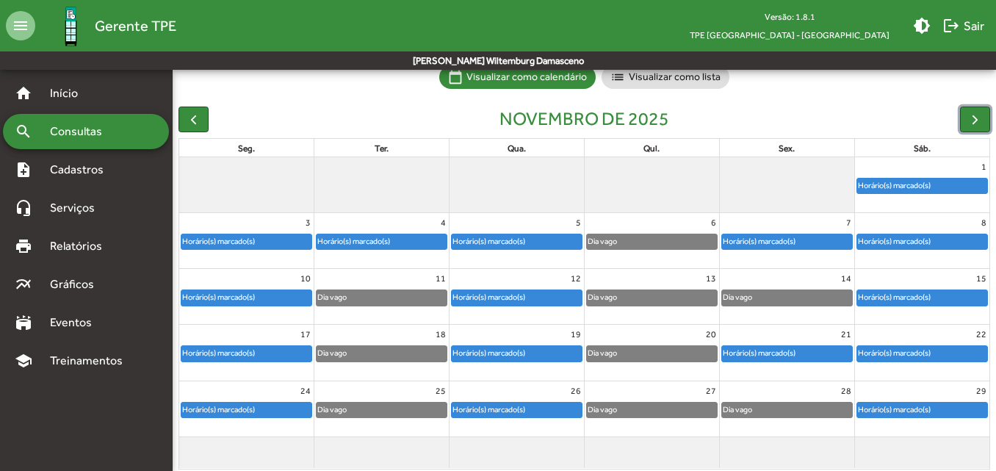
click at [922, 248] on div "Horário(s) marcado(s)" at bounding box center [922, 241] width 130 height 15
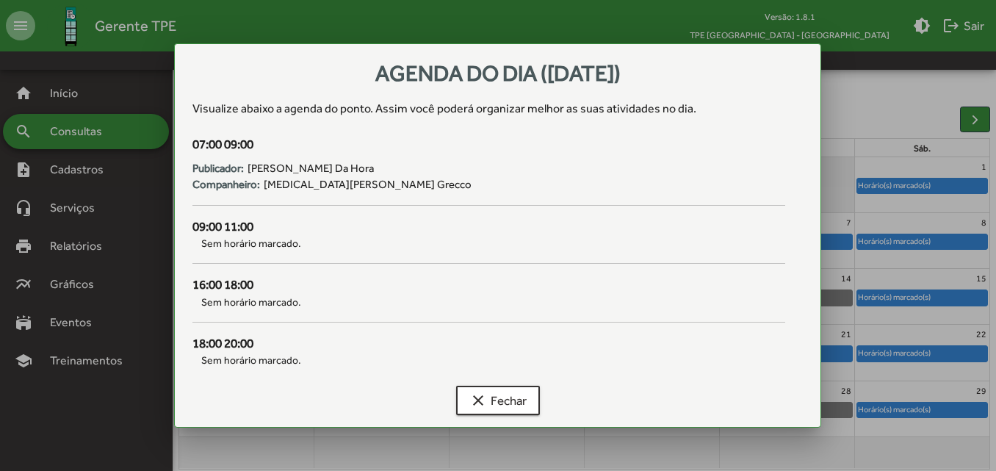
scroll to position [0, 0]
click at [493, 414] on button "clear Fechar" at bounding box center [498, 400] width 84 height 29
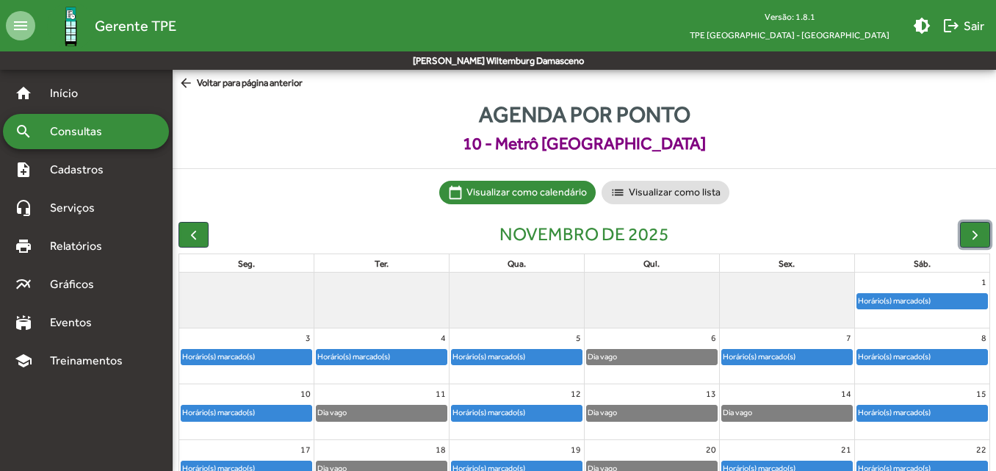
scroll to position [115, 0]
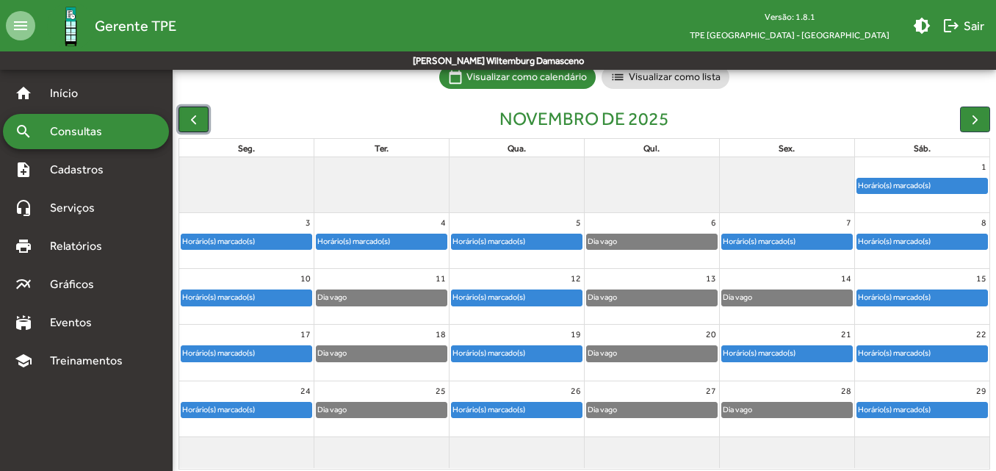
click at [195, 122] on span "button" at bounding box center [193, 119] width 15 height 15
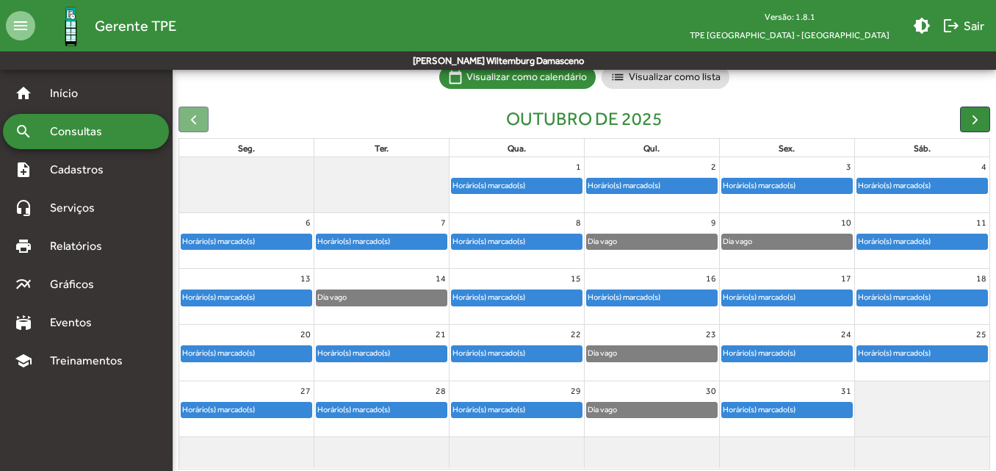
click at [912, 302] on div "Horário(s) marcado(s)" at bounding box center [894, 297] width 74 height 14
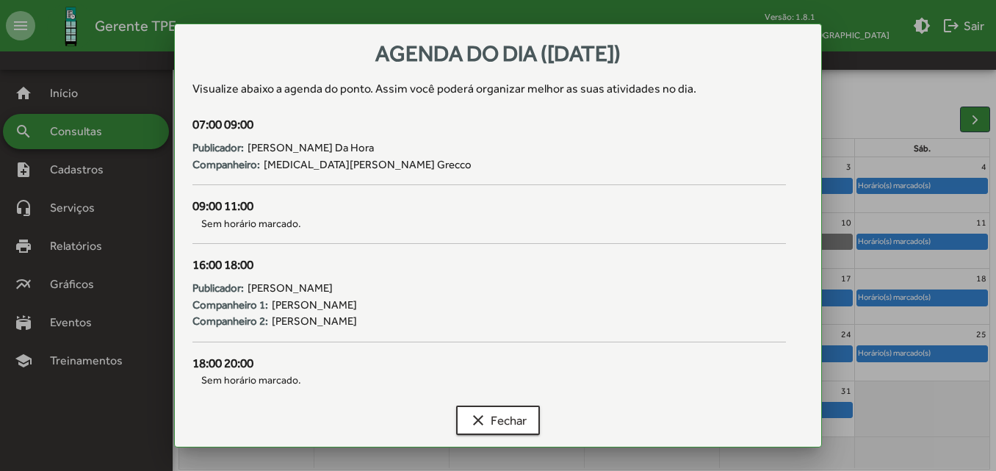
scroll to position [0, 0]
click at [491, 424] on span "clear Fechar" at bounding box center [497, 420] width 57 height 26
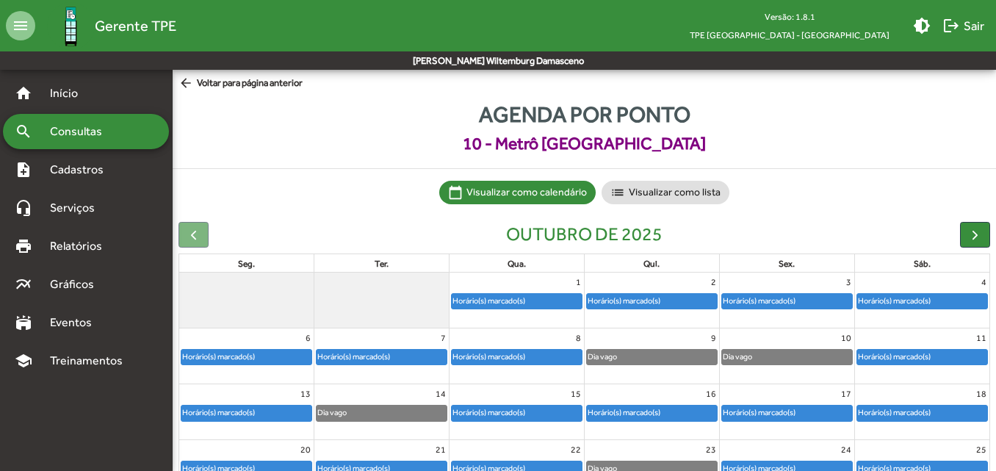
scroll to position [115, 0]
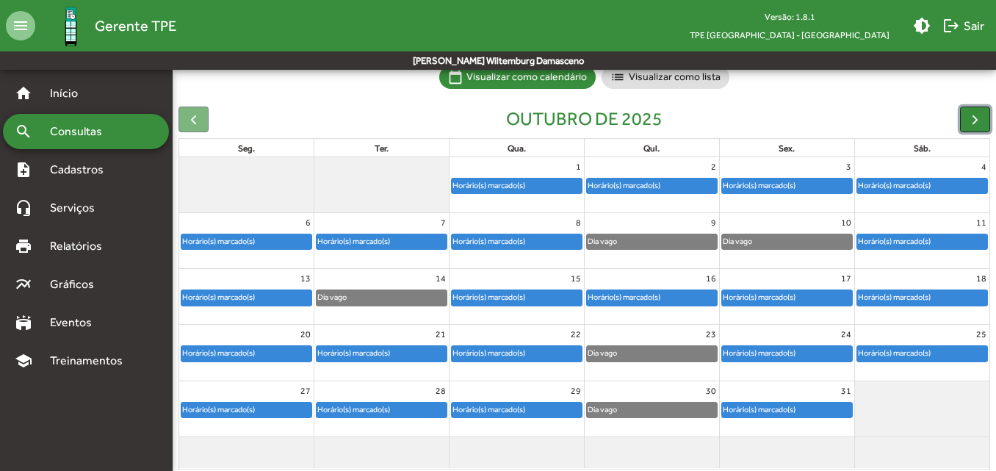
click at [978, 118] on span "button" at bounding box center [974, 119] width 15 height 15
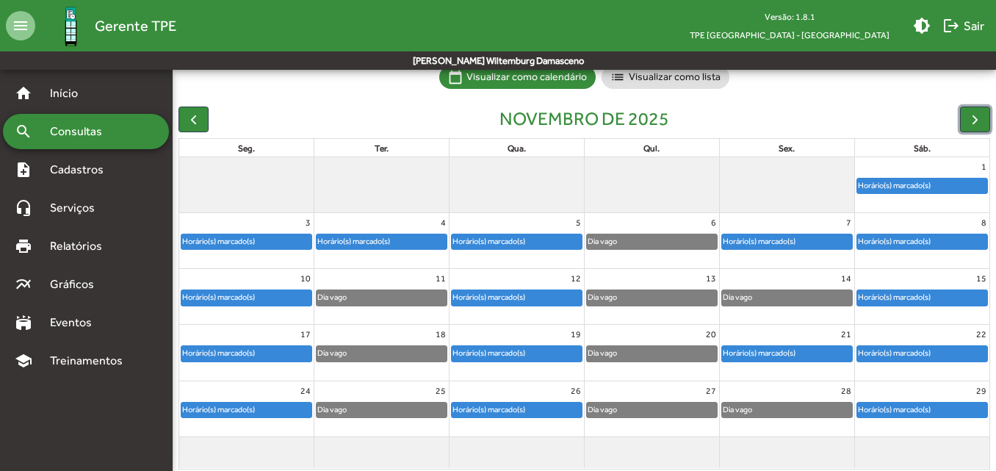
click at [922, 189] on div "Horário(s) marcado(s)" at bounding box center [894, 186] width 74 height 14
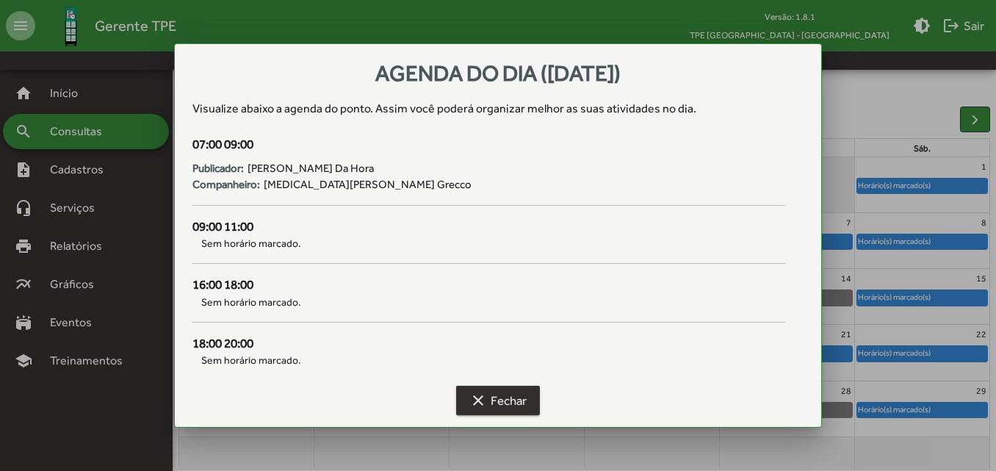
click at [483, 392] on mat-icon "clear" at bounding box center [478, 401] width 18 height 18
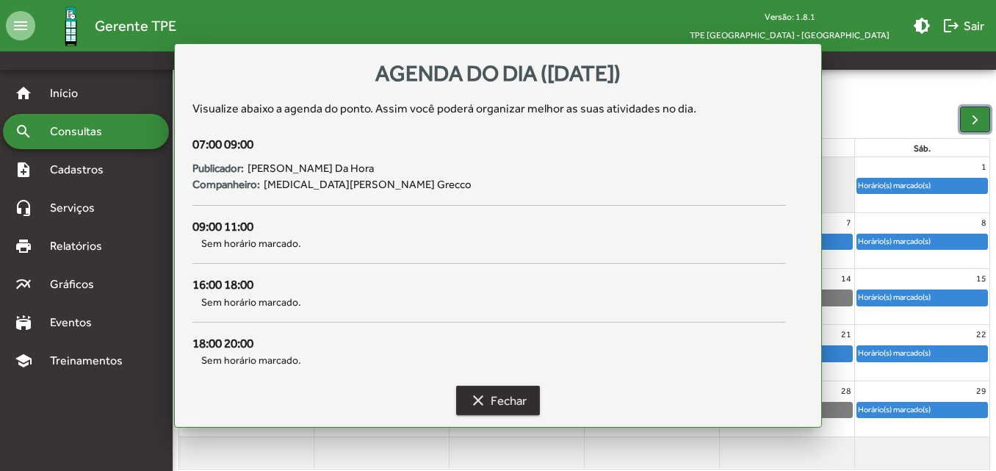
scroll to position [115, 0]
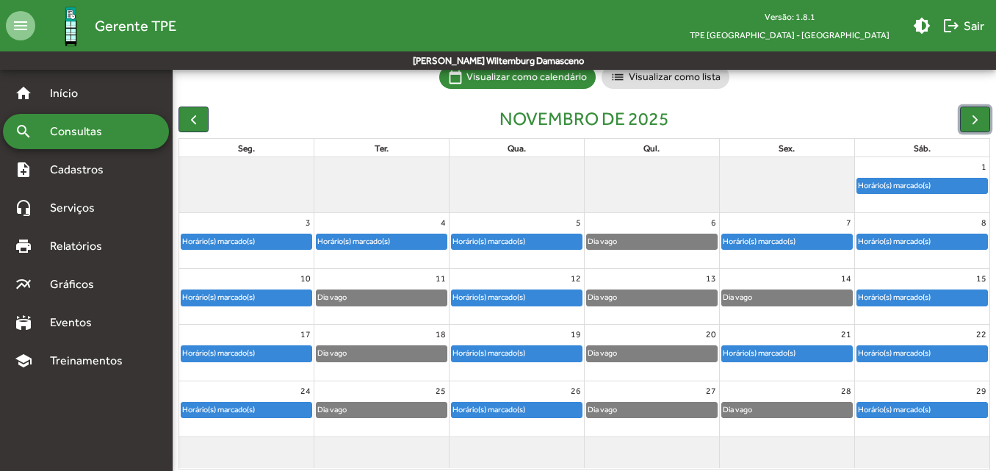
click at [896, 241] on div "Horário(s) marcado(s)" at bounding box center [894, 241] width 74 height 14
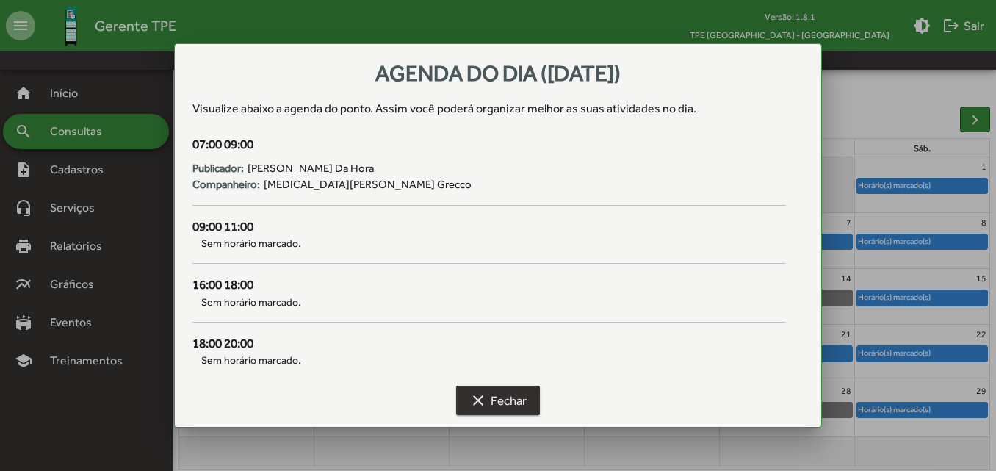
click at [486, 397] on mat-icon "clear" at bounding box center [478, 401] width 18 height 18
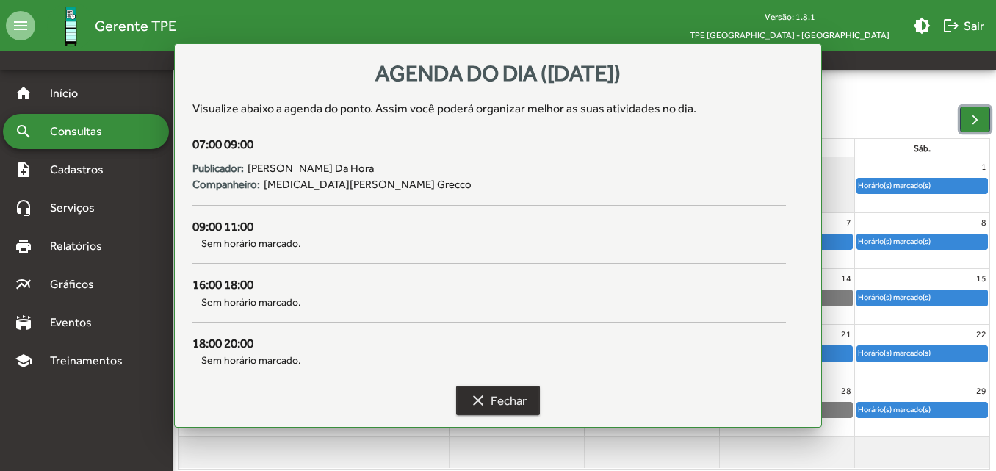
scroll to position [115, 0]
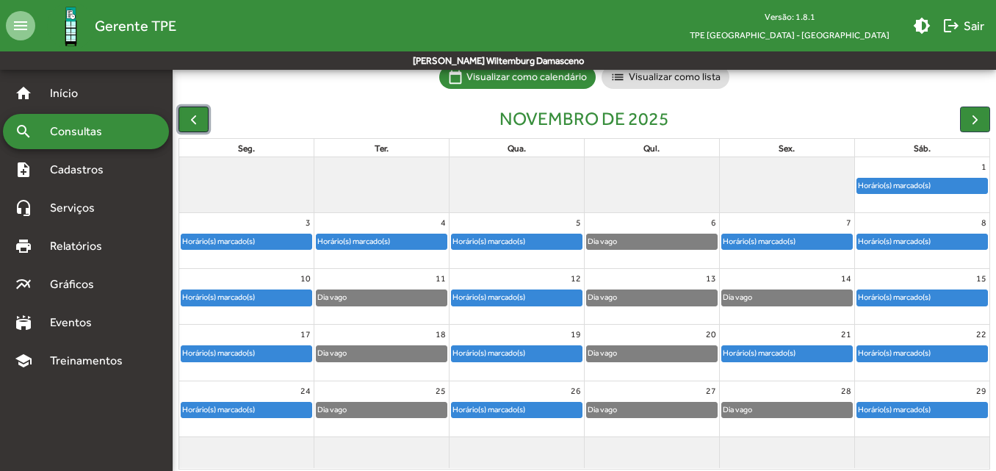
click at [192, 123] on span "button" at bounding box center [193, 119] width 15 height 15
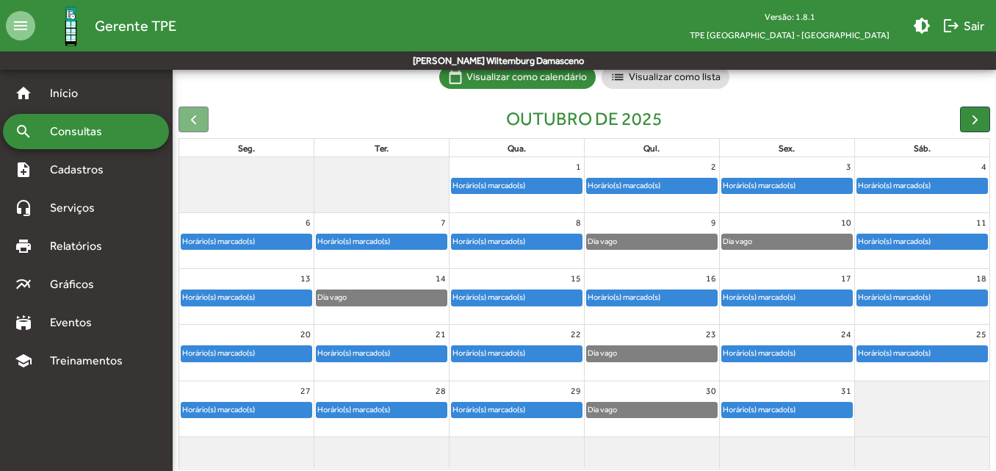
click at [387, 303] on div "Dia vago" at bounding box center [382, 297] width 130 height 15
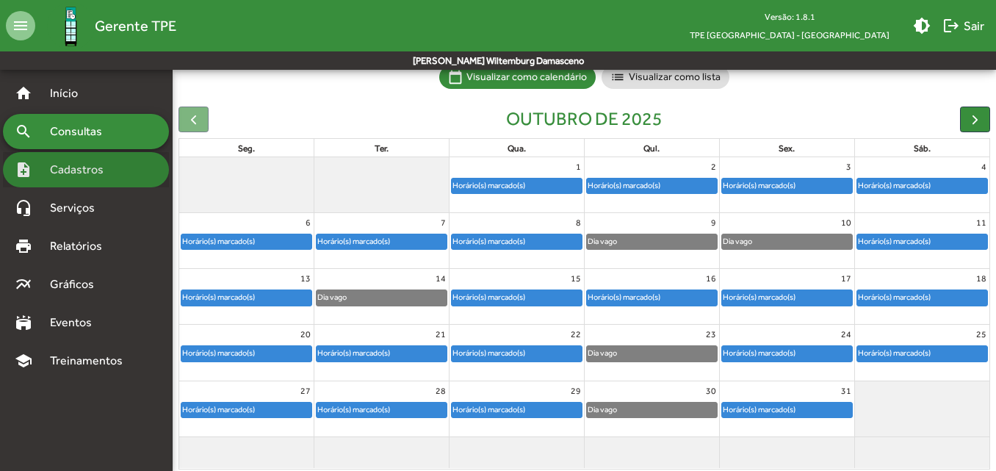
click at [93, 173] on span "Cadastros" at bounding box center [82, 170] width 82 height 18
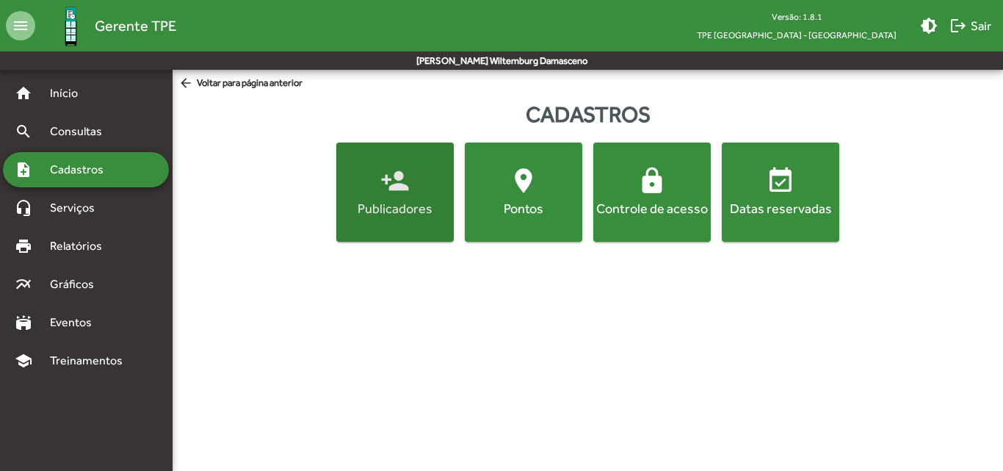
click at [431, 217] on div "Publicadores" at bounding box center [395, 208] width 112 height 18
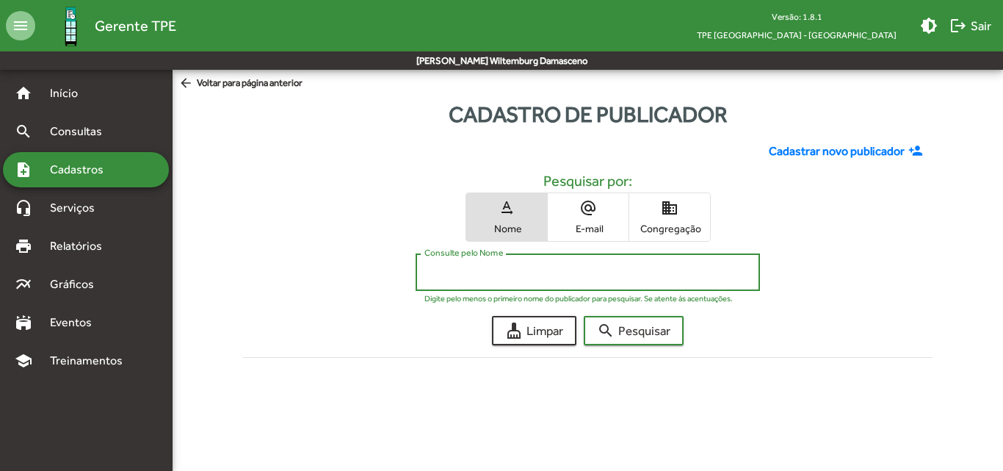
click at [488, 272] on input "Consulte pelo Nome" at bounding box center [588, 272] width 327 height 13
type input "****"
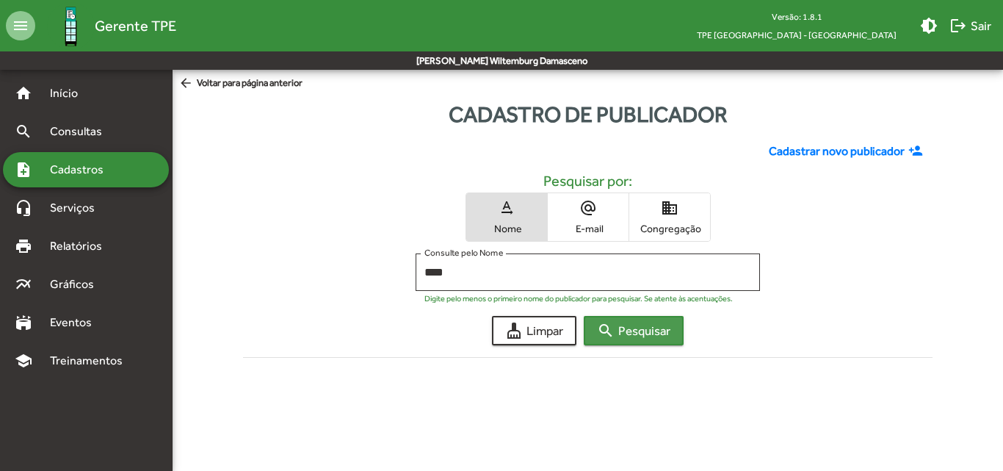
click at [652, 345] on button "search Pesquisar" at bounding box center [634, 330] width 100 height 29
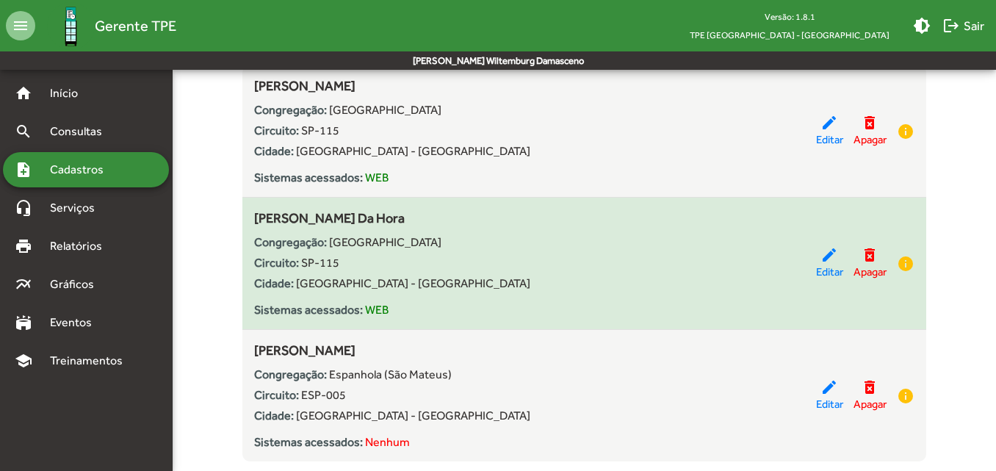
scroll to position [305, 0]
click at [823, 262] on mat-icon "edit" at bounding box center [830, 254] width 18 height 18
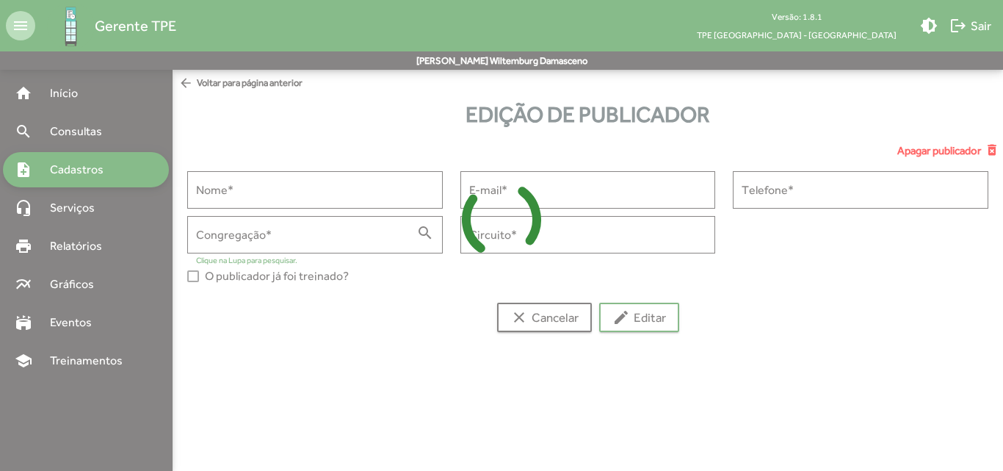
type input "**********"
type input "******"
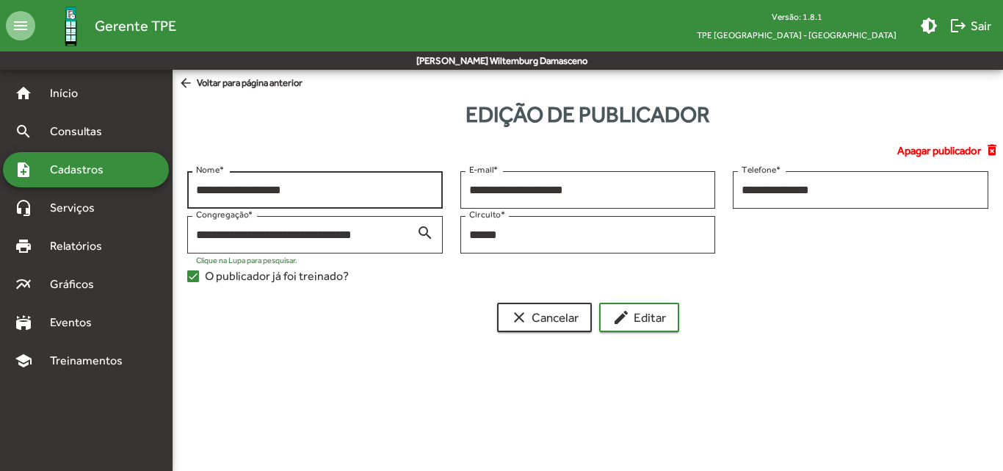
click at [368, 192] on input "**********" at bounding box center [315, 190] width 238 height 13
click at [820, 187] on input "**********" at bounding box center [861, 190] width 238 height 13
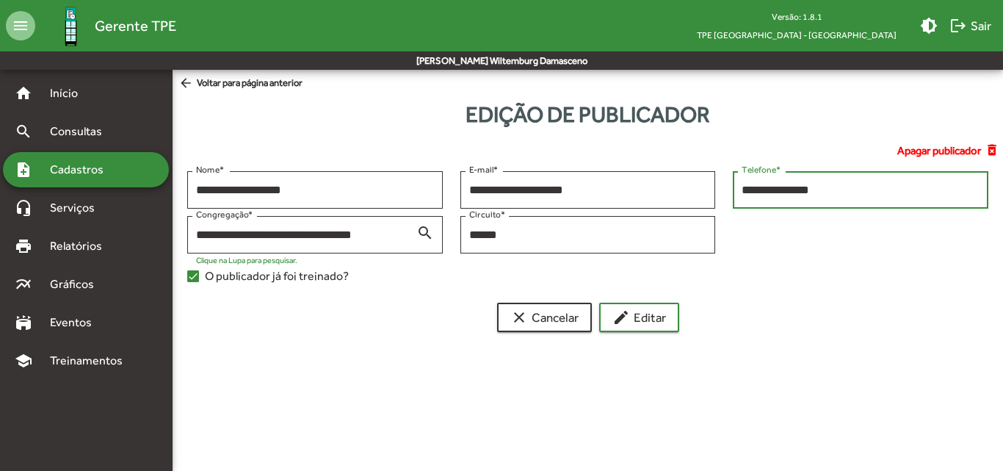
click at [820, 187] on input "**********" at bounding box center [861, 190] width 238 height 13
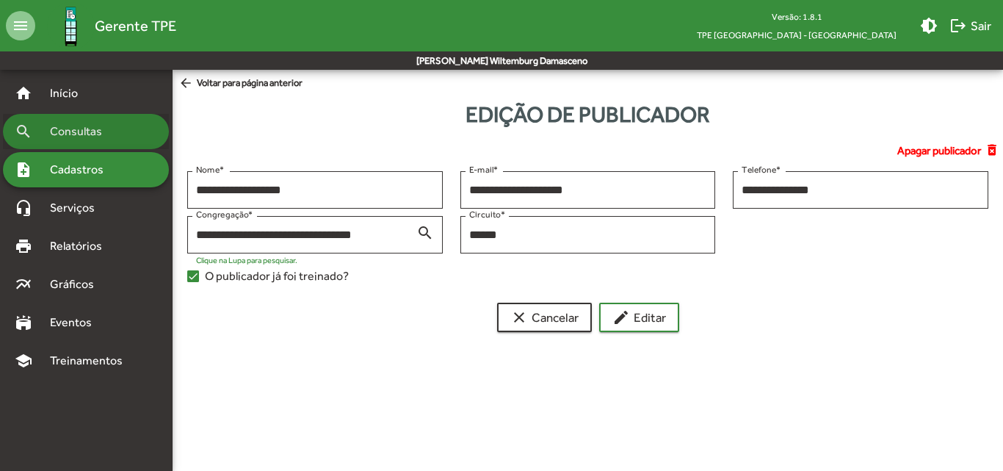
click at [94, 143] on div "search Consultas" at bounding box center [86, 131] width 166 height 35
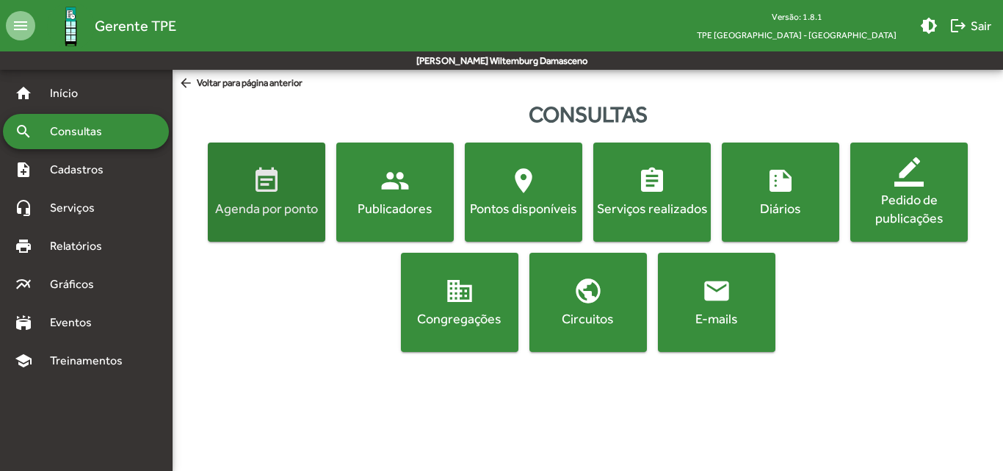
click at [236, 198] on span "event_note Agenda por ponto" at bounding box center [267, 191] width 112 height 51
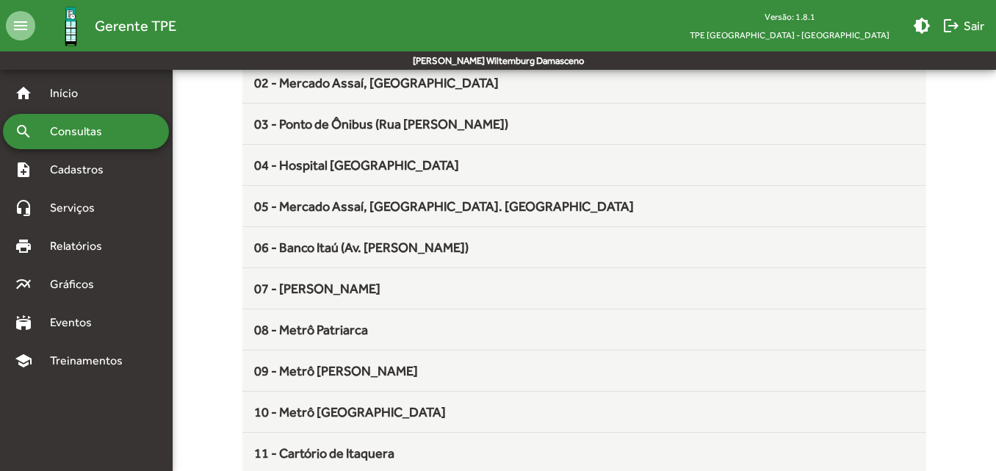
scroll to position [345, 0]
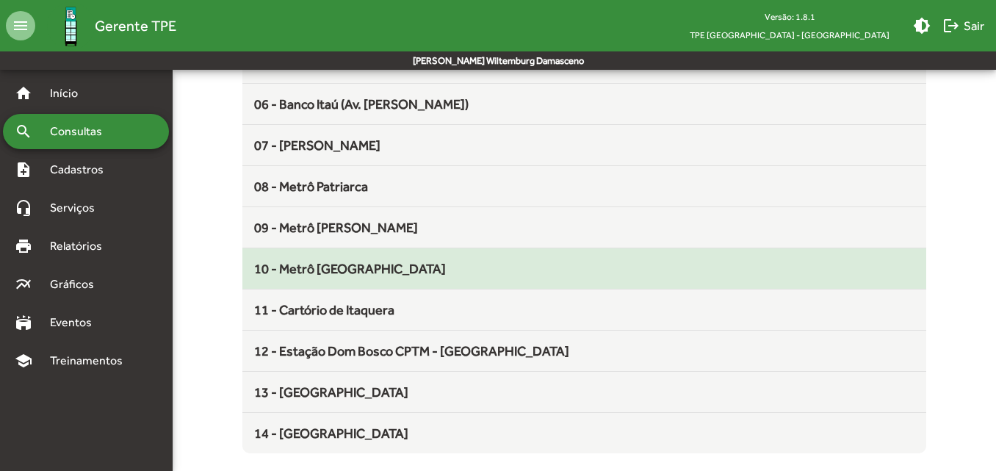
click at [283, 278] on mat-list-item "10 - Metrô [GEOGRAPHIC_DATA]" at bounding box center [583, 268] width 683 height 41
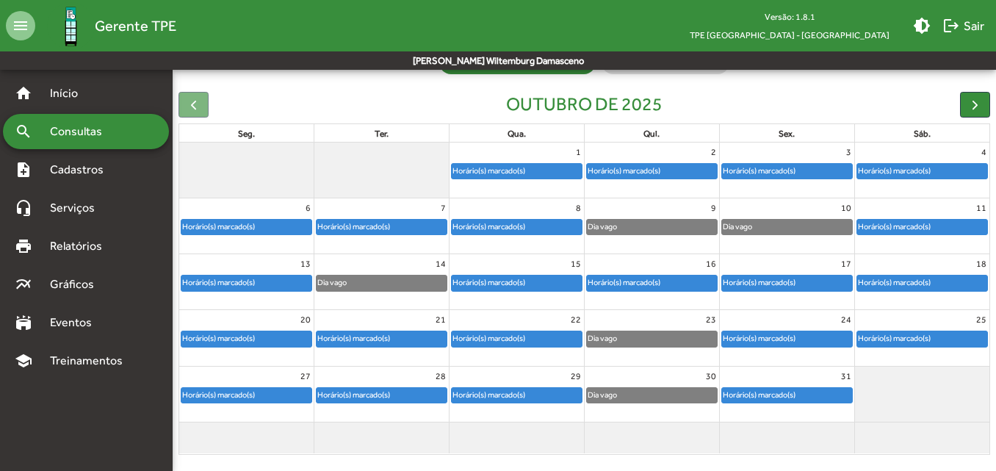
scroll to position [131, 0]
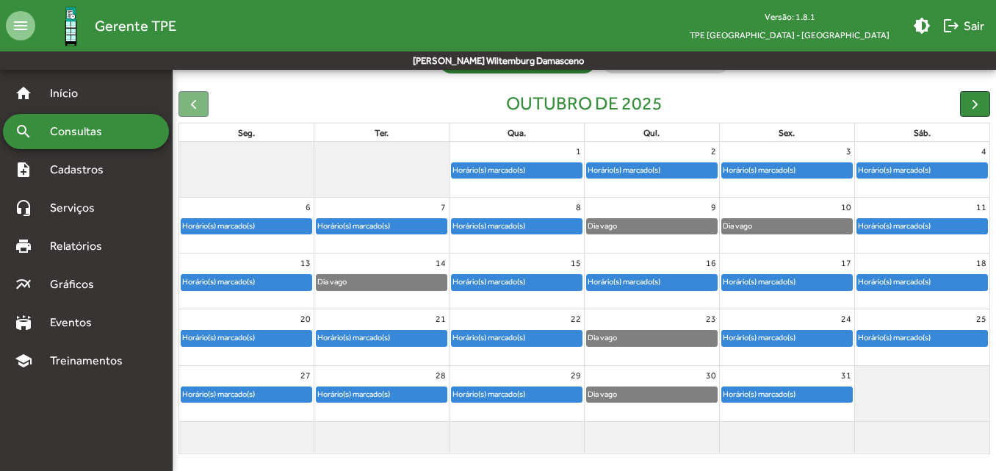
click at [298, 284] on div "Horário(s) marcado(s)" at bounding box center [246, 282] width 130 height 15
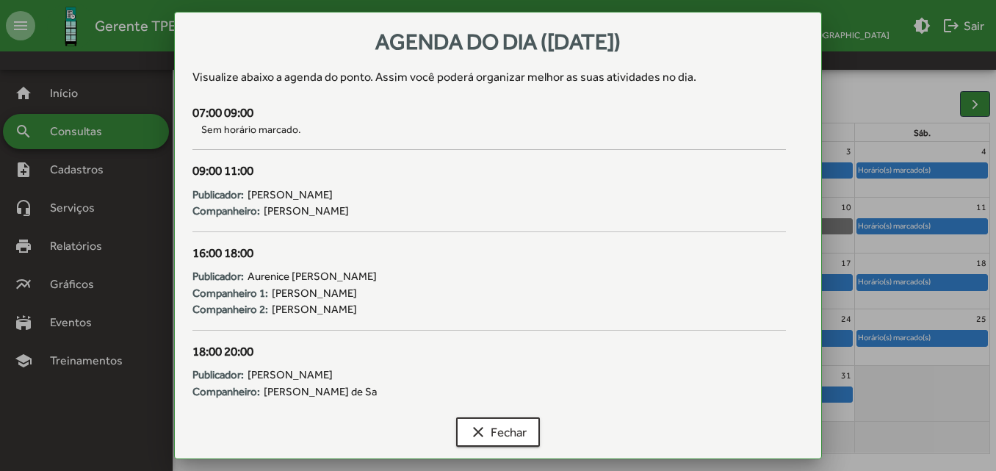
scroll to position [0, 0]
click at [496, 436] on span "clear Fechar" at bounding box center [497, 432] width 57 height 26
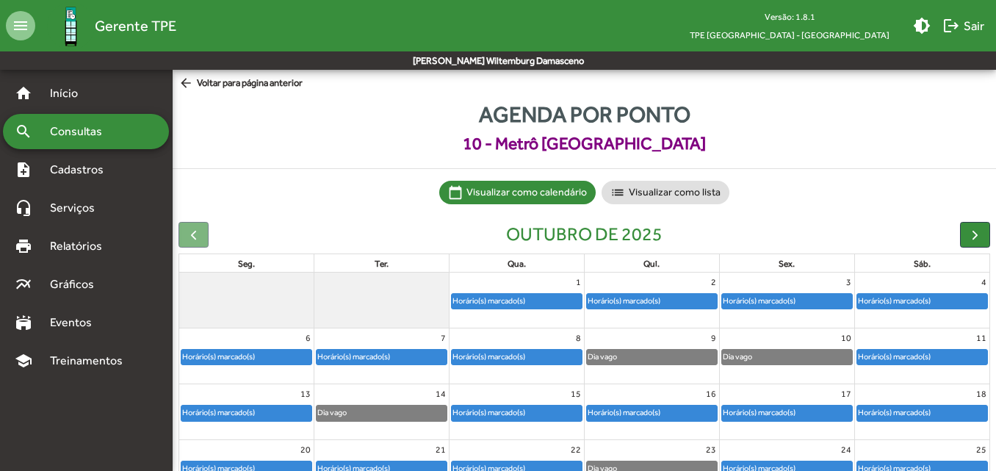
scroll to position [131, 0]
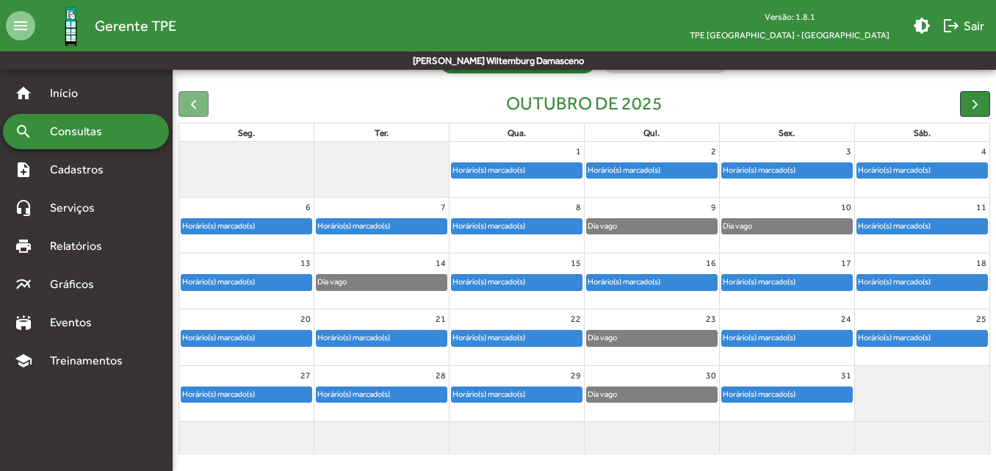
click at [417, 270] on div "14" at bounding box center [381, 262] width 134 height 19
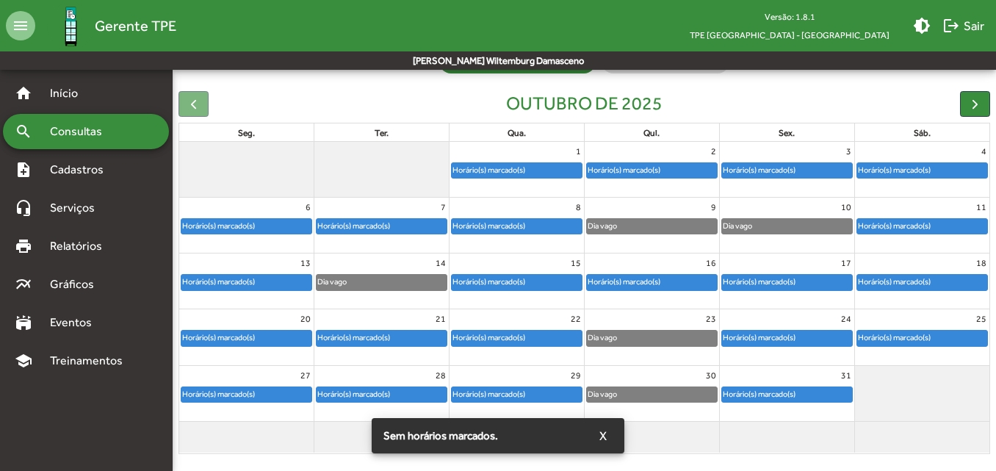
click at [485, 280] on div "Horário(s) marcado(s)" at bounding box center [489, 282] width 74 height 14
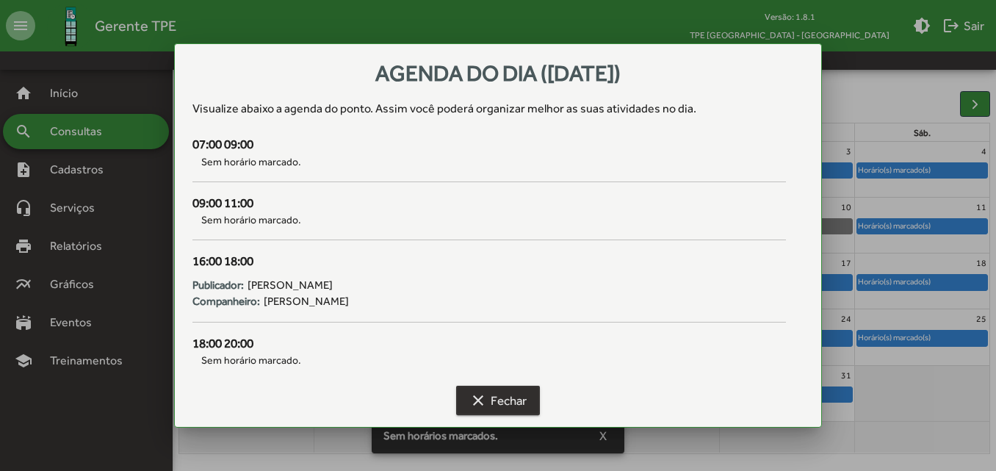
click at [515, 396] on span "clear Fechar" at bounding box center [497, 400] width 57 height 26
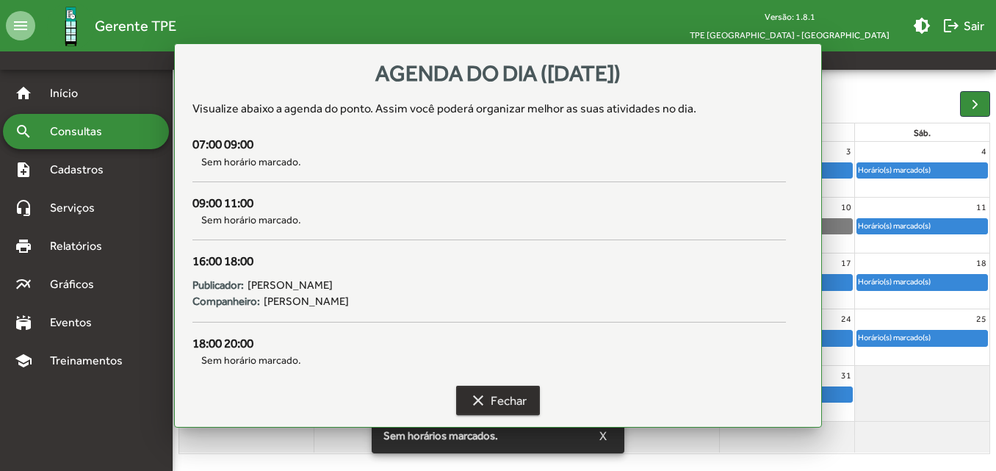
scroll to position [131, 0]
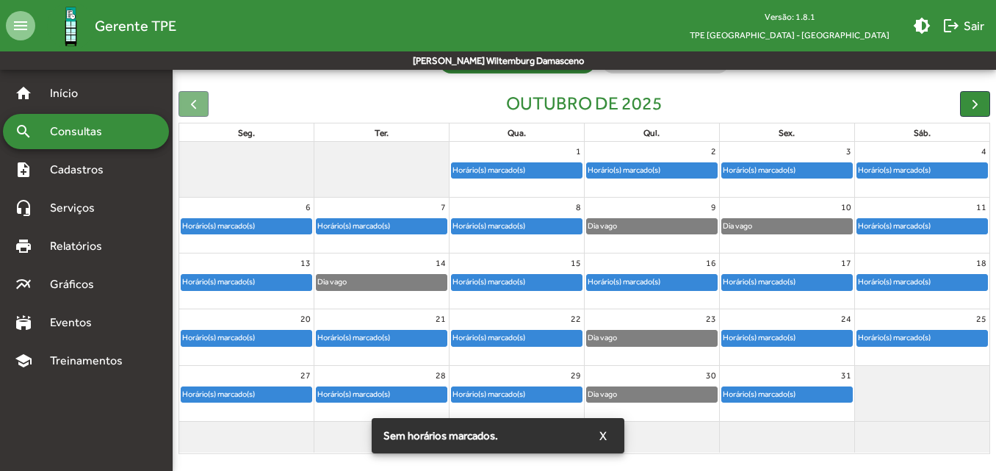
click at [638, 294] on div "Horário(s) marcado(s)" at bounding box center [652, 285] width 134 height 24
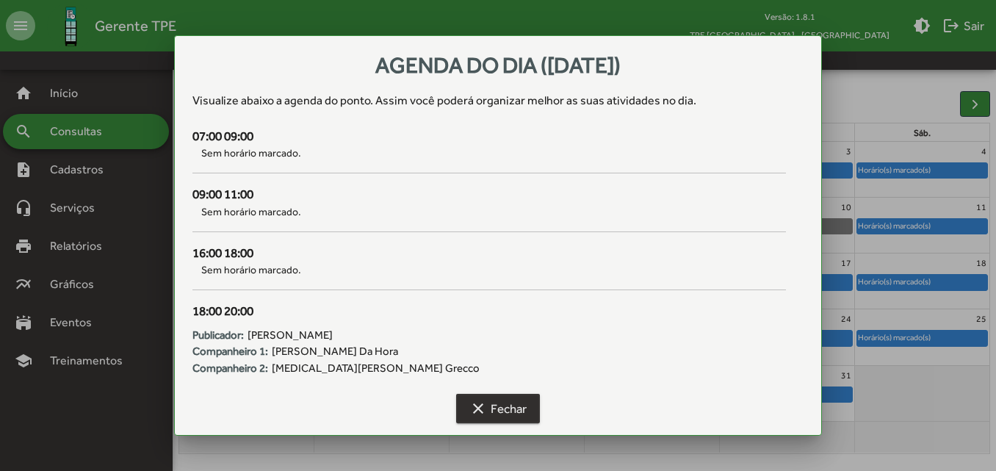
click at [525, 401] on span "clear Fechar" at bounding box center [497, 408] width 57 height 26
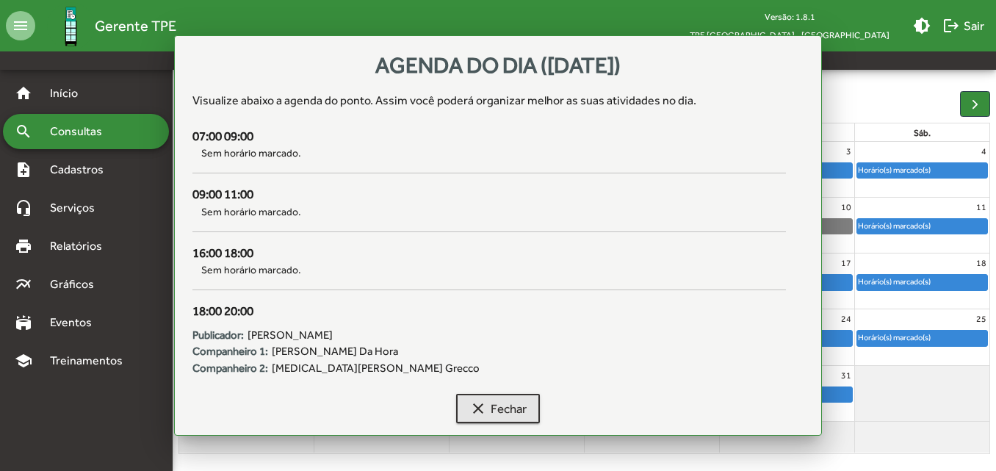
scroll to position [131, 0]
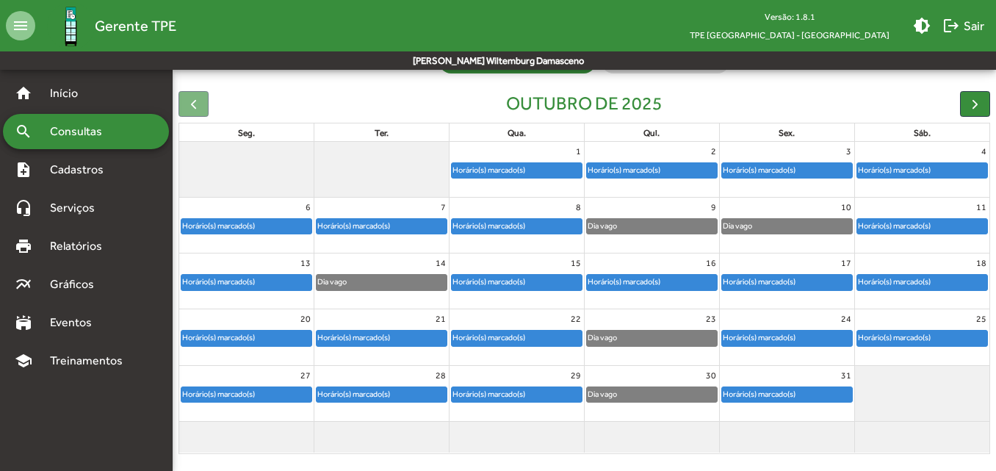
click at [772, 275] on div "Horário(s) marcado(s)" at bounding box center [759, 282] width 74 height 14
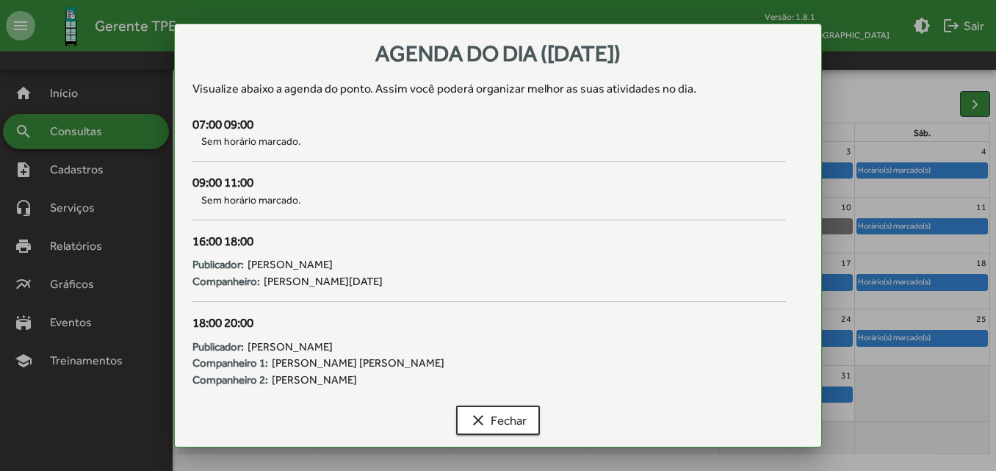
scroll to position [0, 0]
click at [504, 417] on span "clear Fechar" at bounding box center [497, 420] width 57 height 26
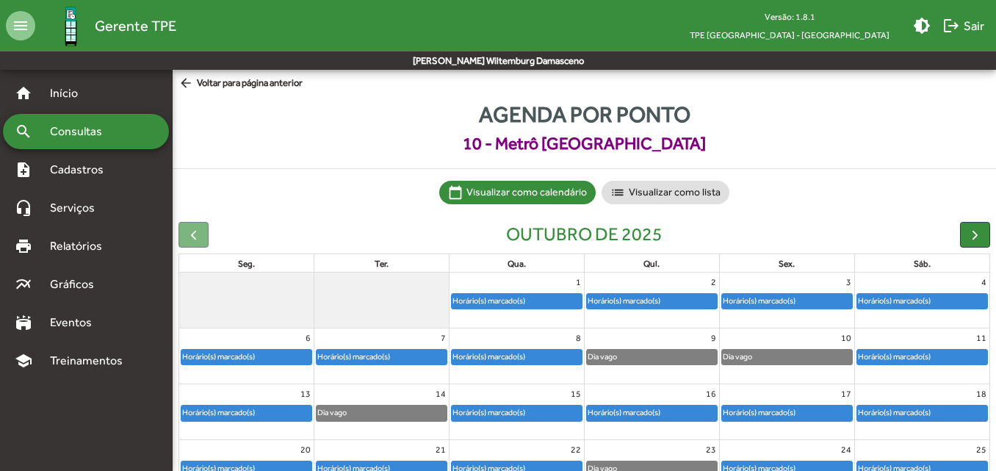
scroll to position [131, 0]
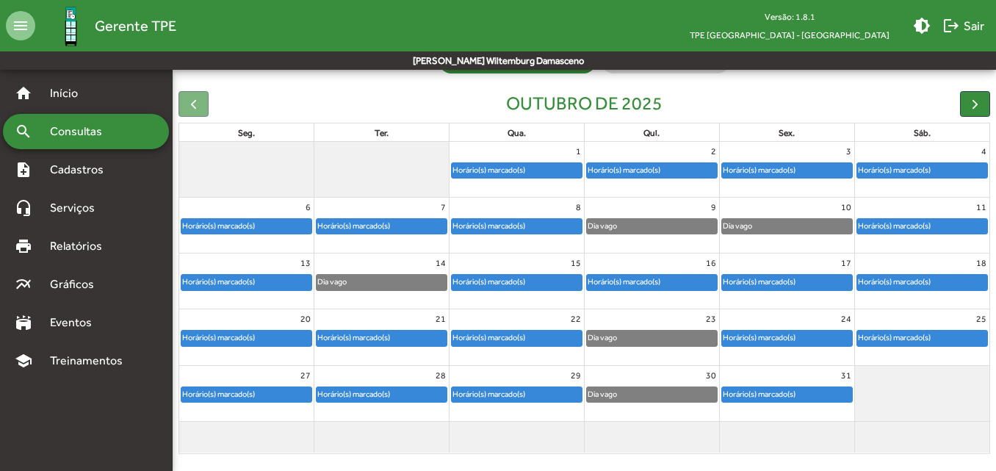
click at [906, 287] on div "Horário(s) marcado(s)" at bounding box center [894, 282] width 74 height 14
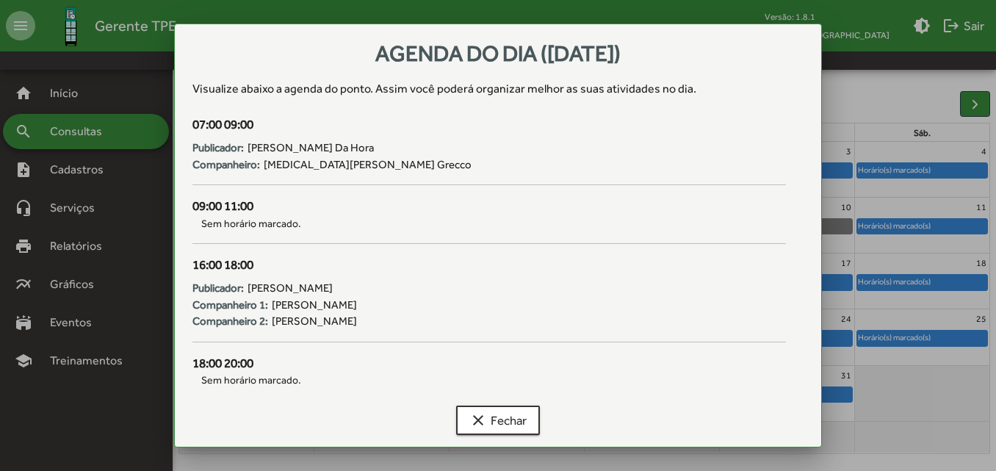
scroll to position [0, 0]
click at [489, 415] on span "clear Fechar" at bounding box center [497, 420] width 57 height 26
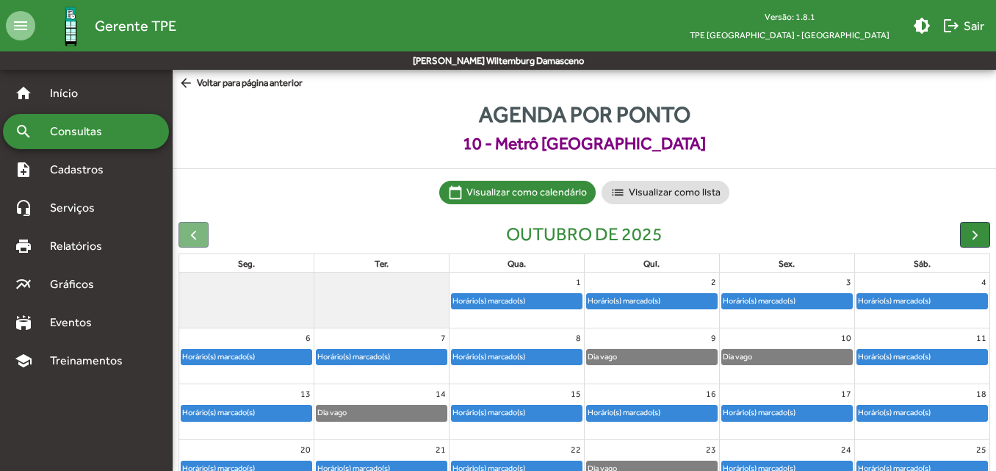
scroll to position [131, 0]
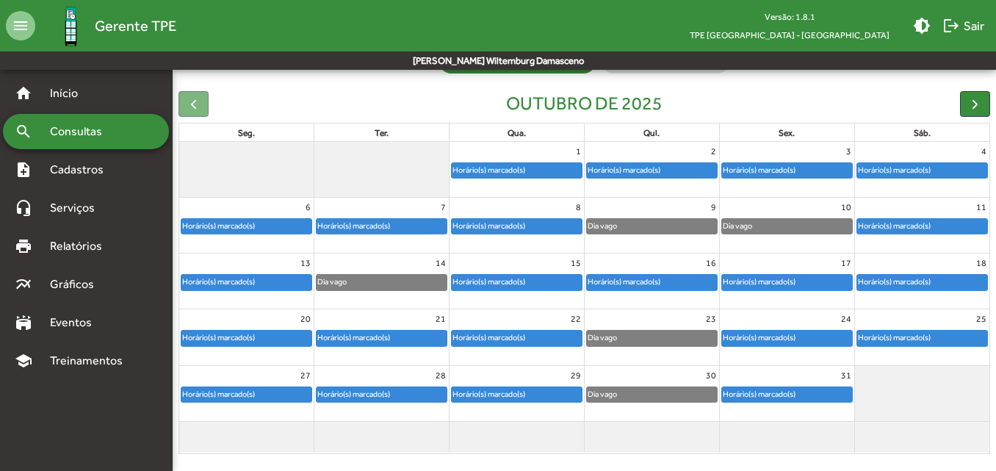
click at [489, 268] on div "15" at bounding box center [517, 262] width 134 height 19
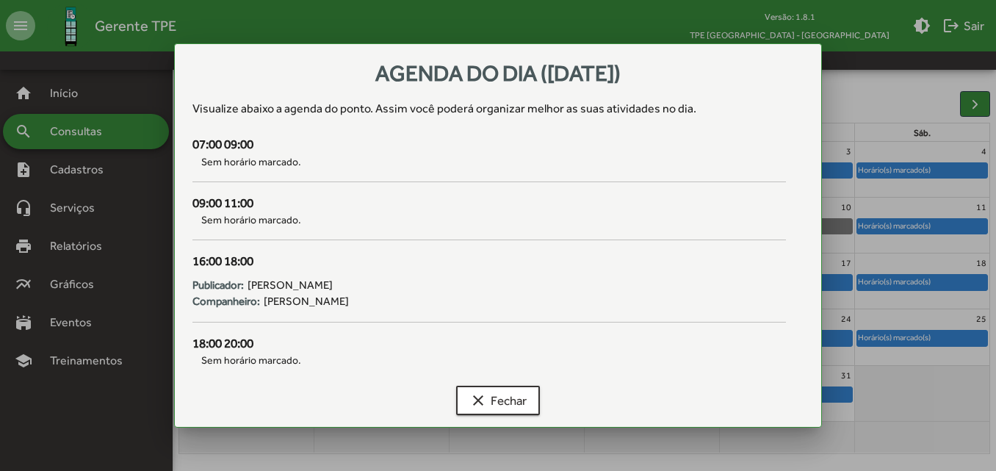
scroll to position [0, 0]
click at [485, 408] on mat-icon "clear" at bounding box center [478, 401] width 18 height 18
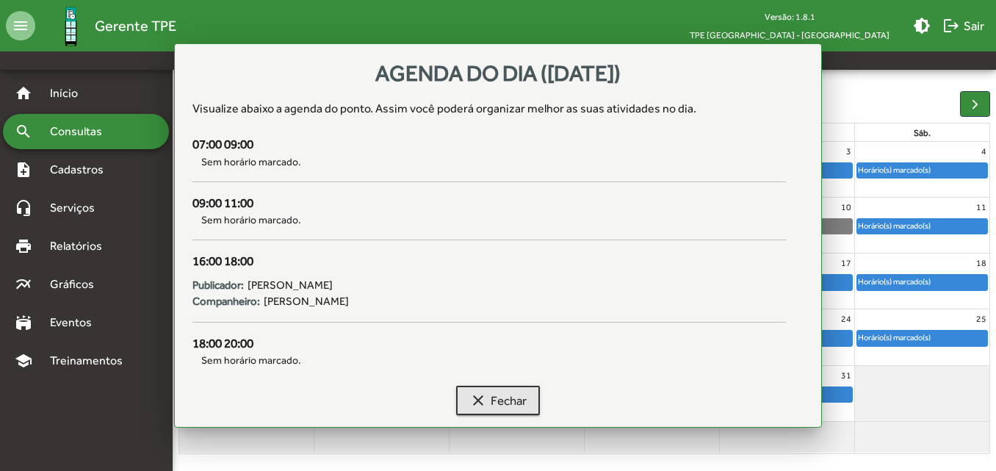
scroll to position [131, 0]
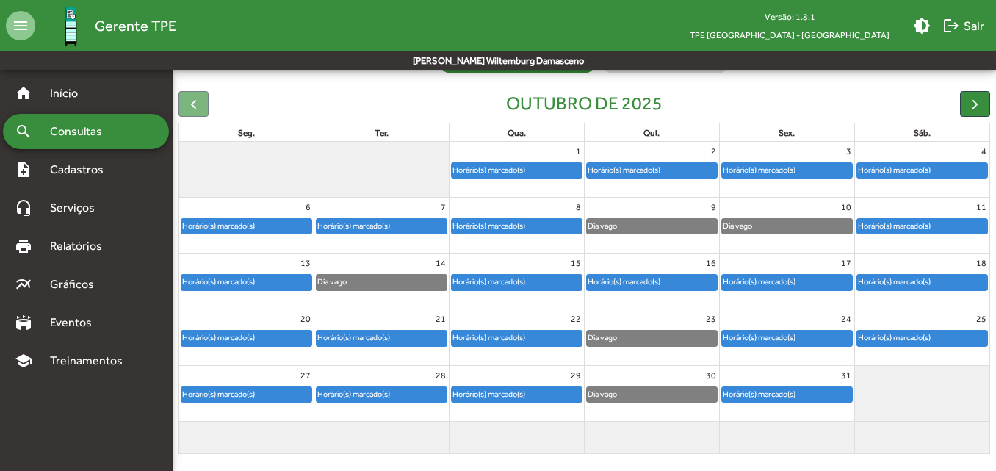
click at [704, 289] on div "Horário(s) marcado(s)" at bounding box center [652, 282] width 130 height 15
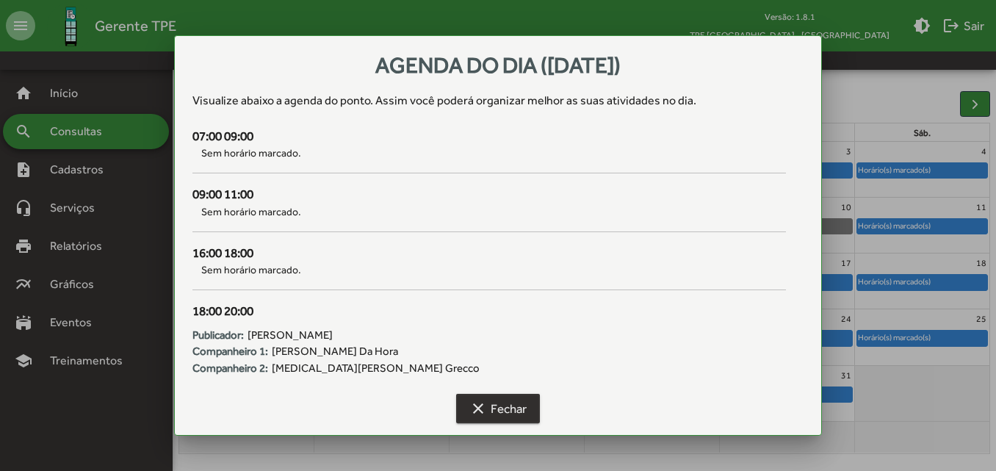
click at [529, 415] on button "clear Fechar" at bounding box center [498, 408] width 84 height 29
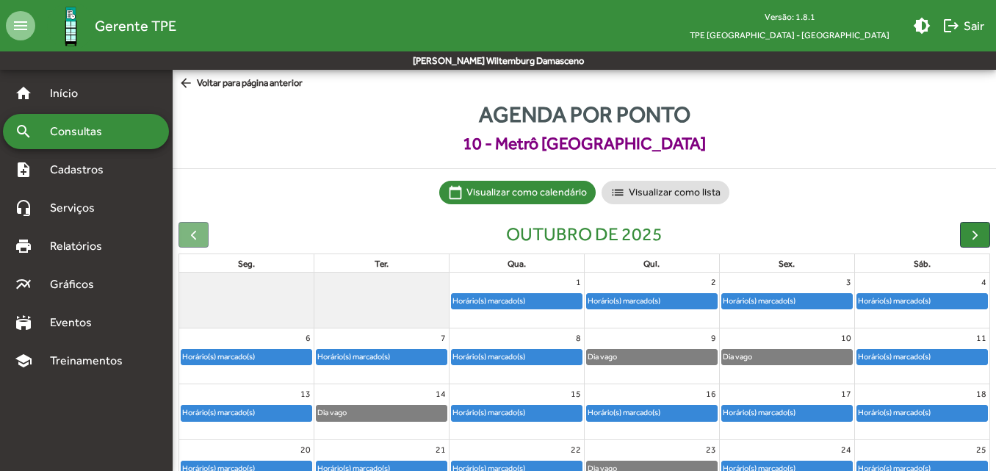
scroll to position [131, 0]
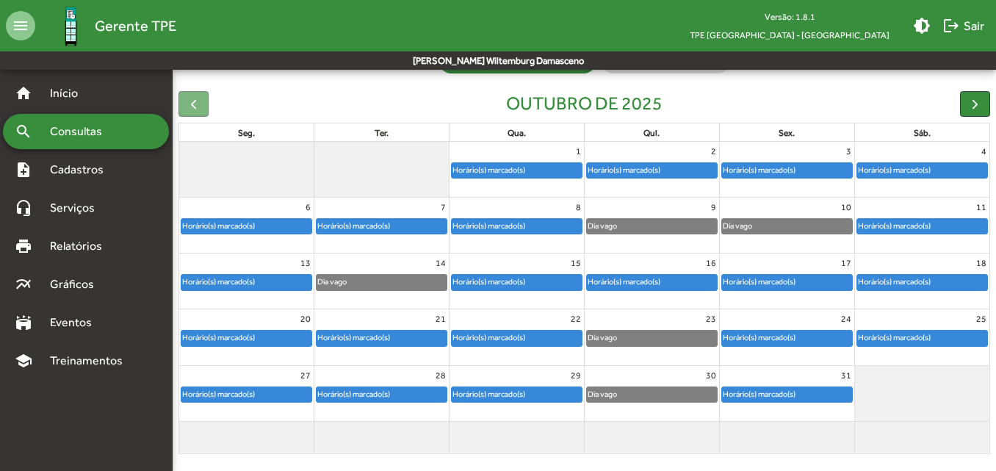
click at [766, 292] on div at bounding box center [787, 291] width 134 height 1
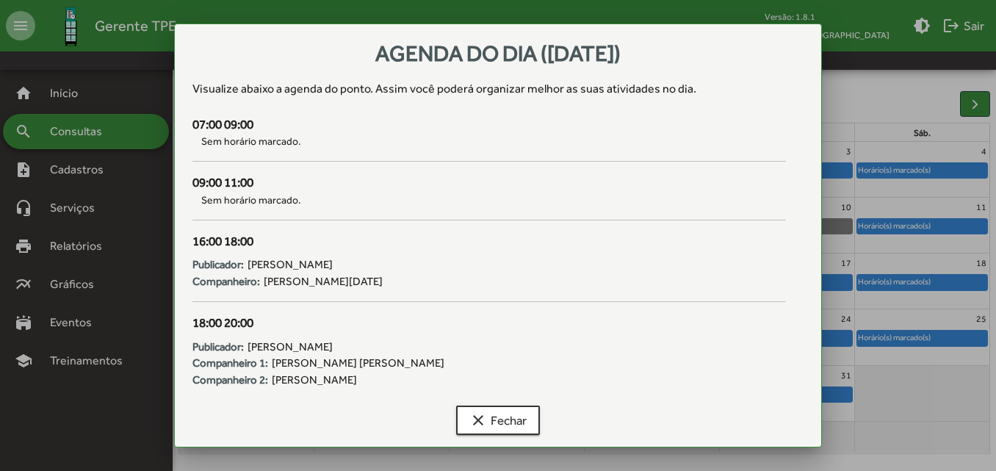
scroll to position [0, 0]
click at [500, 413] on span "clear Fechar" at bounding box center [497, 420] width 57 height 26
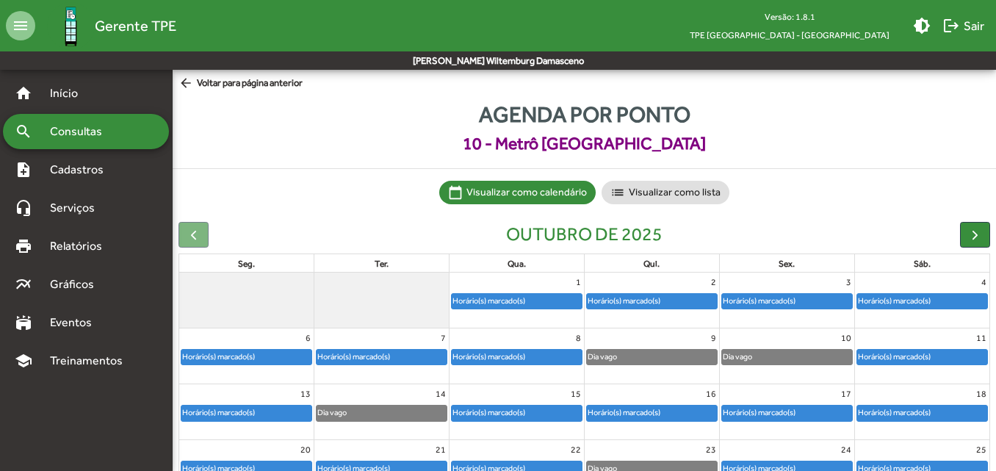
scroll to position [131, 0]
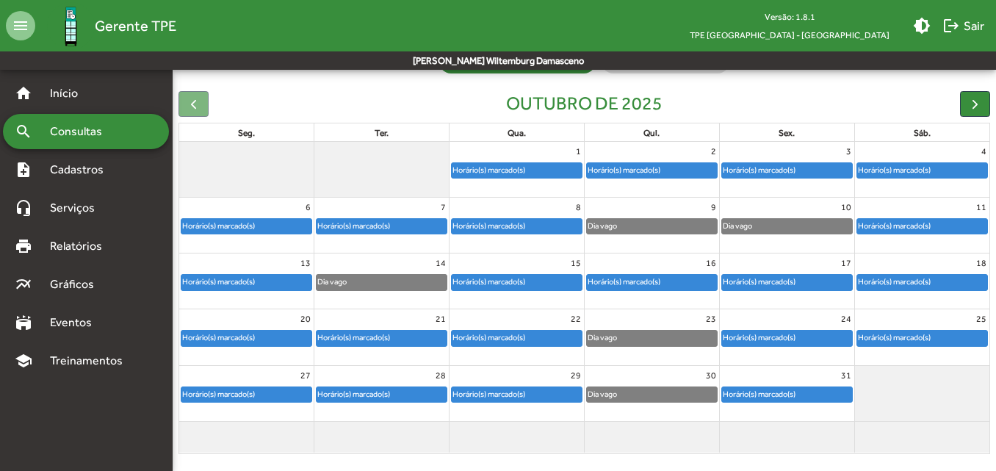
click at [500, 275] on div "Horário(s) marcado(s)" at bounding box center [489, 282] width 74 height 14
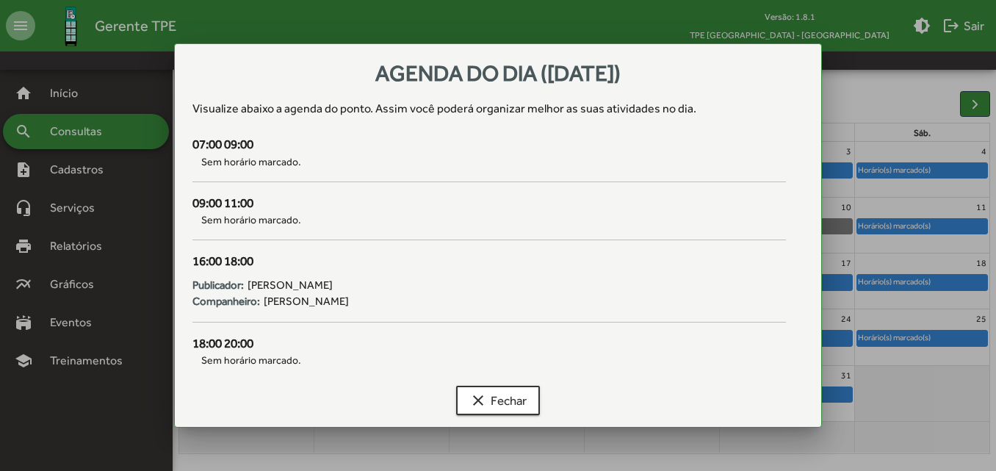
scroll to position [0, 0]
click at [492, 396] on span "clear Fechar" at bounding box center [497, 400] width 57 height 26
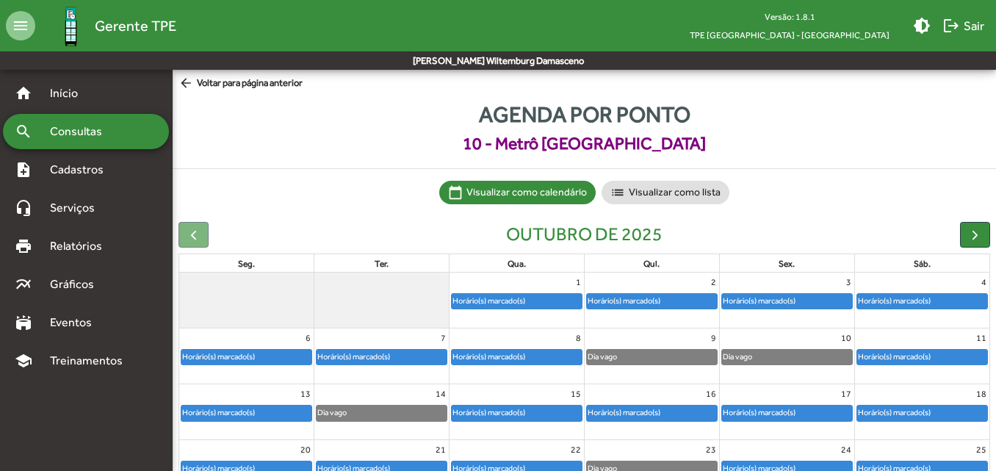
scroll to position [131, 0]
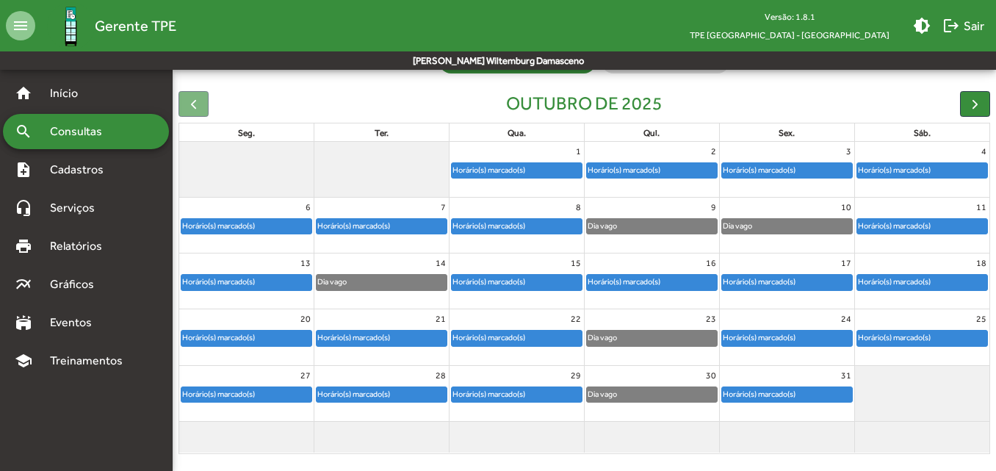
click at [699, 290] on link "Horário(s) marcado(s)" at bounding box center [651, 282] width 131 height 16
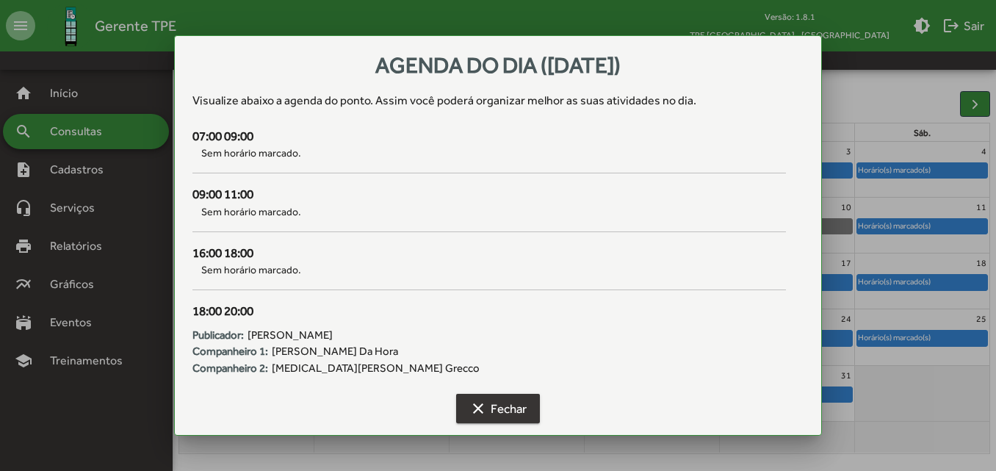
click at [490, 400] on span "clear Fechar" at bounding box center [497, 408] width 57 height 26
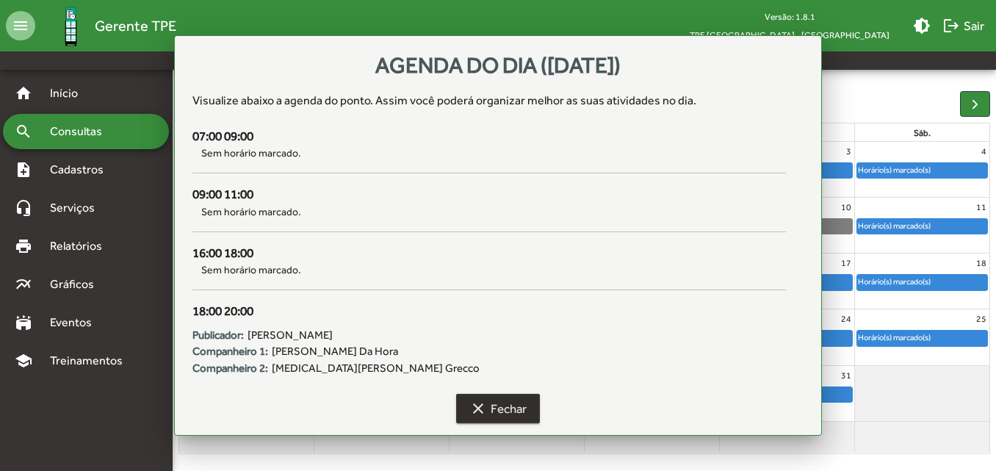
scroll to position [131, 0]
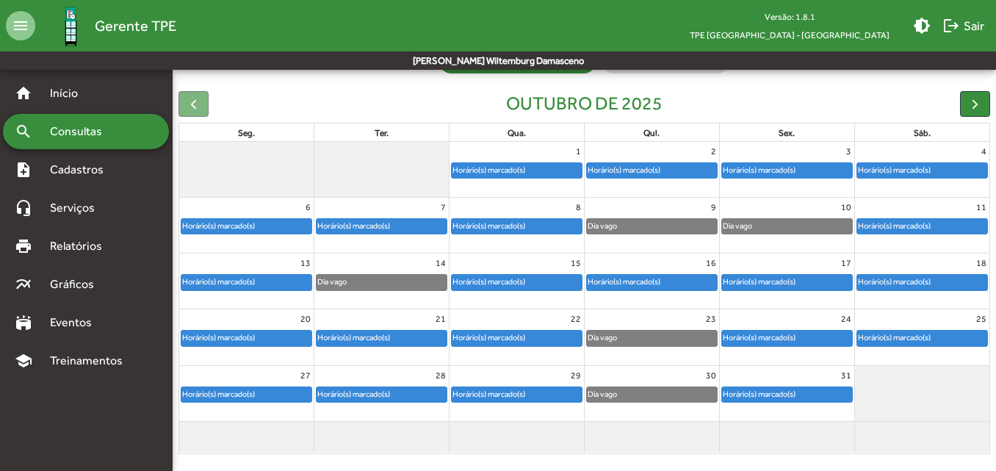
click at [902, 286] on div "Horário(s) marcado(s)" at bounding box center [894, 282] width 74 height 14
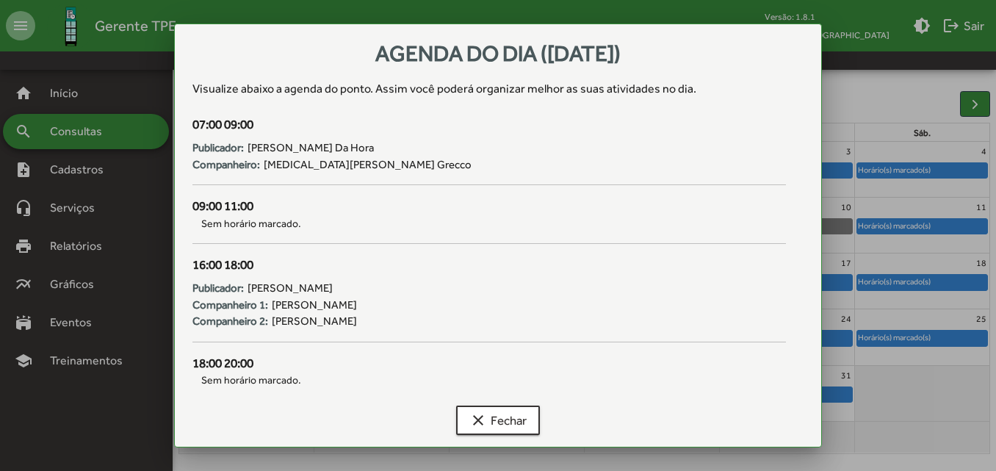
scroll to position [0, 0]
click at [462, 423] on button "clear Fechar" at bounding box center [498, 419] width 84 height 29
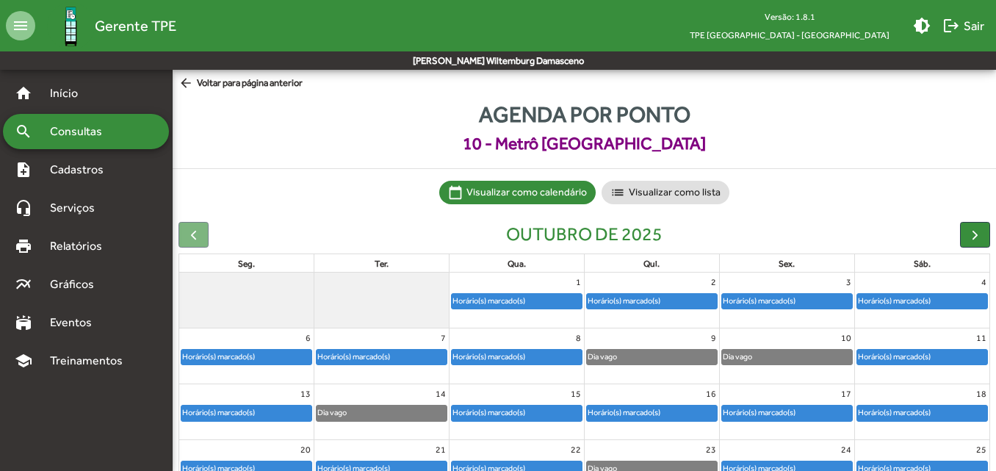
scroll to position [131, 0]
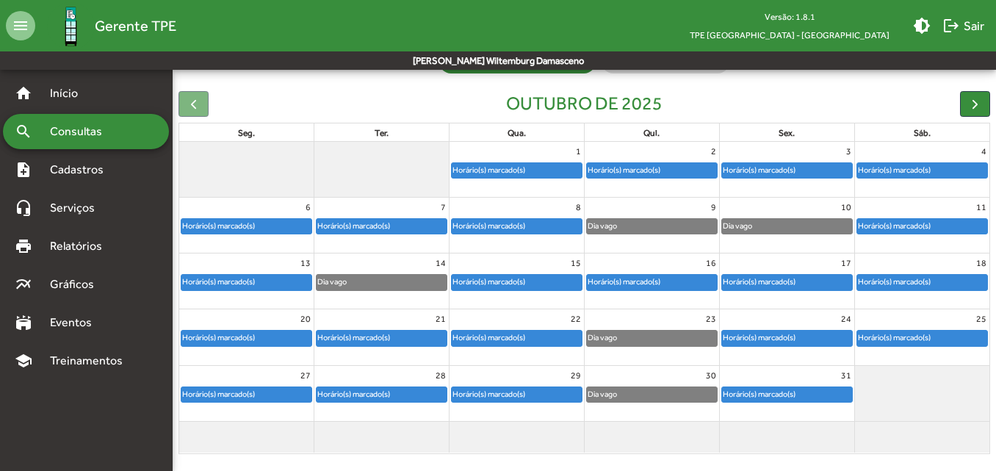
click at [490, 289] on div "Horário(s) marcado(s)" at bounding box center [517, 282] width 130 height 15
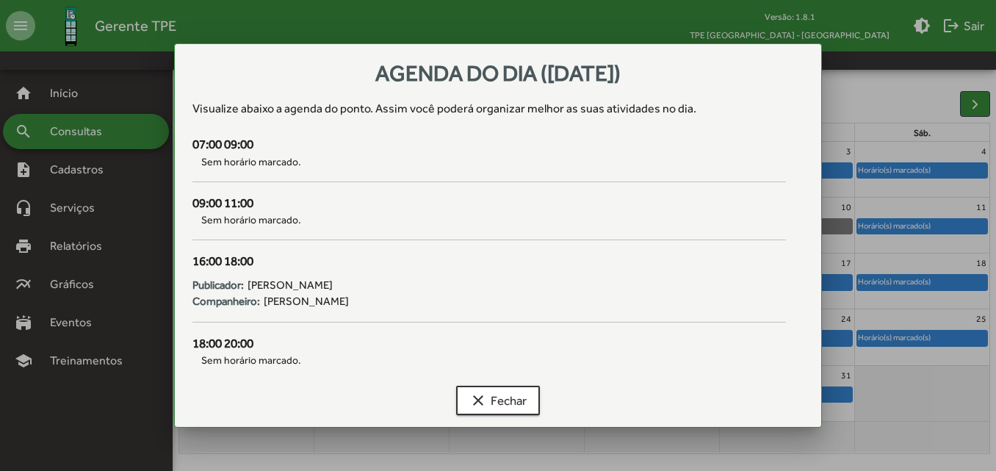
scroll to position [0, 0]
